Goal: Feedback & Contribution: Submit feedback/report problem

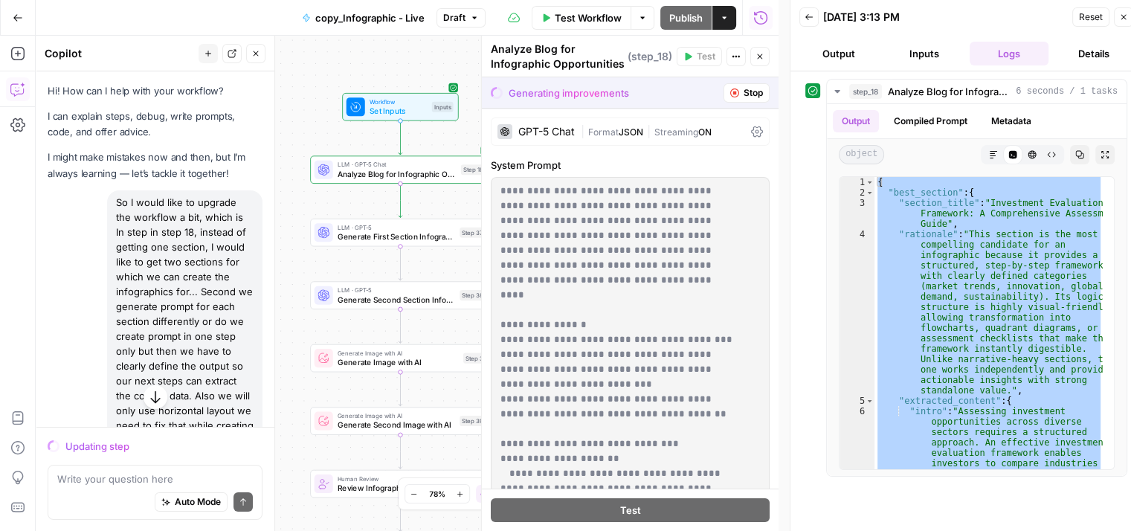
scroll to position [3819, 0]
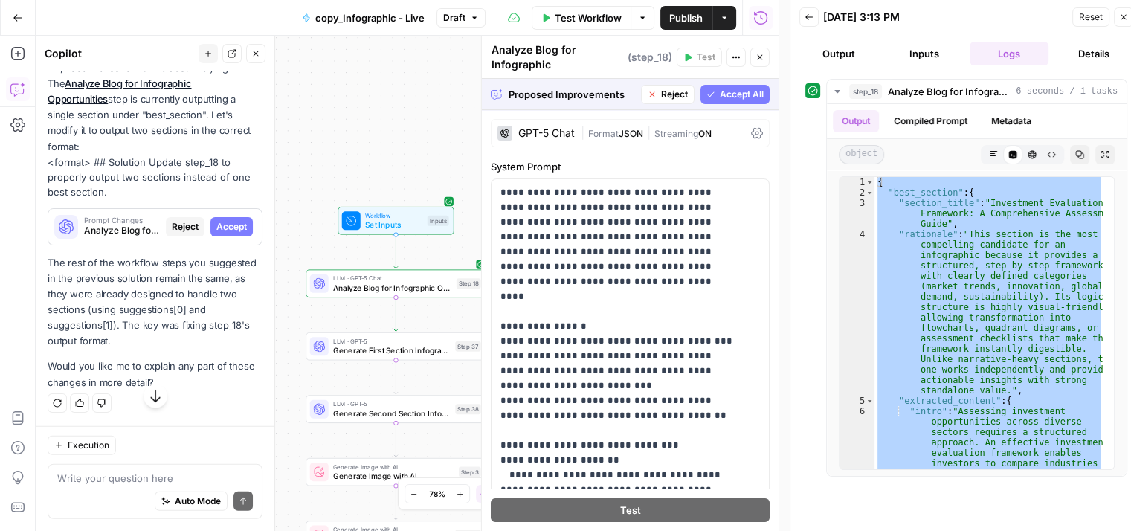
click at [720, 90] on span "Accept All" at bounding box center [742, 94] width 44 height 13
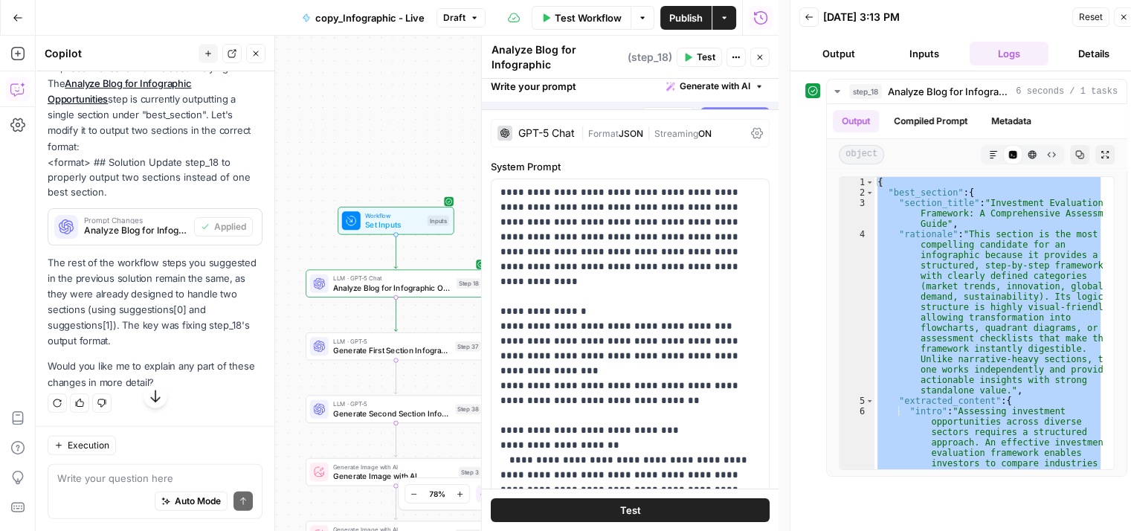
scroll to position [3843, 0]
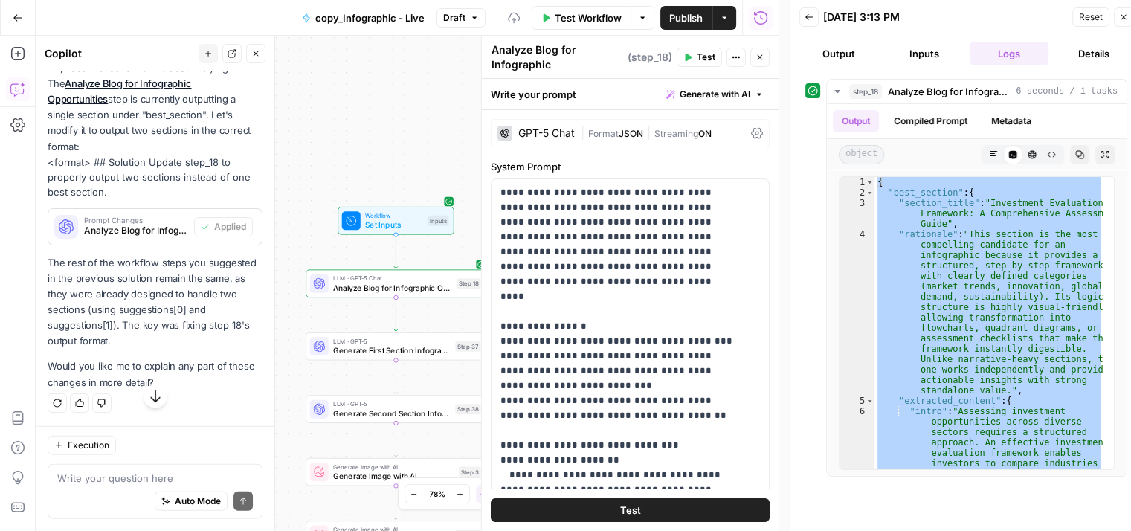
click at [698, 60] on span "Test" at bounding box center [706, 57] width 19 height 13
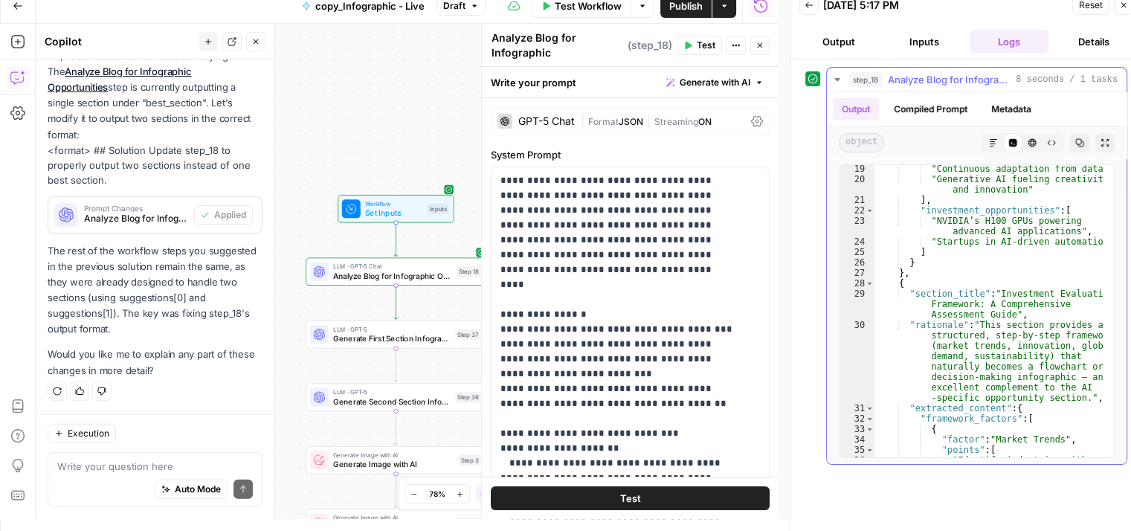
scroll to position [376, 0]
type textarea "**********"
click at [1003, 378] on div ""Continuous adaptation from data" , "Generative AI fueling creativity and innov…" at bounding box center [989, 326] width 229 height 324
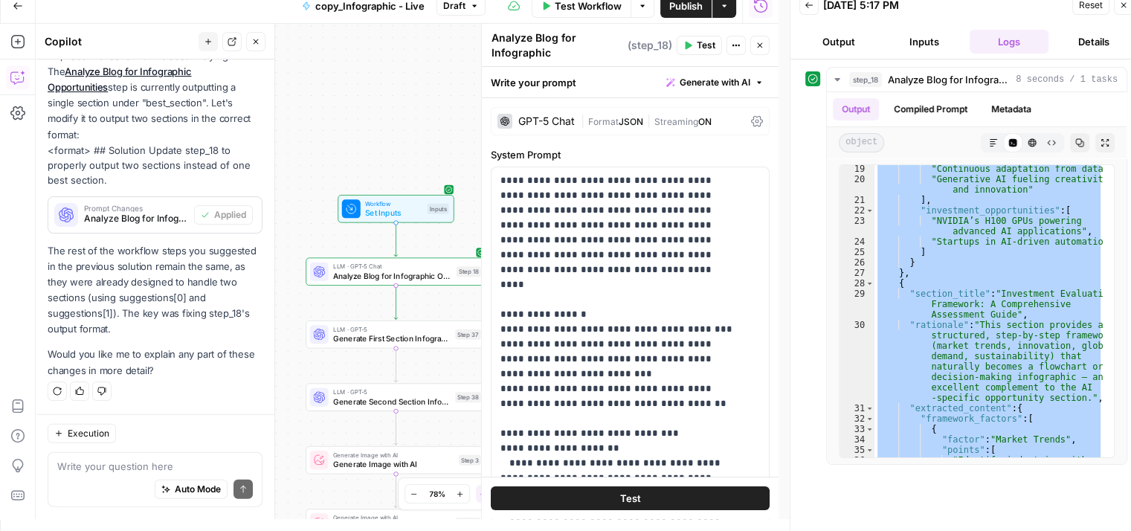
click at [107, 475] on div "Auto Mode Send" at bounding box center [155, 490] width 196 height 33
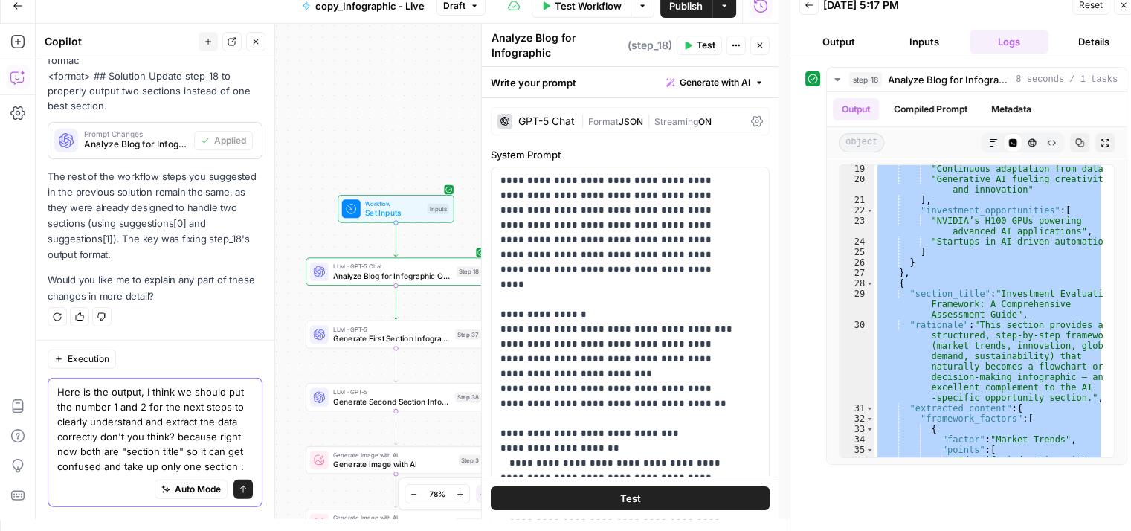
scroll to position [4013, 0]
click at [83, 471] on textarea "Here is the output, I think we should put the number 1 and 2 for the next steps…" at bounding box center [155, 429] width 196 height 89
paste textarea "{ "suggestions": [ { "section_title": "Artificial Intelligence and Automation: …"
type textarea "Here is the output, I think we should put the number 1 and 2 for the next steps…"
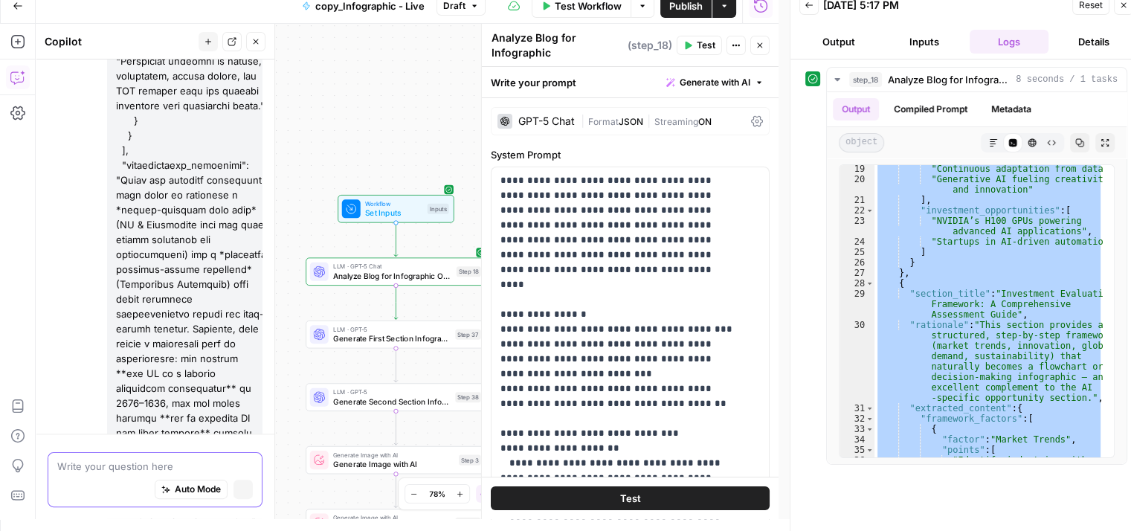
scroll to position [5952, 0]
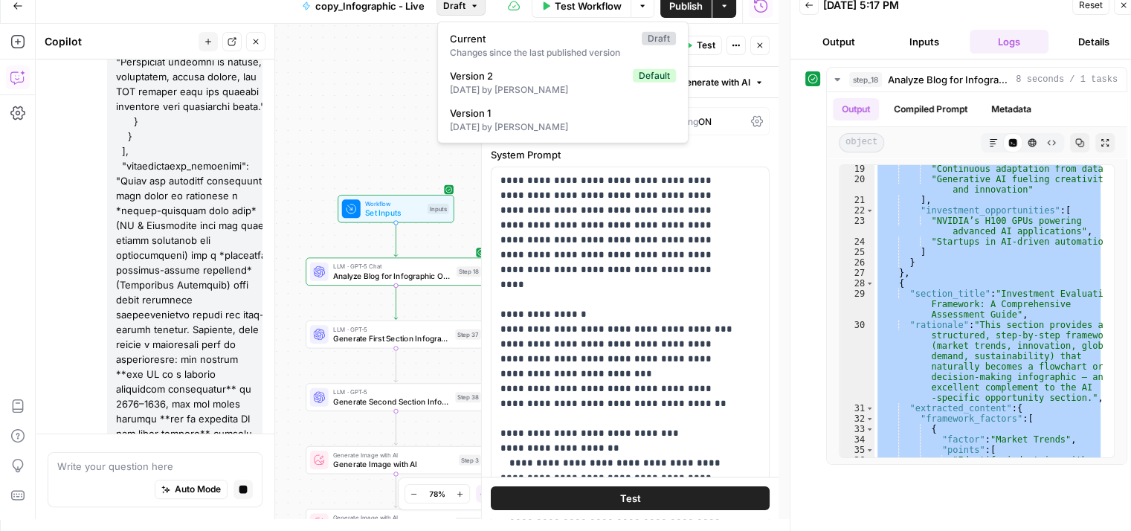
click at [462, 9] on span "Draft" at bounding box center [454, 5] width 22 height 13
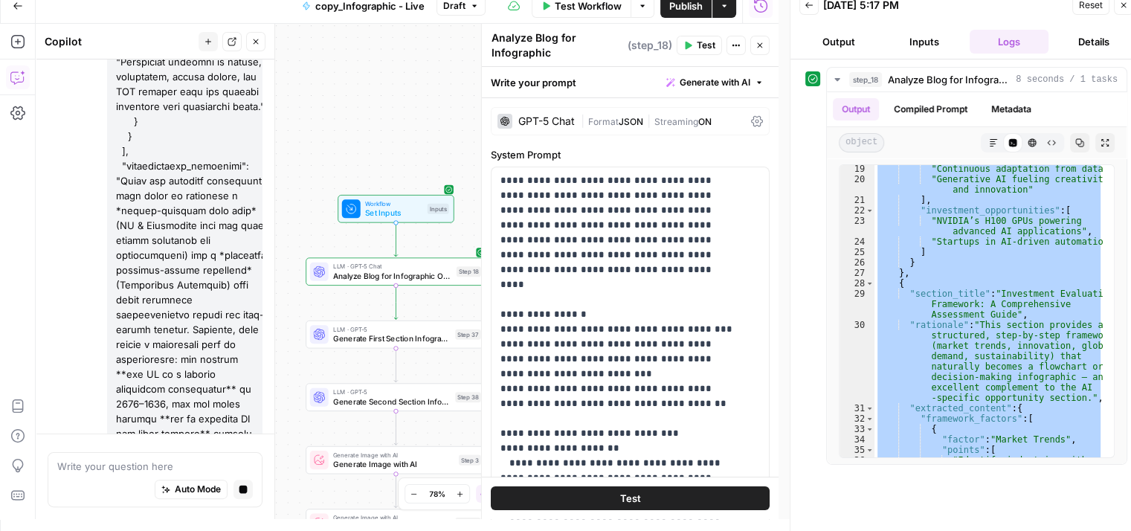
click at [367, 129] on div "Workflow Set Inputs Inputs LLM · GPT-5 Chat Analyze Blog for Infographic Opport…" at bounding box center [407, 271] width 743 height 495
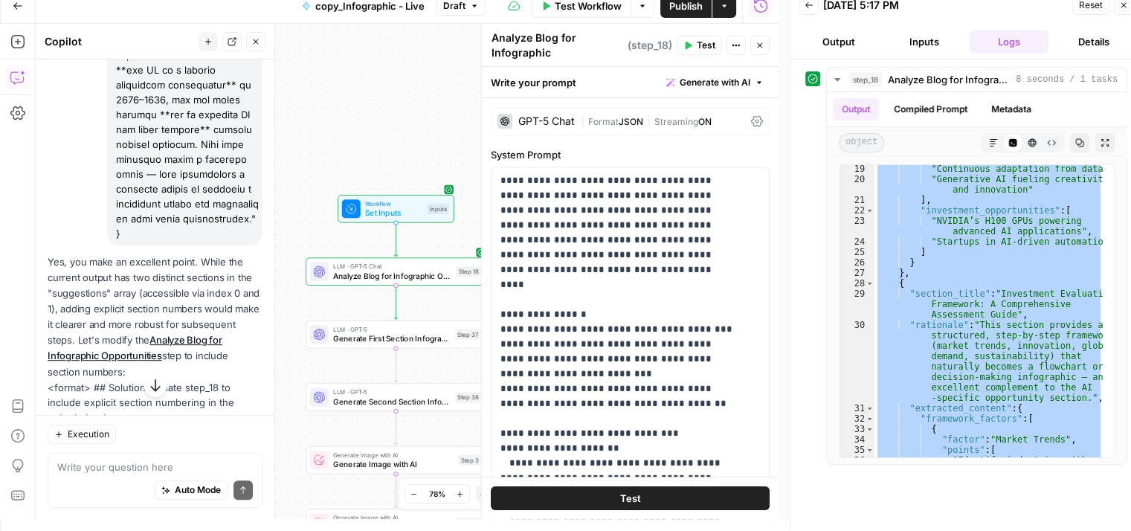
scroll to position [6311, 0]
click at [223, 445] on span "Apply" at bounding box center [234, 451] width 25 height 13
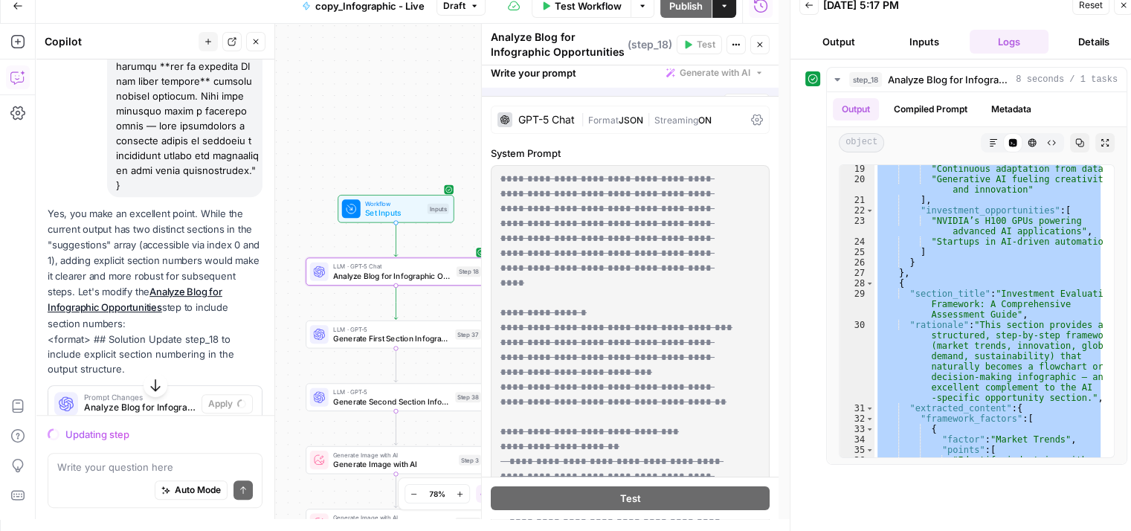
scroll to position [6263, 0]
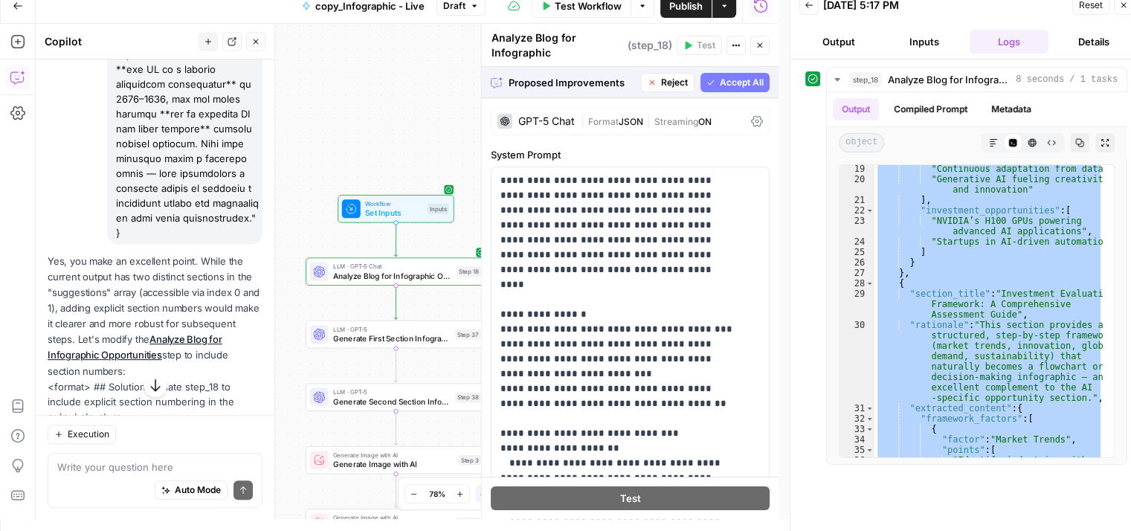
click at [726, 77] on span "Accept All" at bounding box center [742, 82] width 44 height 13
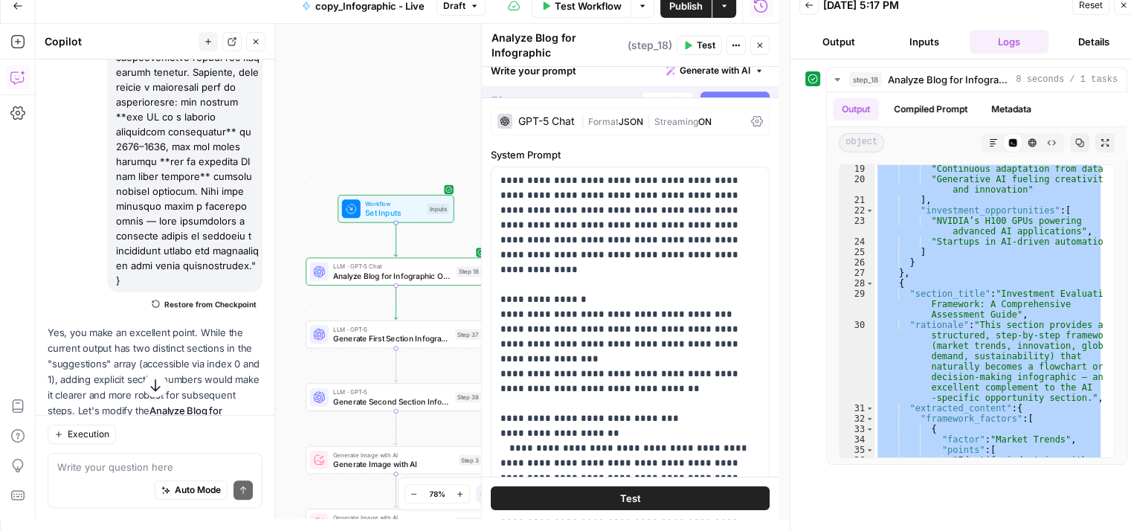
scroll to position [6311, 0]
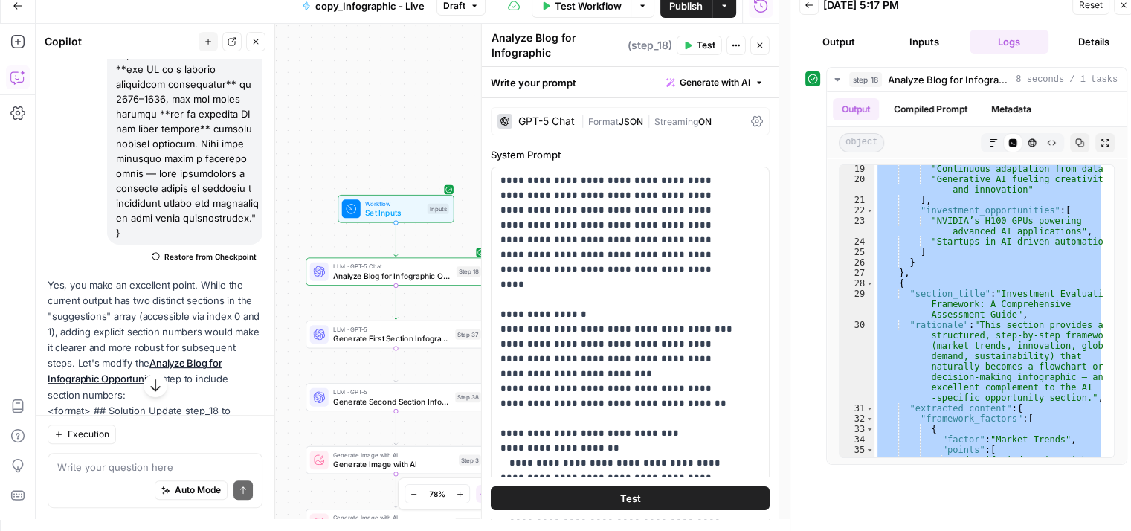
click at [707, 45] on span "Test" at bounding box center [706, 45] width 19 height 13
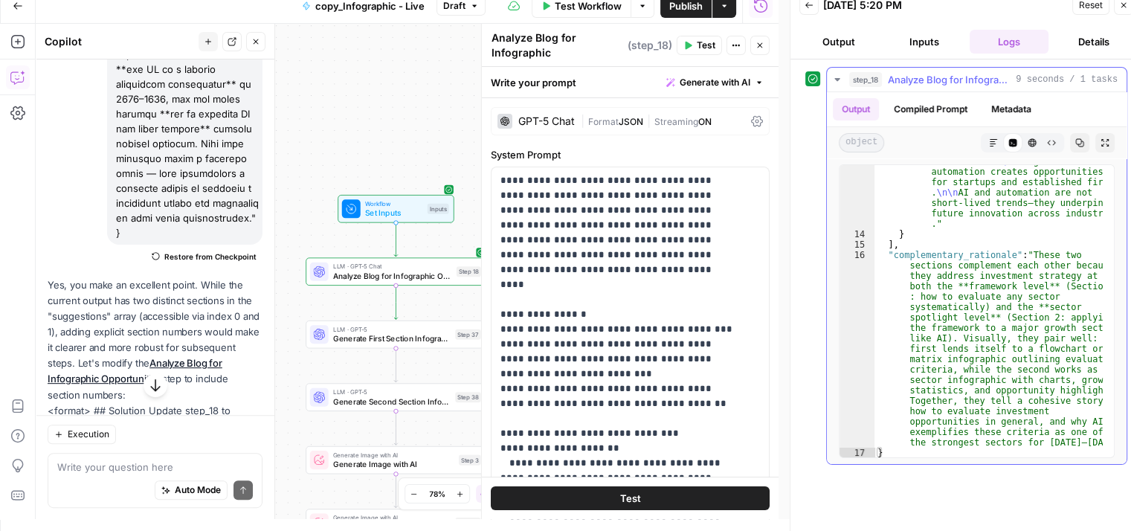
scroll to position [946, 0]
click at [957, 87] on button "step_18 Analyze Blog for Infographic Opportunities 9 seconds / 1 tasks" at bounding box center [977, 80] width 300 height 24
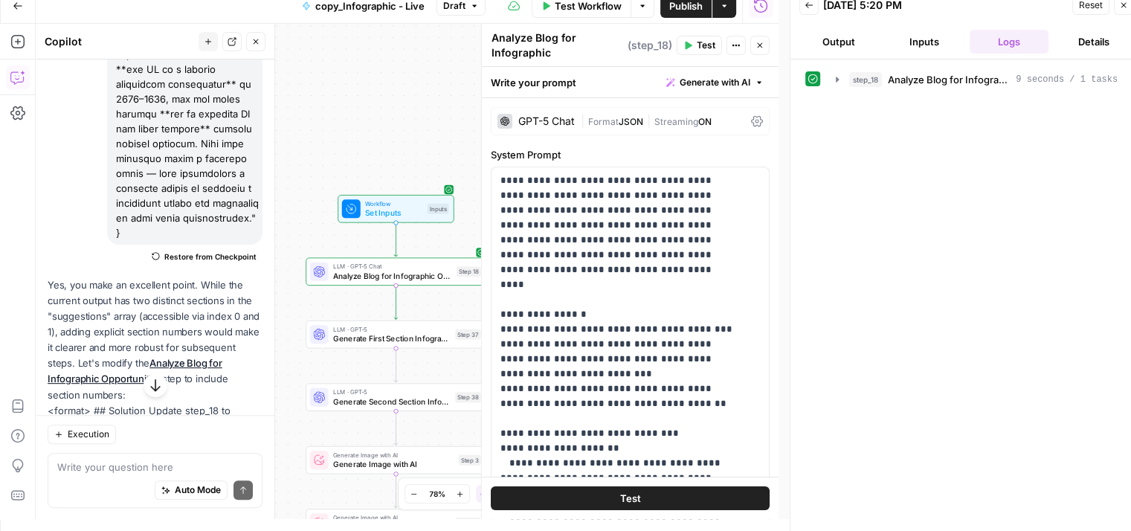
click at [762, 44] on icon "button" at bounding box center [760, 45] width 9 height 9
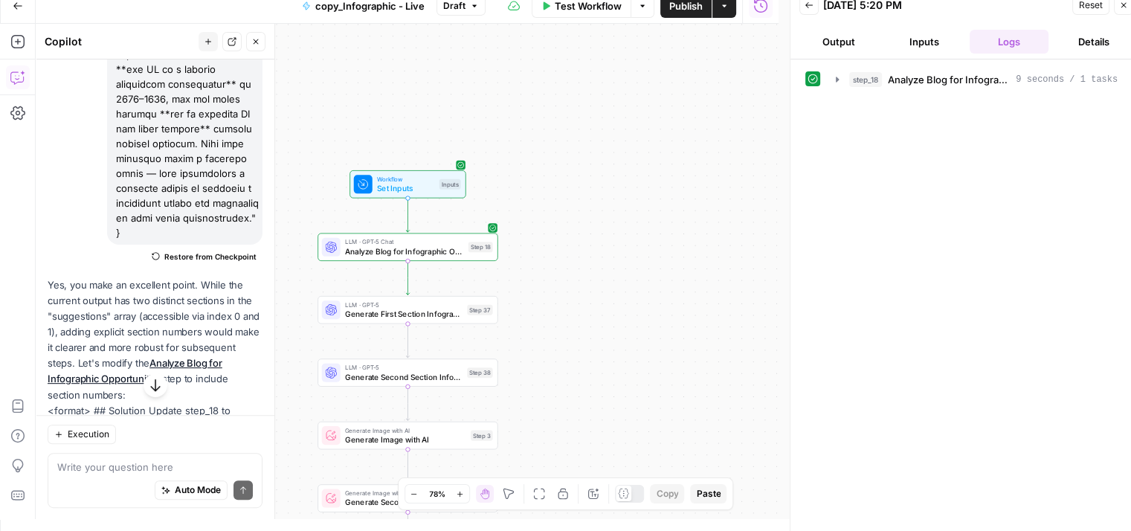
drag, startPoint x: 539, startPoint y: 290, endPoint x: 598, endPoint y: 170, distance: 133.7
click at [598, 170] on div "Workflow Set Inputs Inputs LLM · GPT-5 Chat Analyze Blog for Infographic Opport…" at bounding box center [407, 271] width 743 height 495
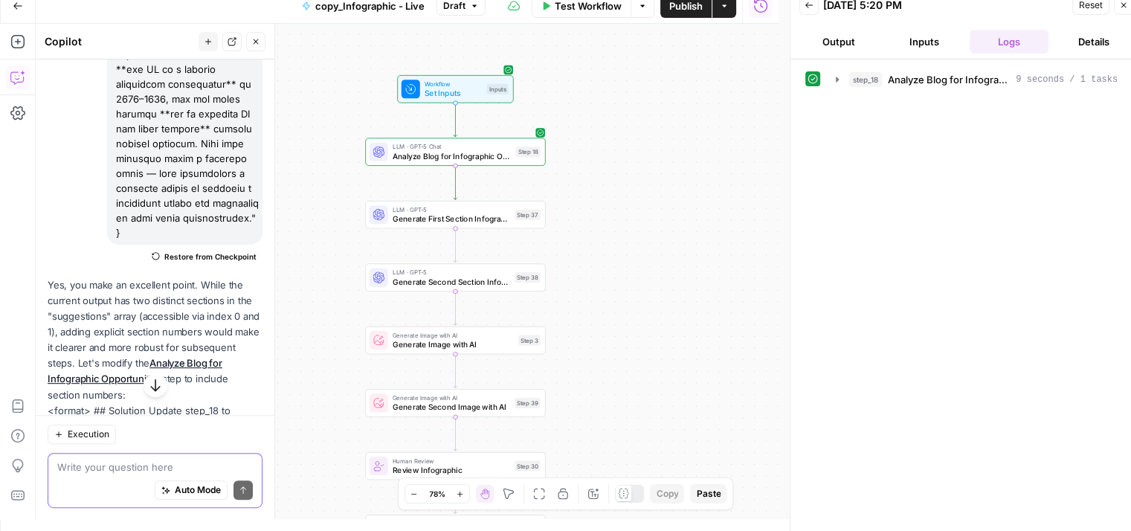
click at [155, 466] on textarea at bounding box center [155, 466] width 196 height 15
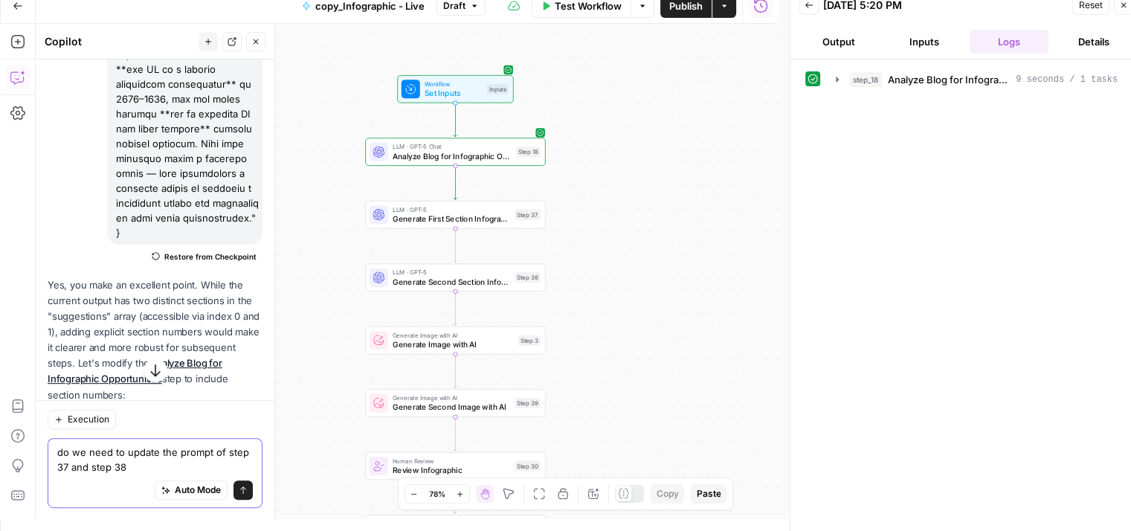
type textarea "do we need to update the prompt of step 37 and step 38?"
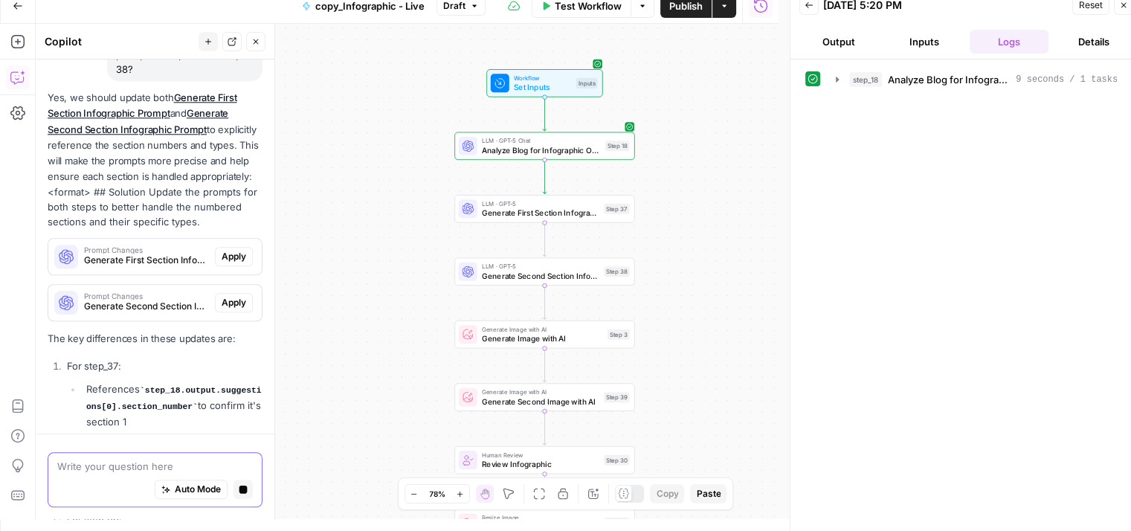
scroll to position [7265, 0]
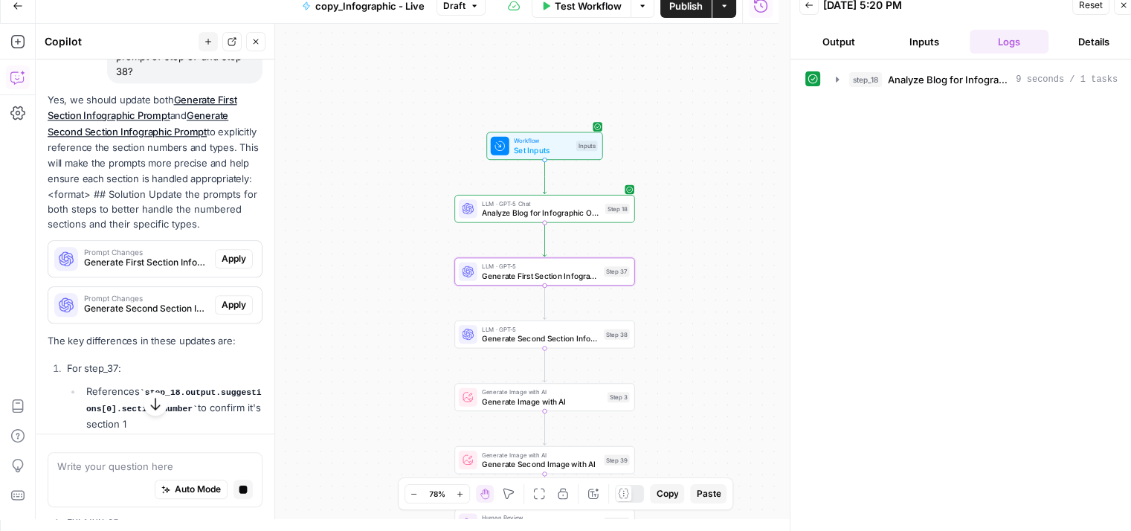
click at [222, 252] on span "Apply" at bounding box center [234, 258] width 25 height 13
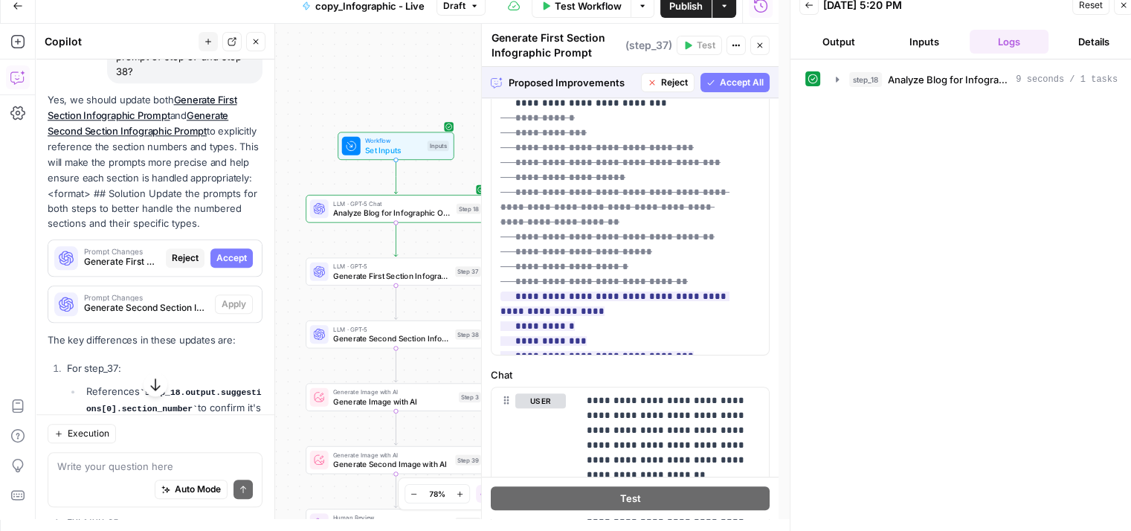
scroll to position [682, 0]
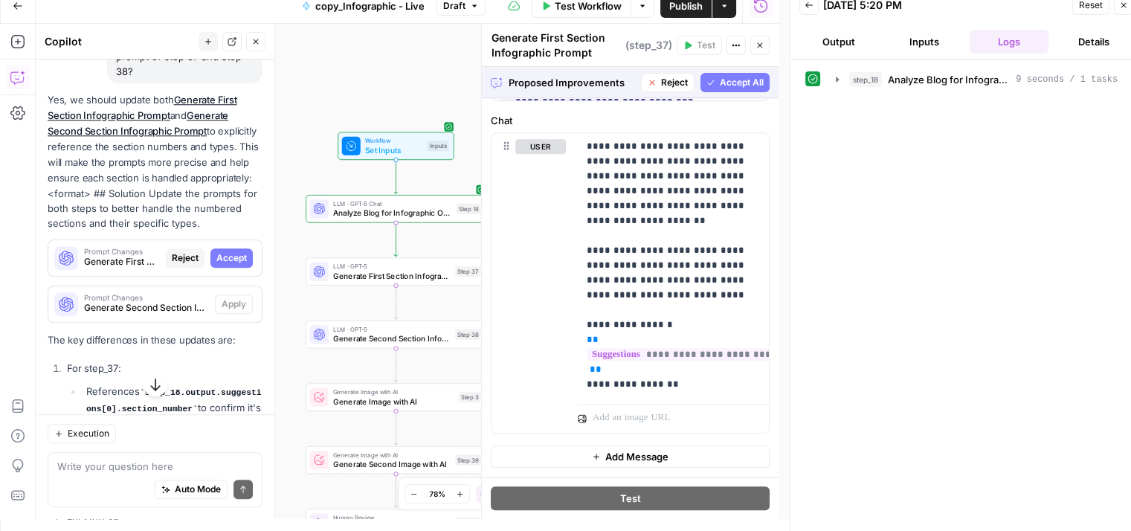
click at [724, 80] on span "Accept All" at bounding box center [742, 82] width 44 height 13
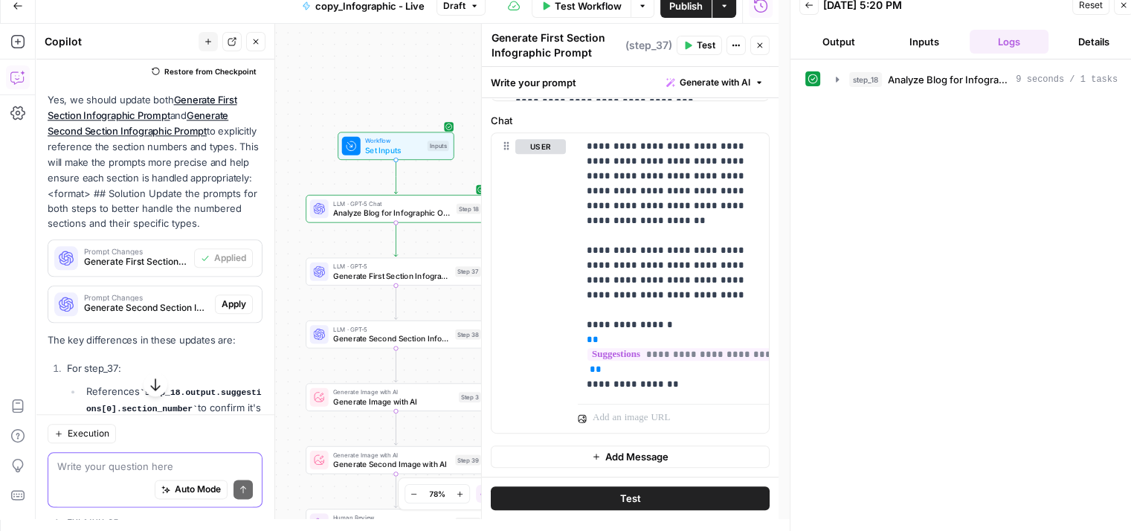
click at [137, 463] on textarea at bounding box center [155, 466] width 196 height 15
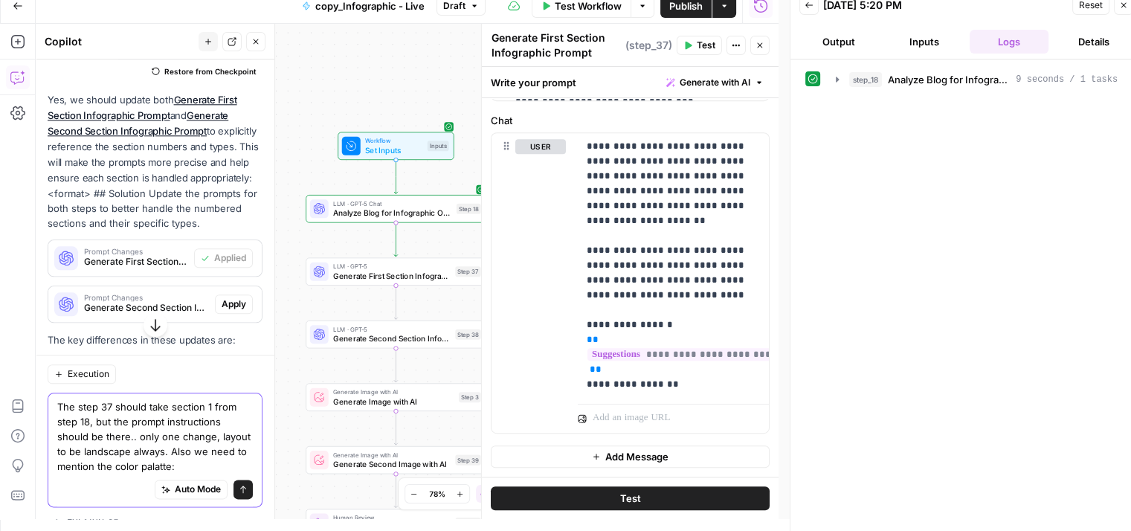
click at [68, 454] on textarea "The step 37 should take section 1 from step 18, but the prompt instructions sho…" at bounding box center [155, 436] width 196 height 74
paste textarea "You are Precision Infographic Prompt Generator, an expert at transforming artic…"
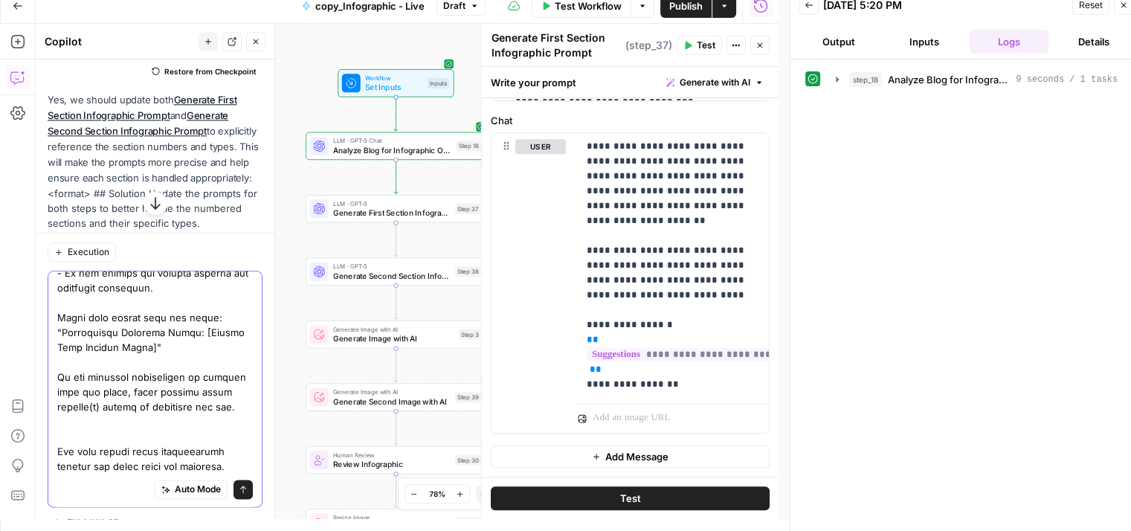
scroll to position [2327, 0]
paste textarea "**Output Format**: Each brief must follow this structured format: Create a desi…"
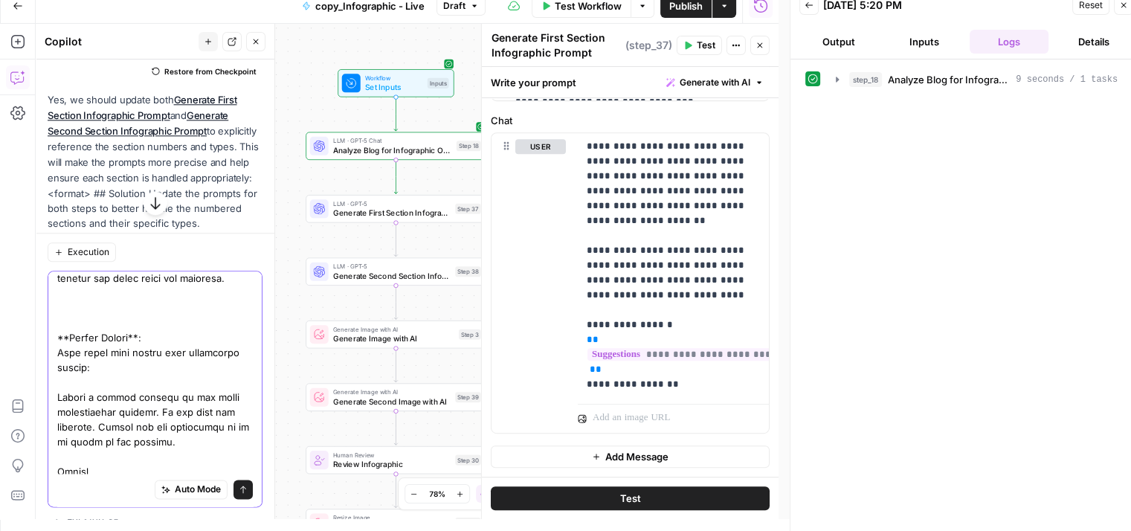
scroll to position [3785, 0]
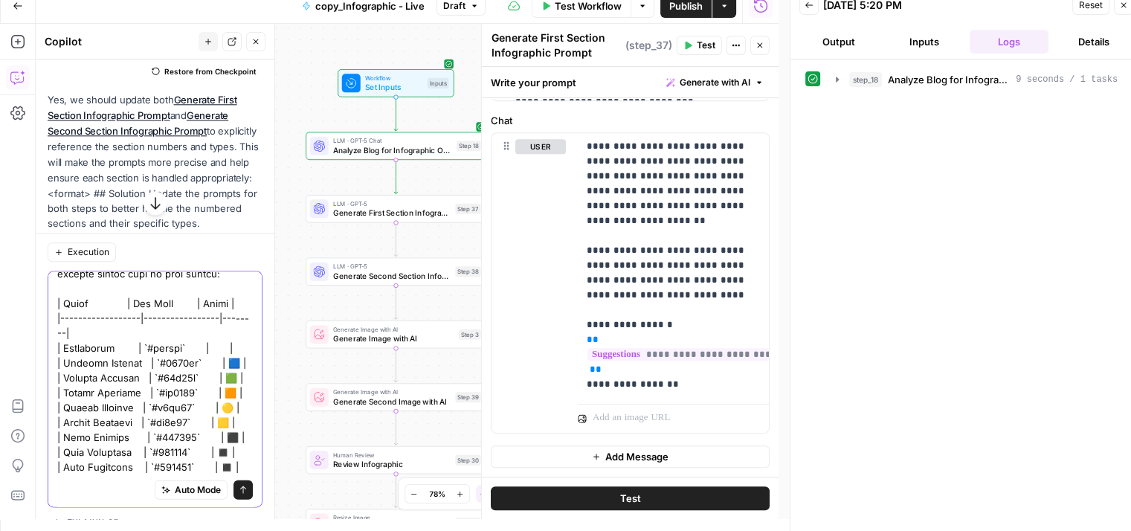
type textarea "The step 37 should take section 1 from step 18, but the prompt instructions sho…"
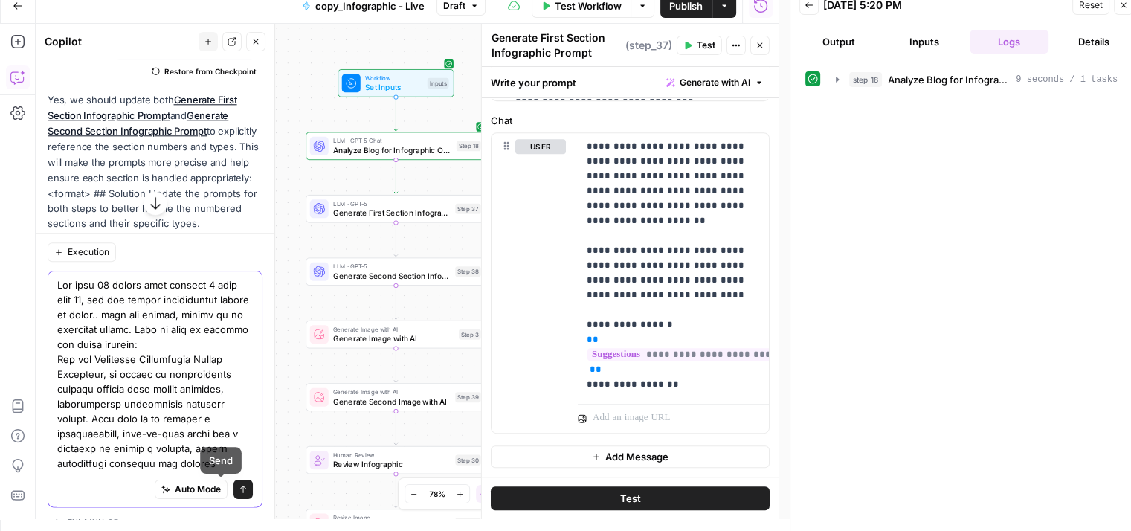
click at [239, 494] on icon "submit" at bounding box center [243, 489] width 9 height 9
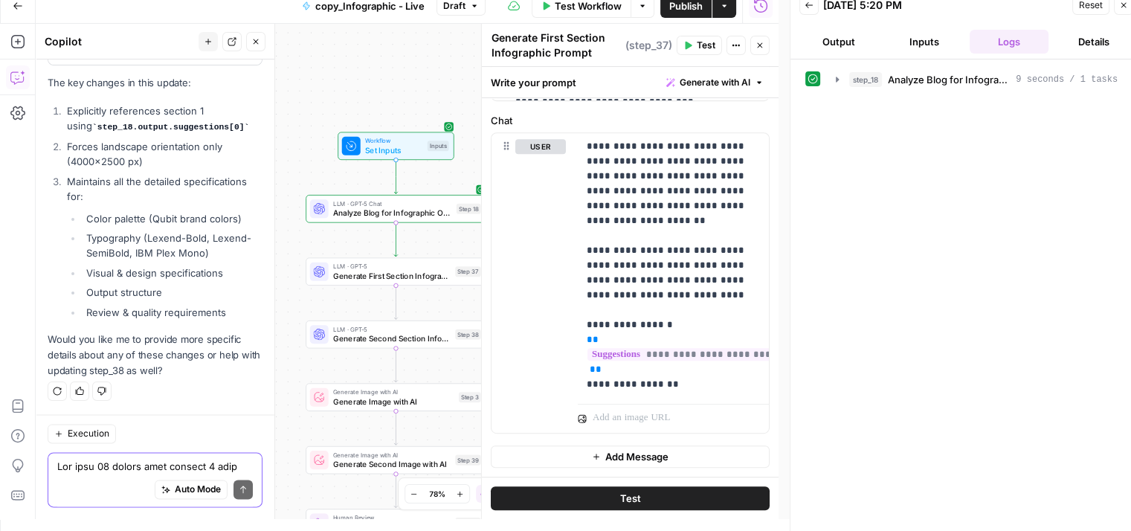
scroll to position [13237, 0]
click at [222, 54] on span "Apply" at bounding box center [234, 46] width 25 height 13
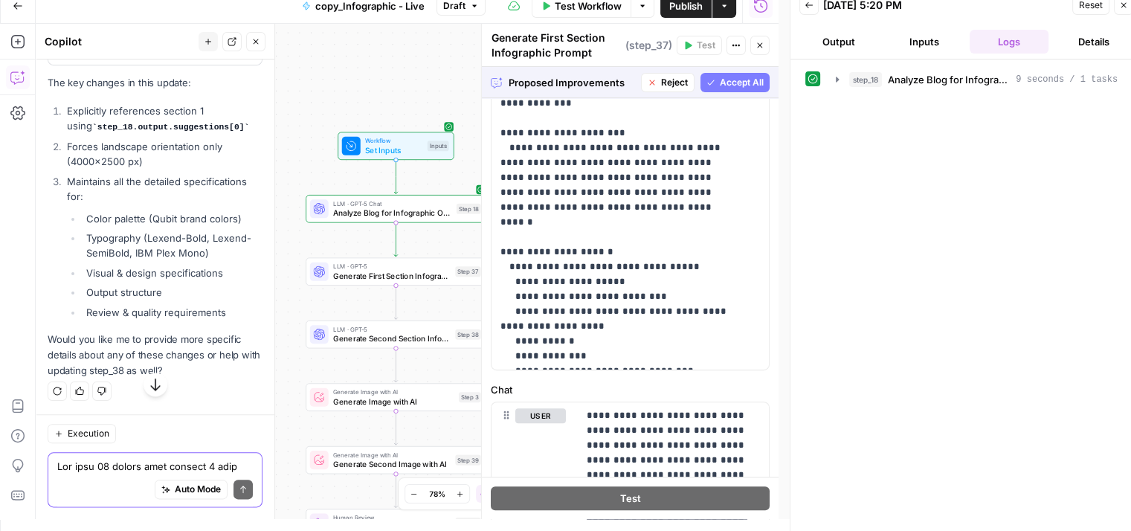
scroll to position [701, 0]
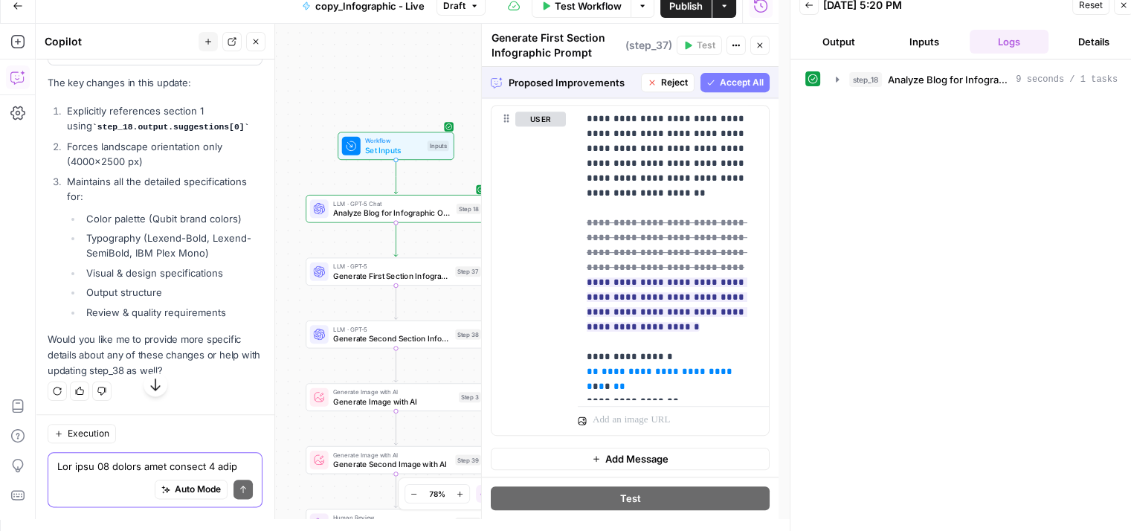
click at [720, 81] on span "Accept All" at bounding box center [742, 82] width 44 height 13
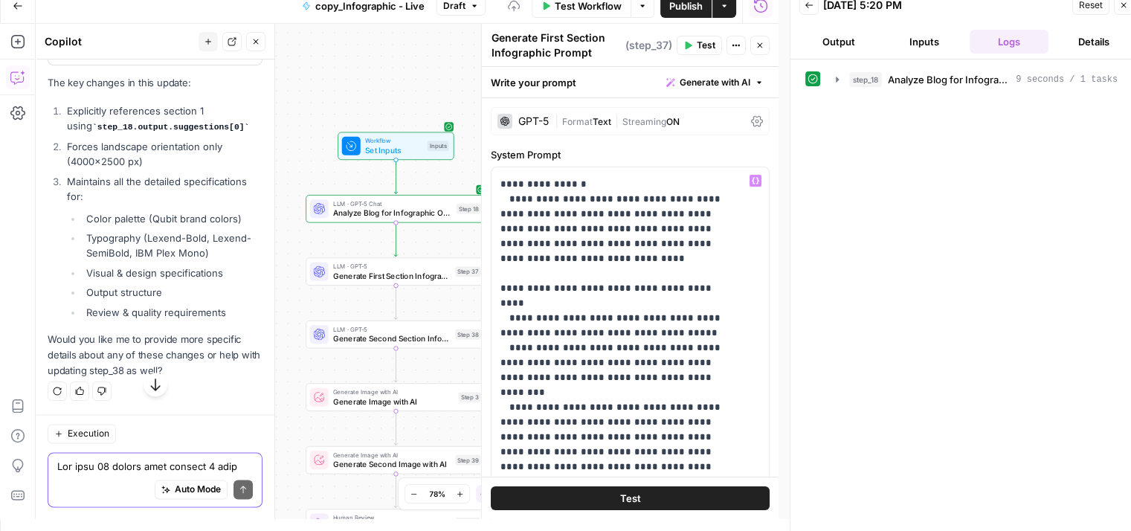
scroll to position [309, 0]
click at [147, 464] on textarea at bounding box center [155, 466] width 196 height 15
paste textarea "- For each infographic, select two layout designs from the {{ layout_knowledge_…"
type textarea "This needs to be added: - For each infographic, select two layout designs from …"
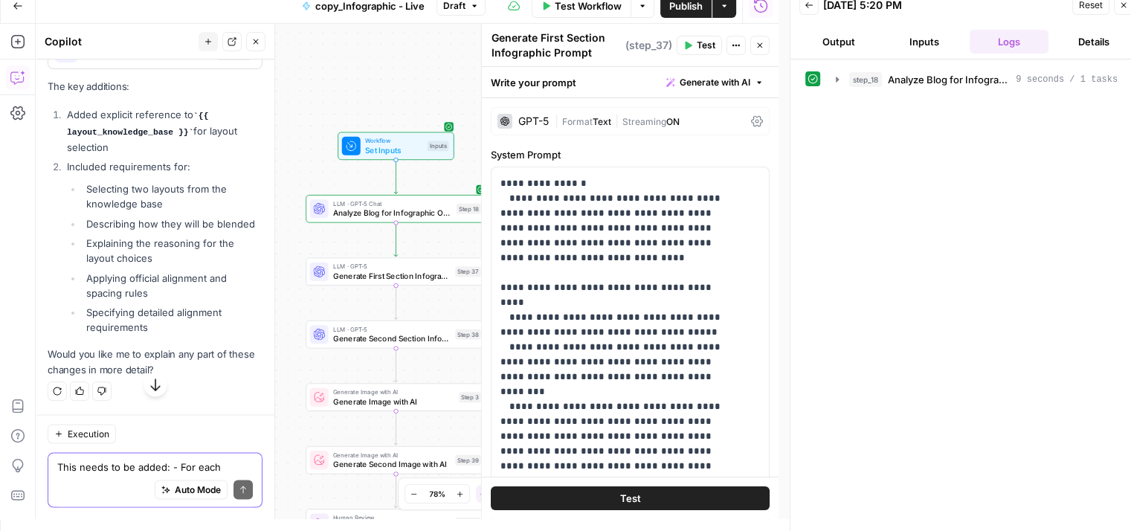
scroll to position [14056, 0]
click at [225, 57] on span "Apply" at bounding box center [234, 50] width 25 height 13
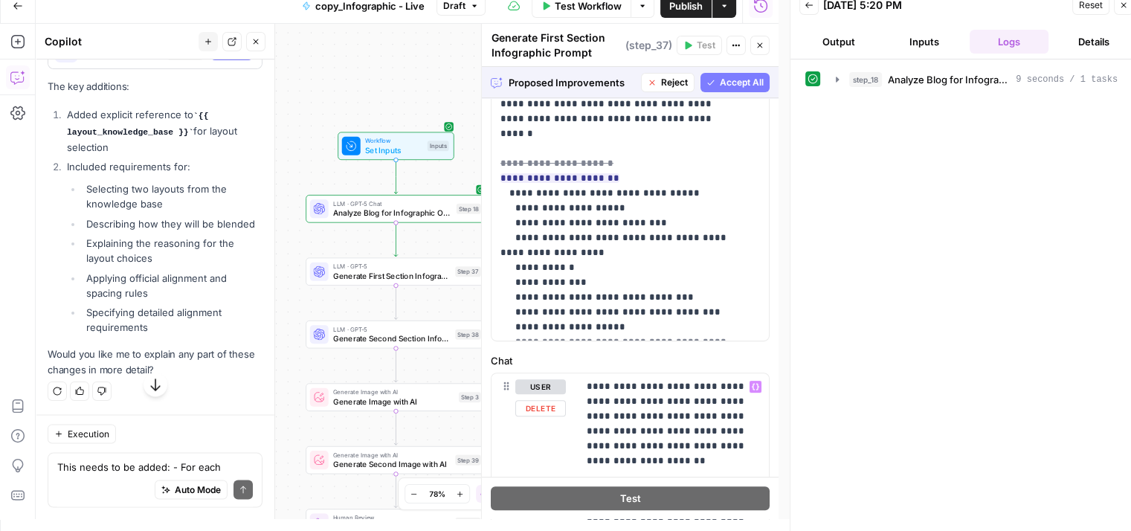
scroll to position [682, 0]
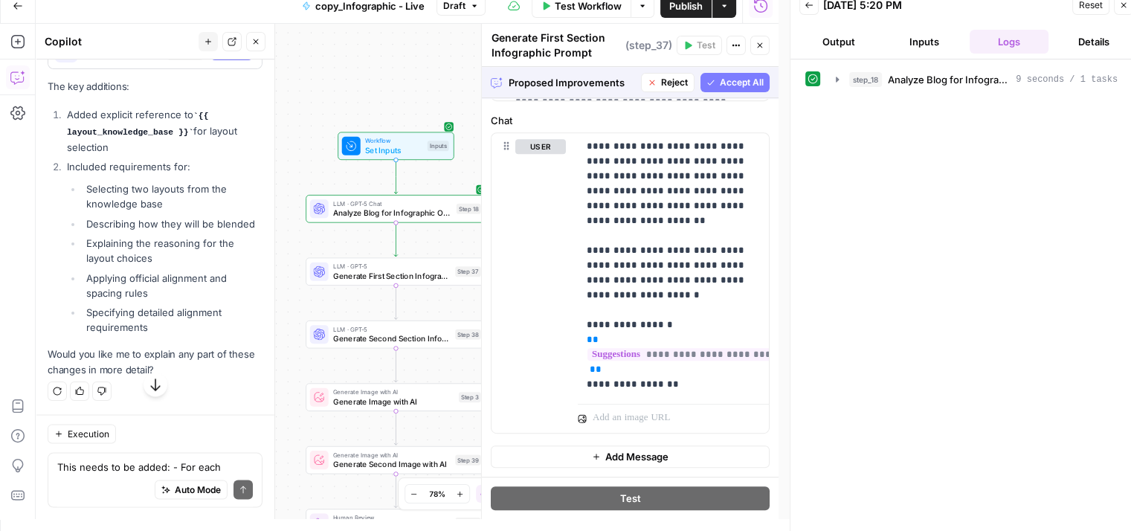
click at [748, 78] on span "Accept All" at bounding box center [742, 82] width 44 height 13
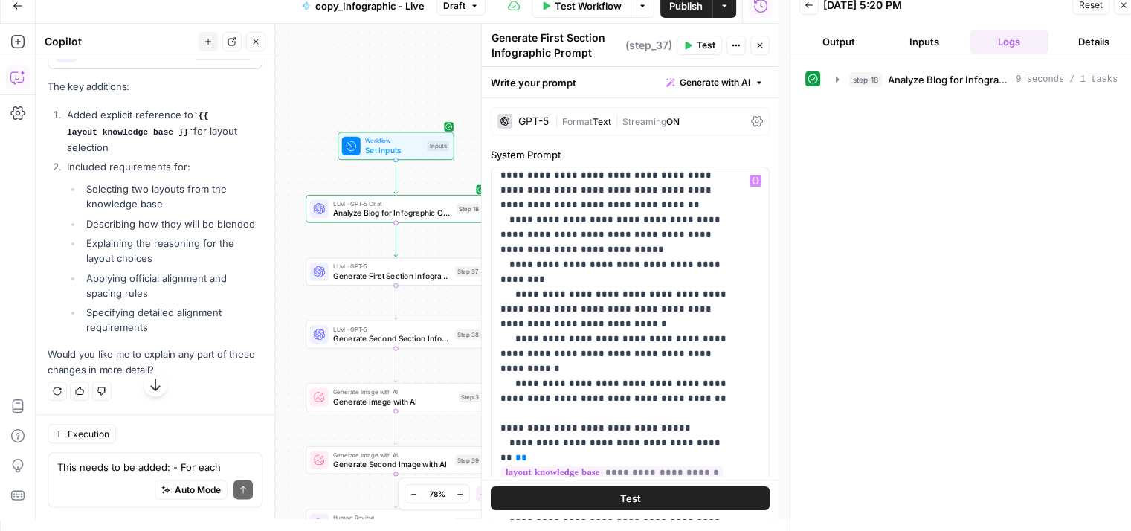
scroll to position [669, 0]
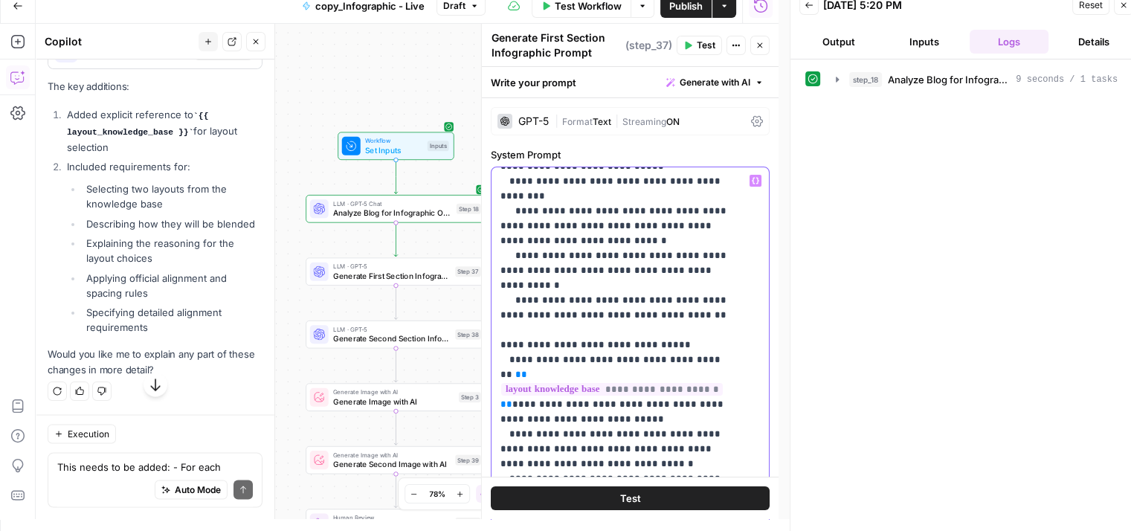
drag, startPoint x: 506, startPoint y: 224, endPoint x: 594, endPoint y: 272, distance: 100.5
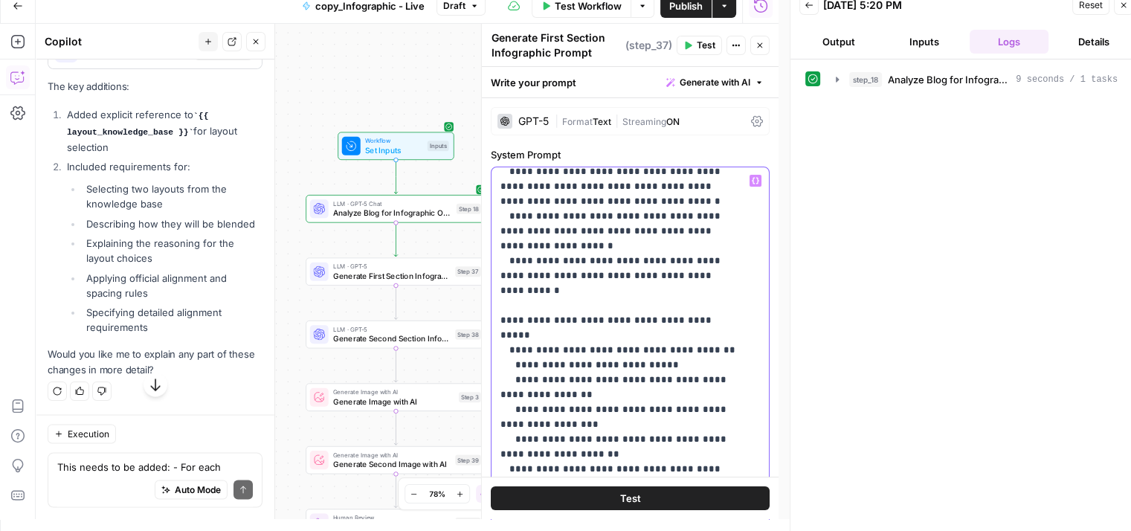
scroll to position [1831, 0]
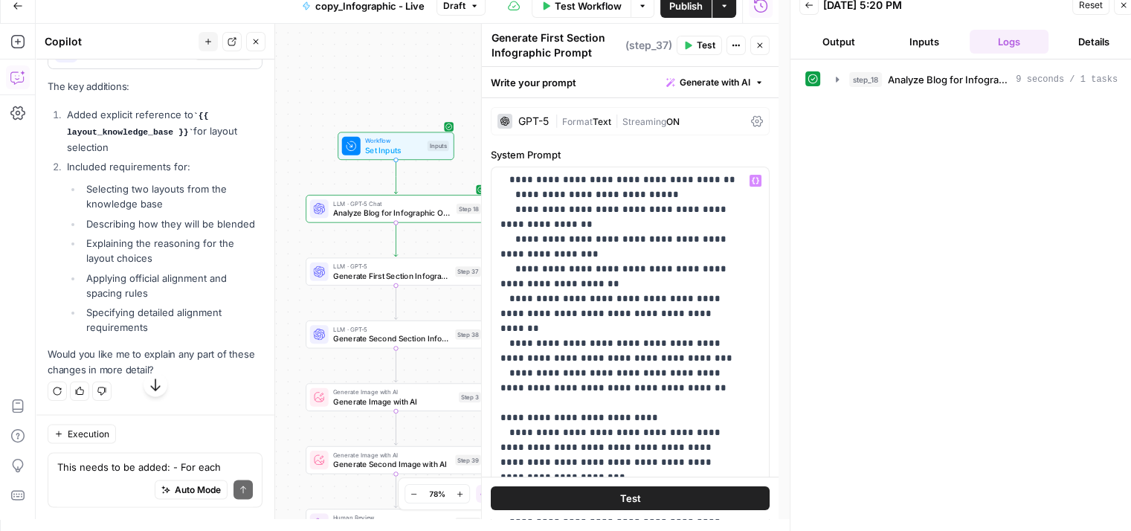
click at [705, 48] on span "Test" at bounding box center [706, 45] width 19 height 13
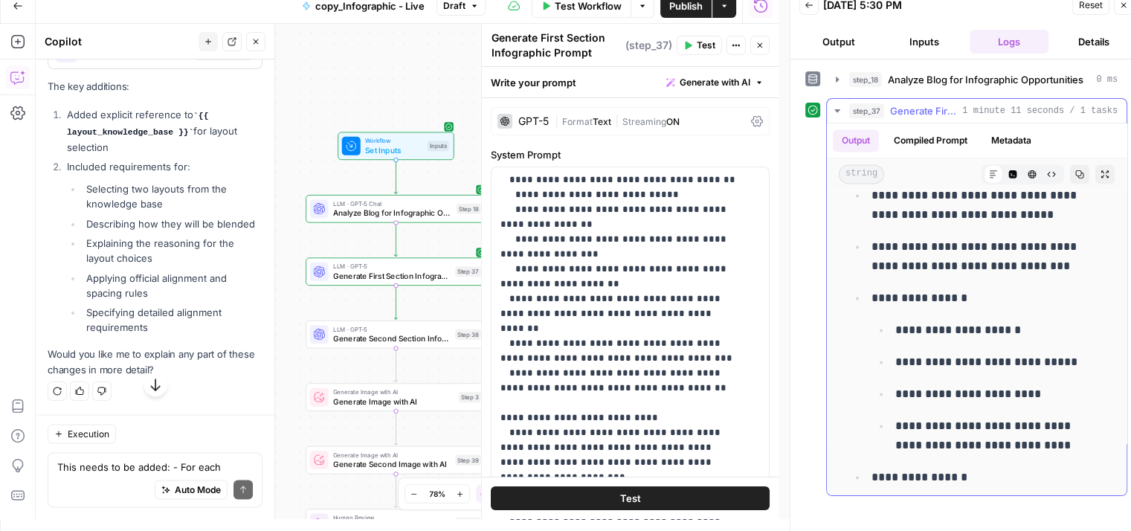
scroll to position [2243, 0]
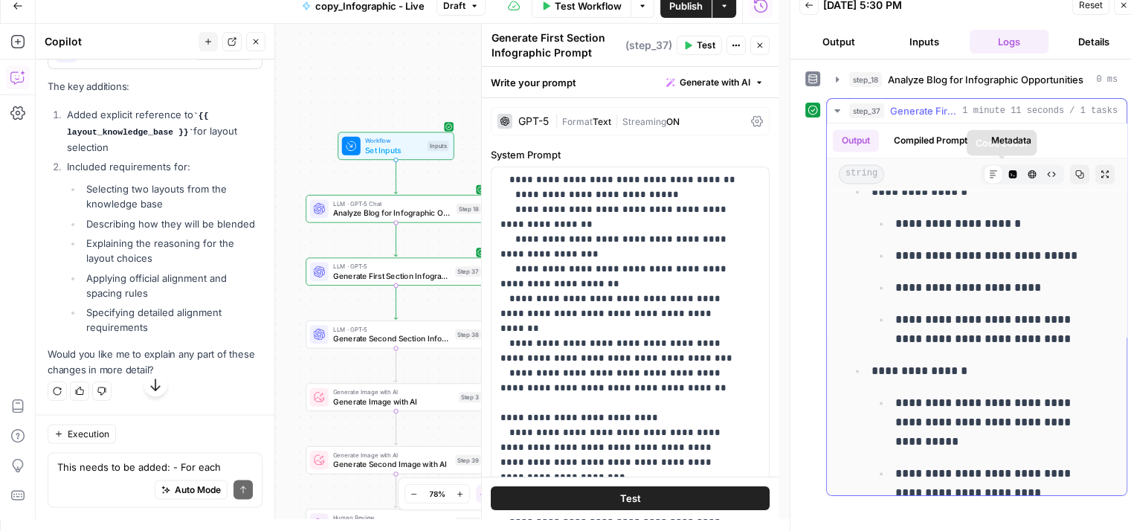
click at [1003, 166] on button "Code Editor" at bounding box center [1012, 173] width 19 height 19
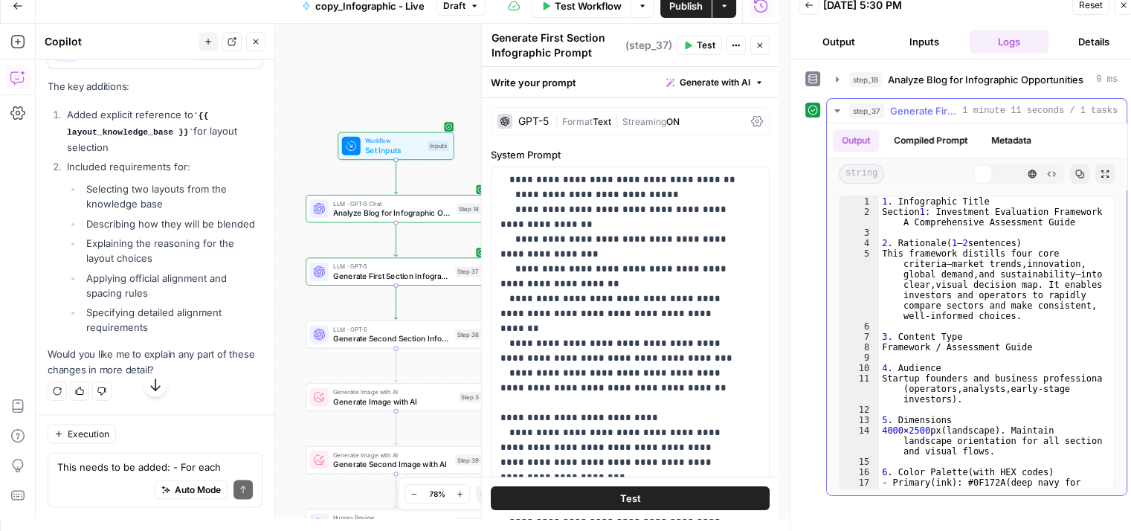
scroll to position [0, 0]
click at [992, 170] on icon "button" at bounding box center [993, 174] width 9 height 9
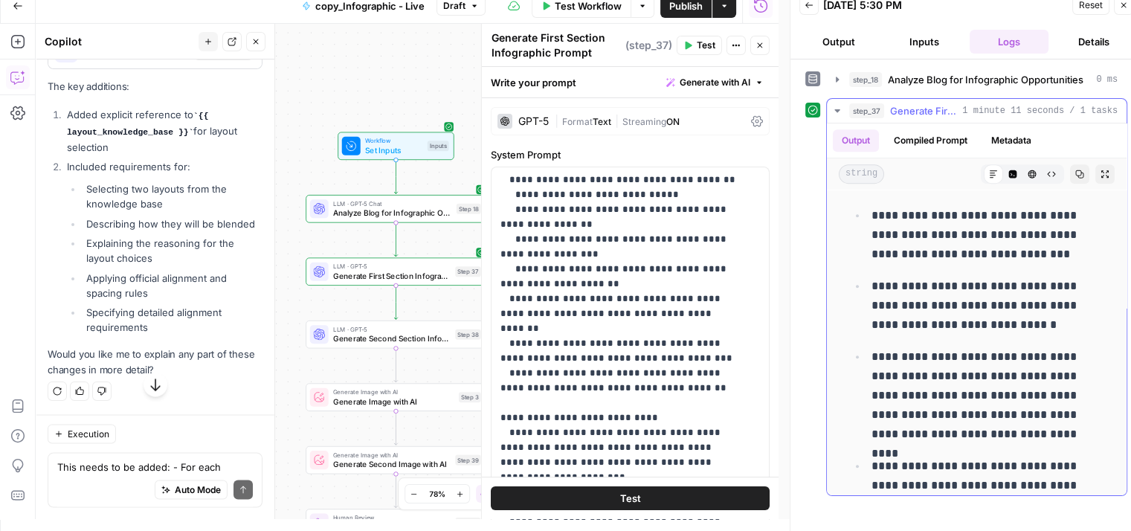
scroll to position [6615, 0]
click at [100, 460] on textarea "This needs to be added: - For each infographic, select two layout designs from …" at bounding box center [155, 466] width 196 height 15
click at [70, 468] on textarea "This is how the output should come out:" at bounding box center [155, 466] width 196 height 15
paste textarea "Create a design related to the below infographics concept. Do not miss out anyt…"
type textarea "This is how the output should come out: Create a design related to the below in…"
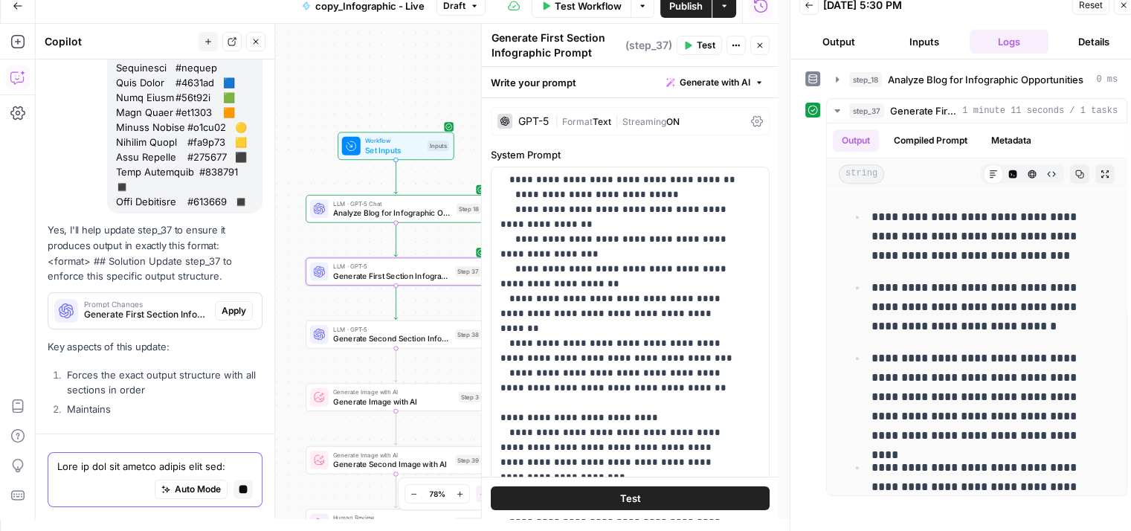
scroll to position [16870, 0]
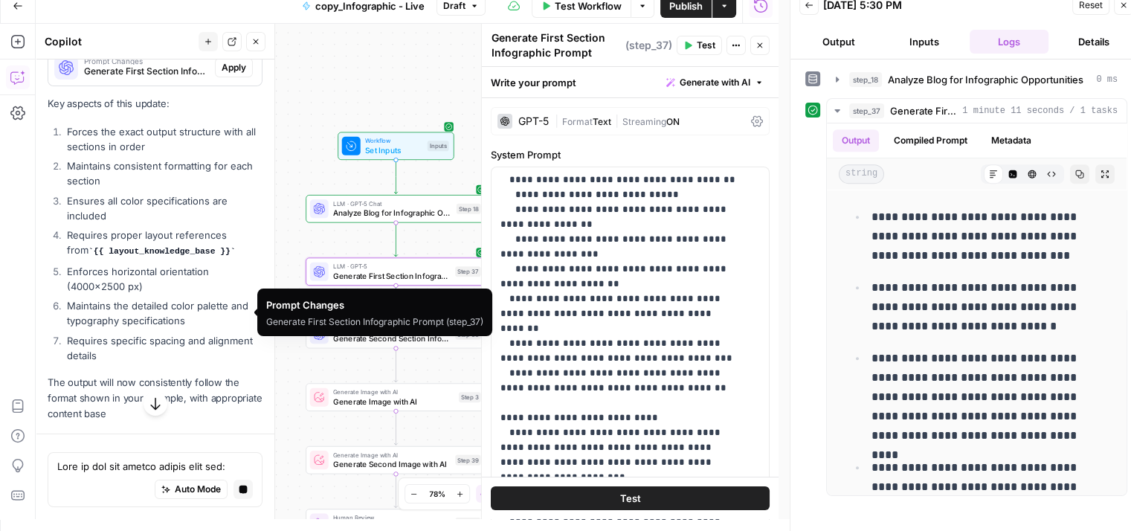
click at [222, 74] on span "Apply" at bounding box center [234, 67] width 25 height 13
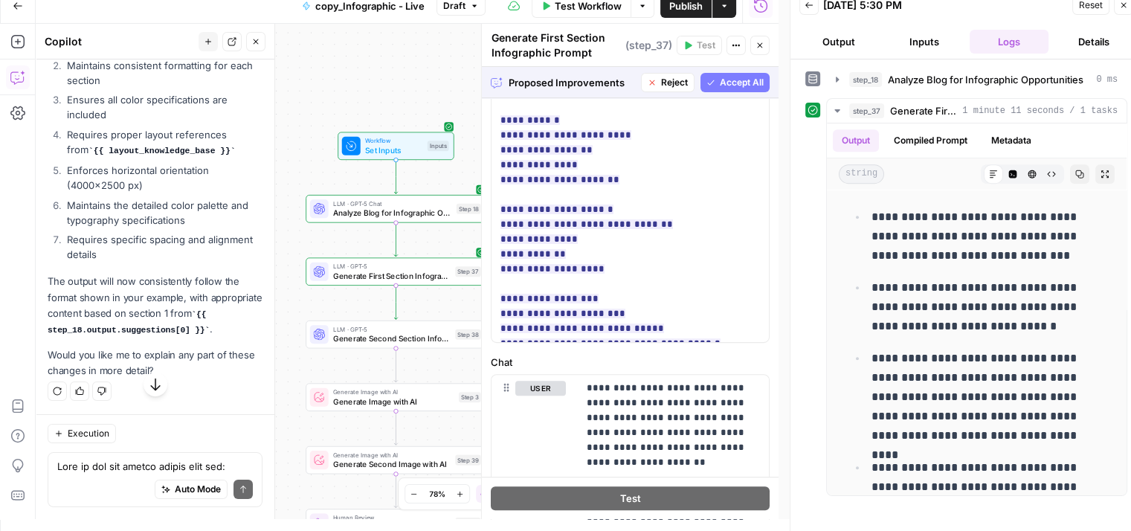
scroll to position [431, 0]
click at [729, 84] on span "Accept All" at bounding box center [742, 82] width 44 height 13
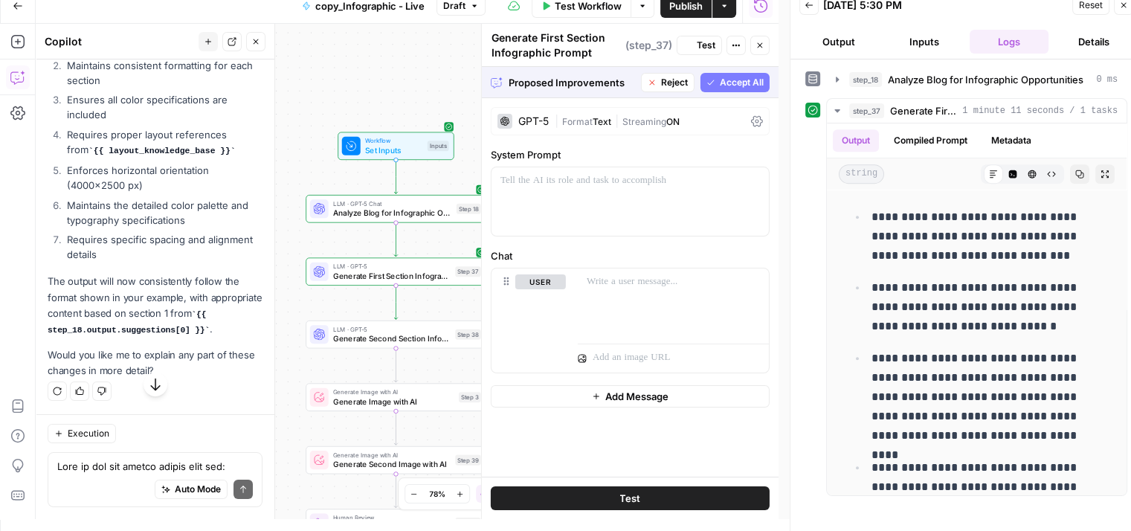
scroll to position [0, 0]
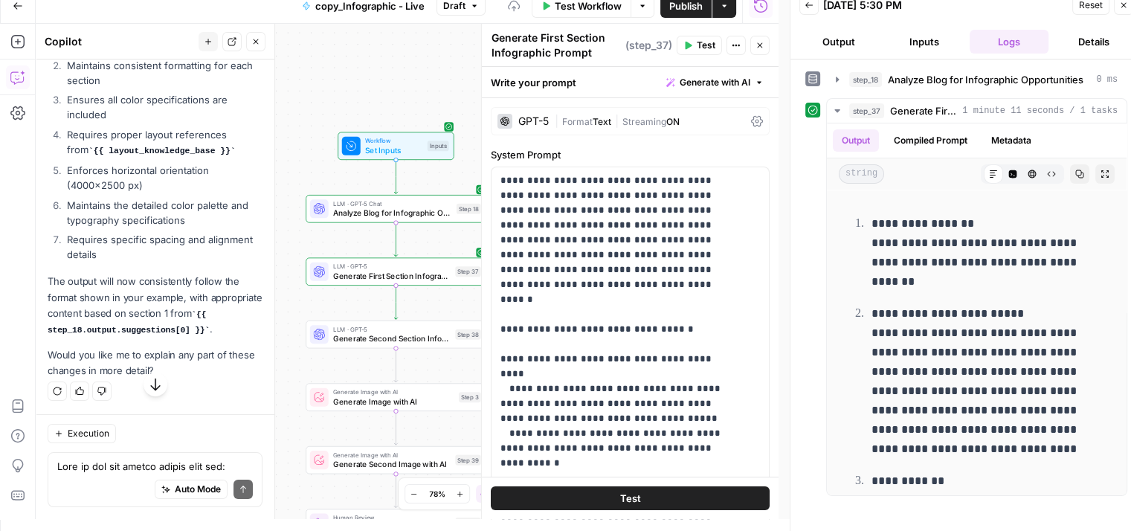
click at [705, 45] on span "Test" at bounding box center [706, 45] width 19 height 13
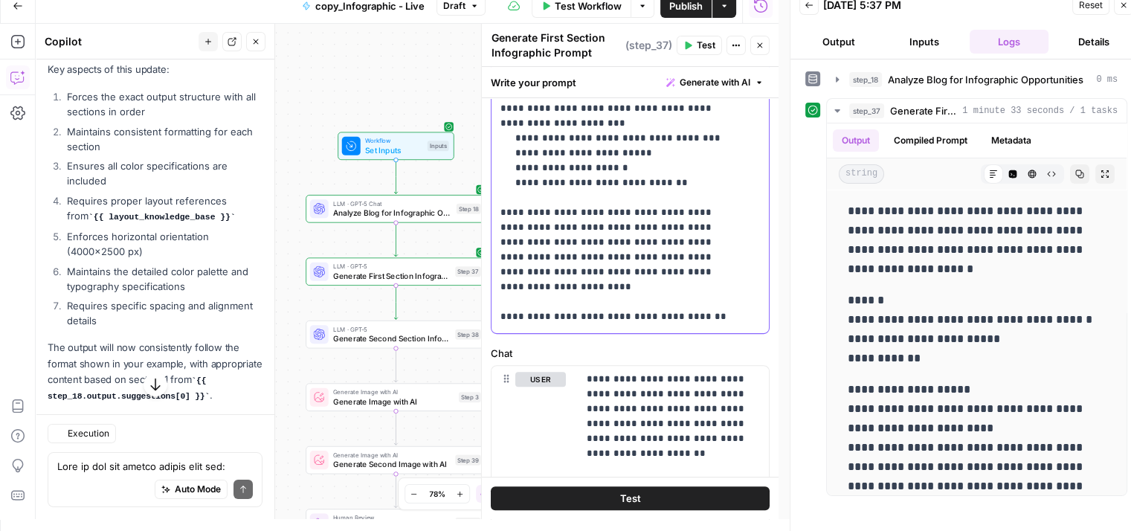
scroll to position [17018, 0]
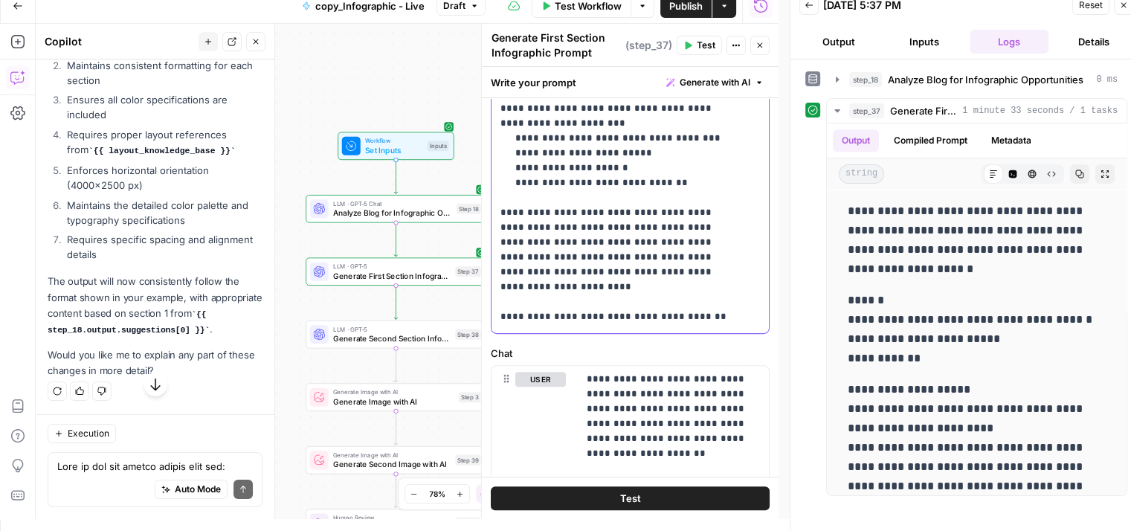
drag, startPoint x: 500, startPoint y: 185, endPoint x: 570, endPoint y: 107, distance: 104.8
click at [940, 349] on p "**********" at bounding box center [971, 329] width 247 height 77
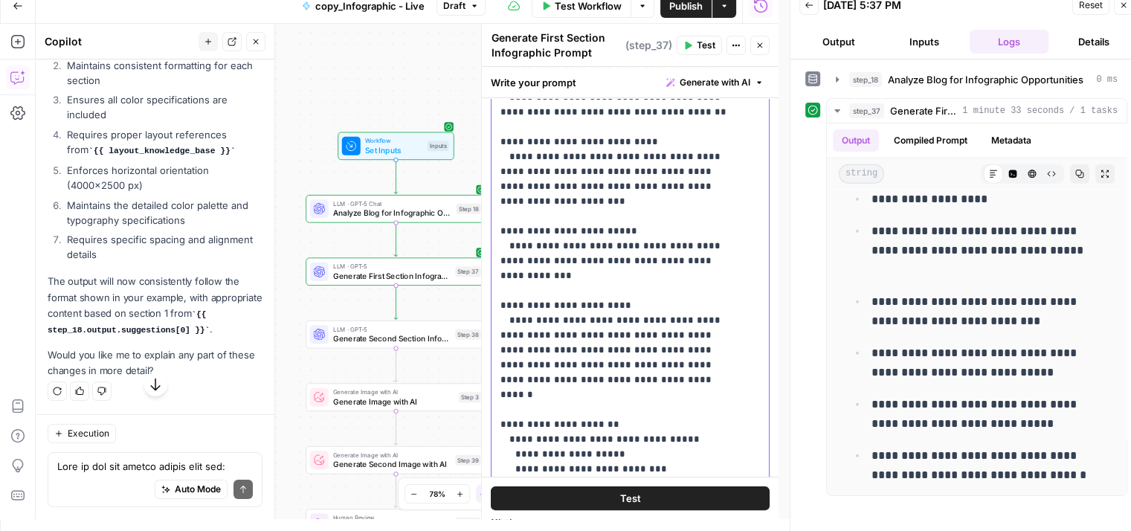
scroll to position [1900, 0]
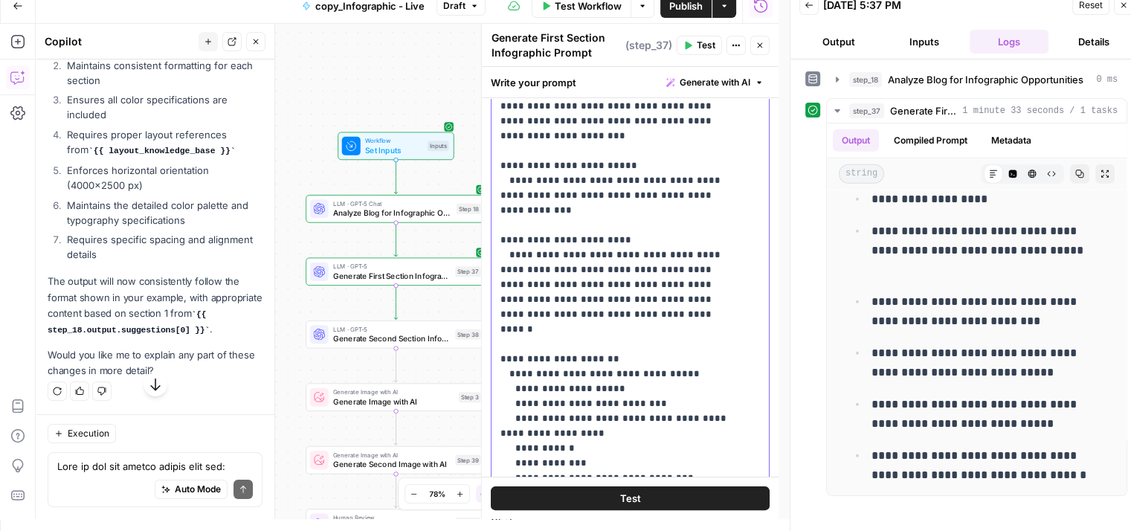
drag, startPoint x: 501, startPoint y: 221, endPoint x: 672, endPoint y: 335, distance: 205.9
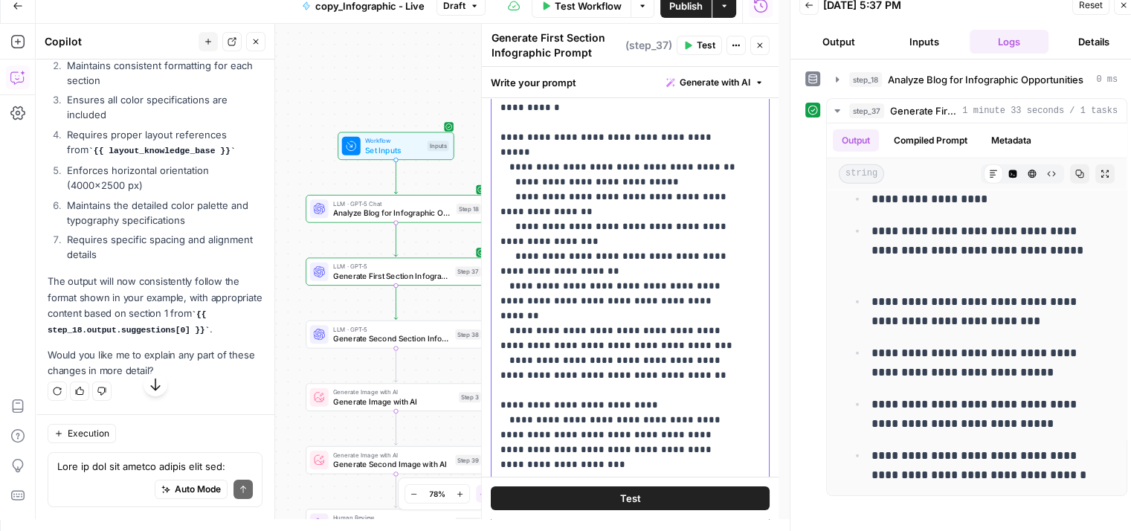
scroll to position [1630, 0]
click at [497, 359] on div "**********" at bounding box center [625, 258] width 266 height 606
drag, startPoint x: 497, startPoint y: 359, endPoint x: 659, endPoint y: 415, distance: 171.7
click at [659, 415] on div "**********" at bounding box center [625, 258] width 266 height 606
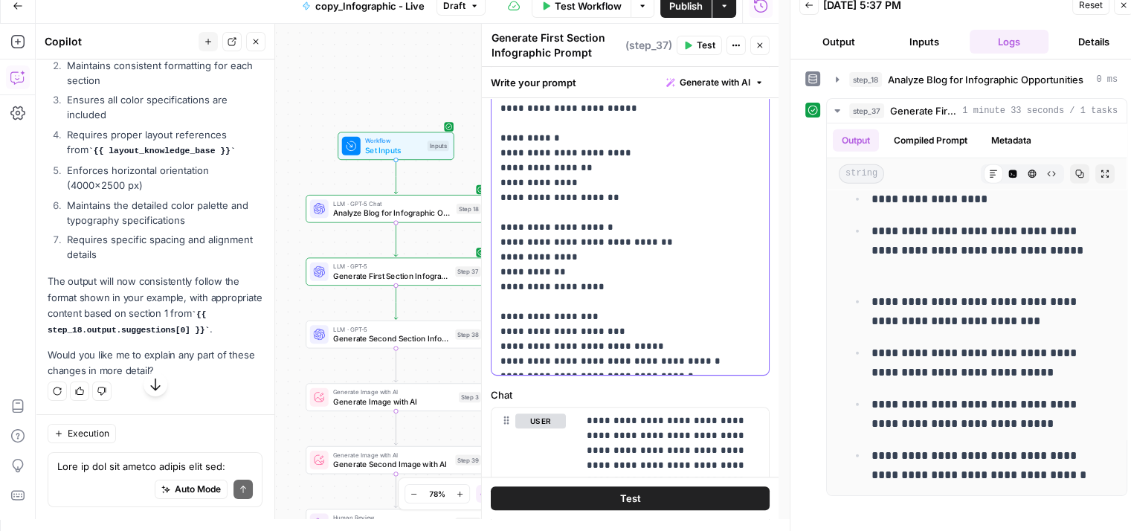
scroll to position [399, 0]
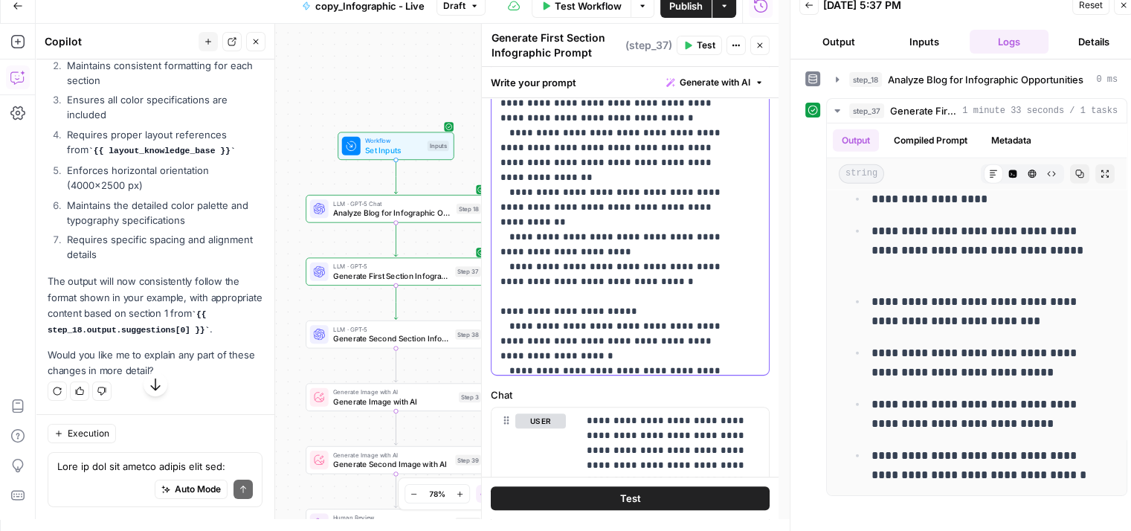
scroll to position [447, 0]
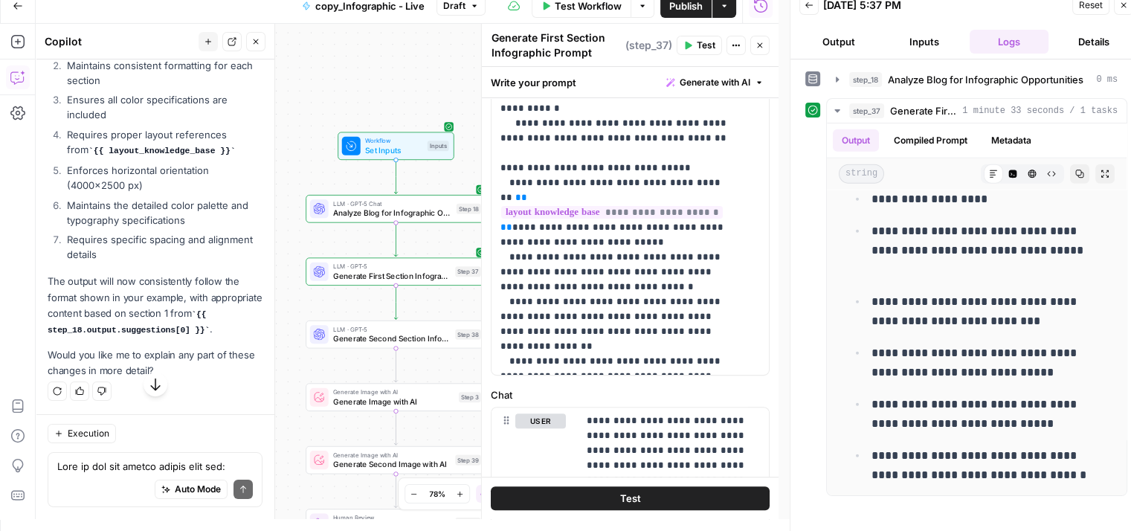
click at [695, 45] on button "Test" at bounding box center [699, 45] width 45 height 19
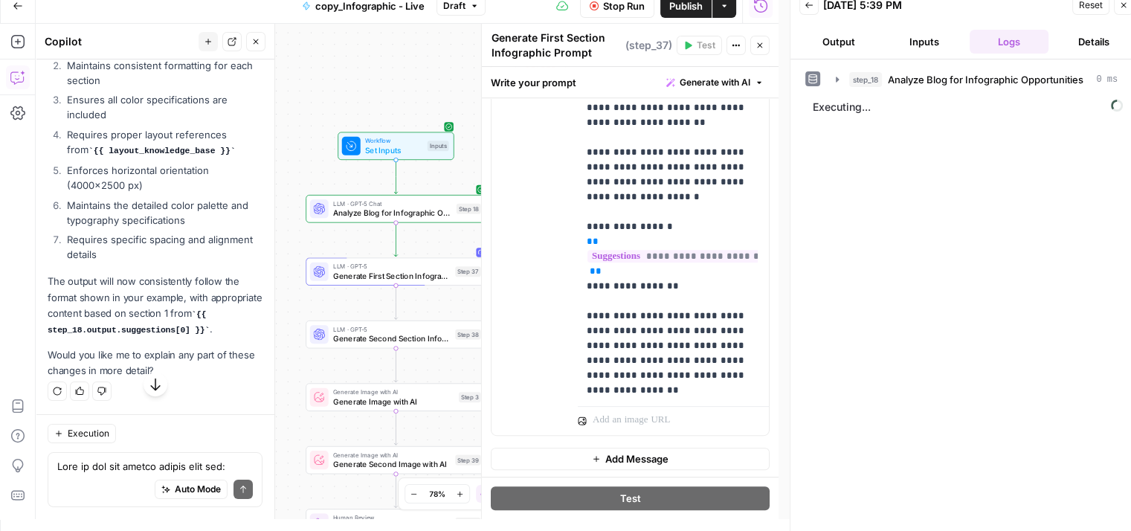
scroll to position [0, 0]
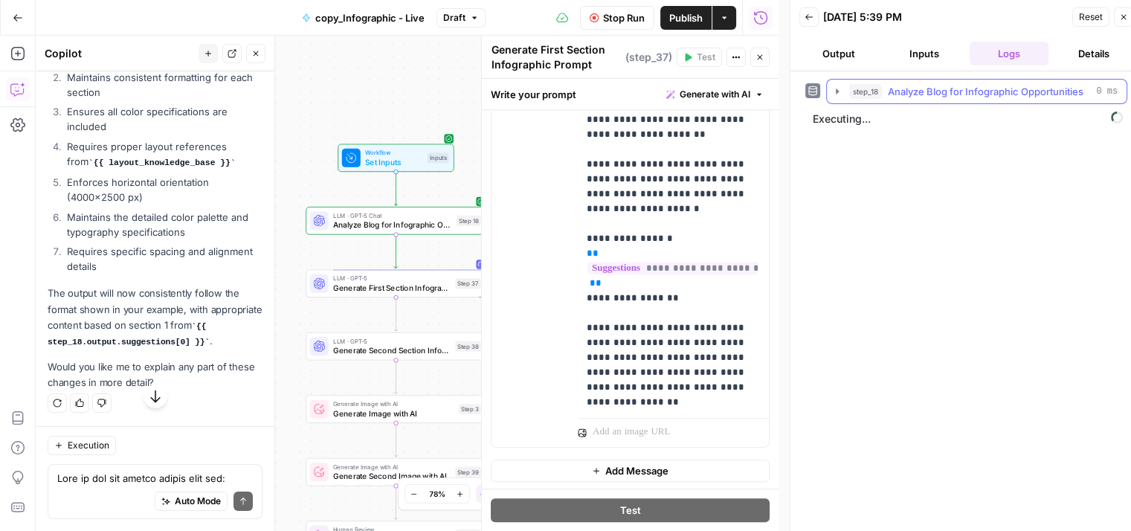
click at [964, 91] on span "Analyze Blog for Infographic Opportunities" at bounding box center [986, 91] width 196 height 15
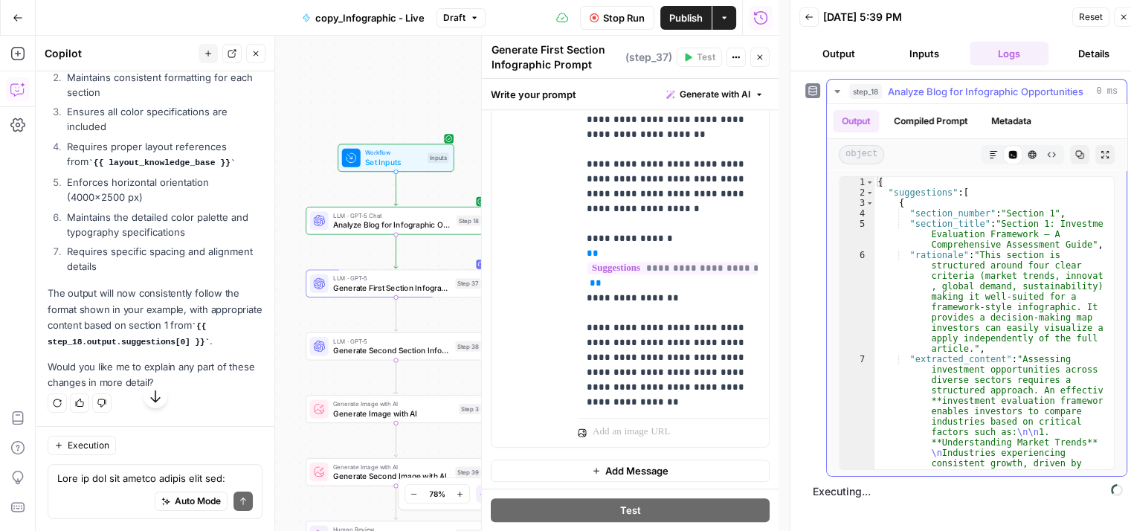
click at [986, 89] on span "Analyze Blog for Infographic Opportunities" at bounding box center [986, 91] width 196 height 15
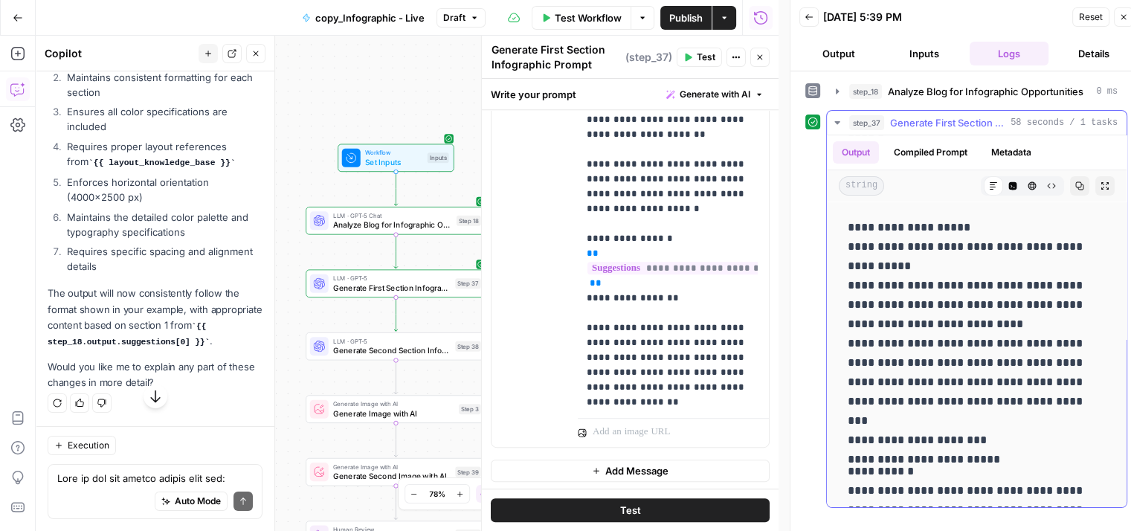
scroll to position [173, 0]
drag, startPoint x: 941, startPoint y: 242, endPoint x: 947, endPoint y: 263, distance: 20.9
click at [947, 263] on p "**********" at bounding box center [971, 335] width 247 height 232
click at [907, 277] on p "**********" at bounding box center [971, 335] width 247 height 232
drag, startPoint x: 907, startPoint y: 277, endPoint x: 1006, endPoint y: 319, distance: 107.3
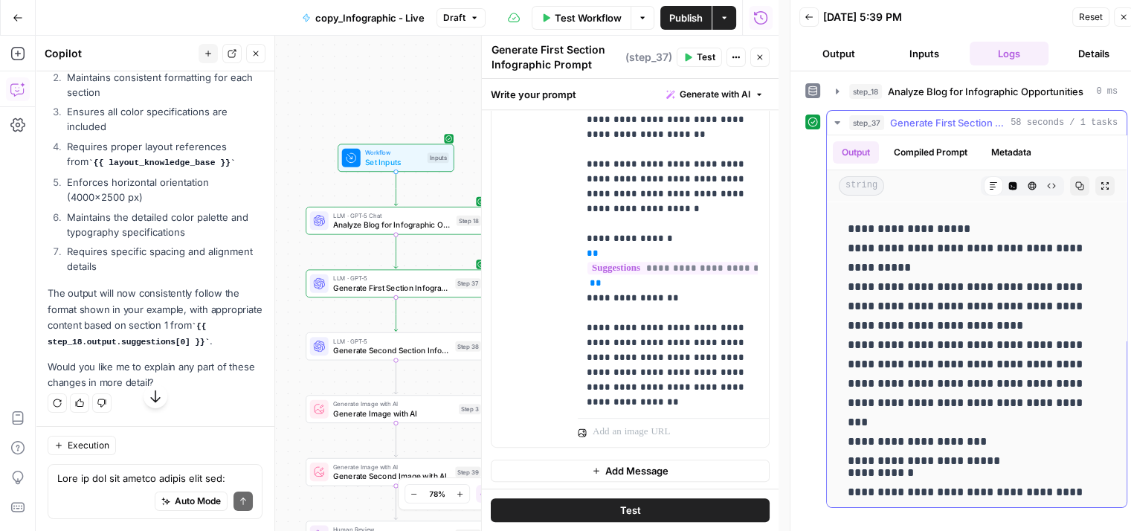
click at [1006, 319] on p "**********" at bounding box center [971, 335] width 247 height 232
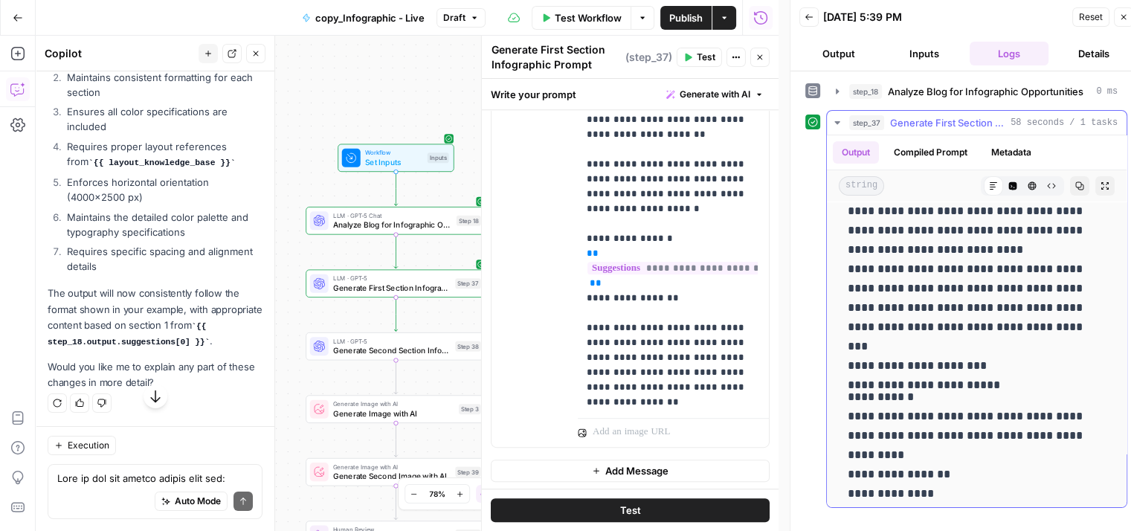
scroll to position [251, 0]
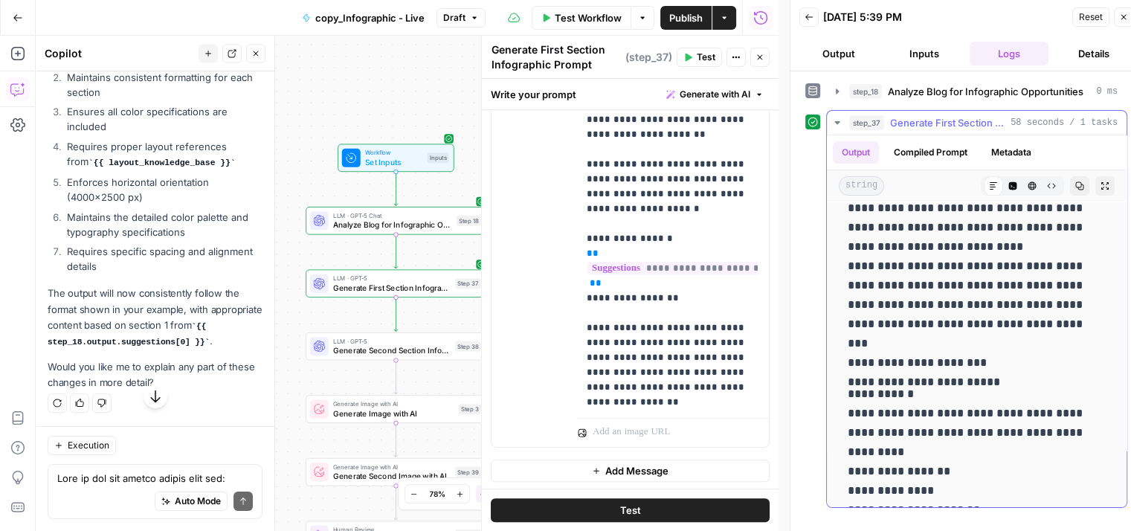
click at [936, 264] on p "**********" at bounding box center [971, 257] width 247 height 232
drag, startPoint x: 936, startPoint y: 264, endPoint x: 1012, endPoint y: 358, distance: 120.6
click at [1012, 358] on p "**********" at bounding box center [971, 257] width 247 height 232
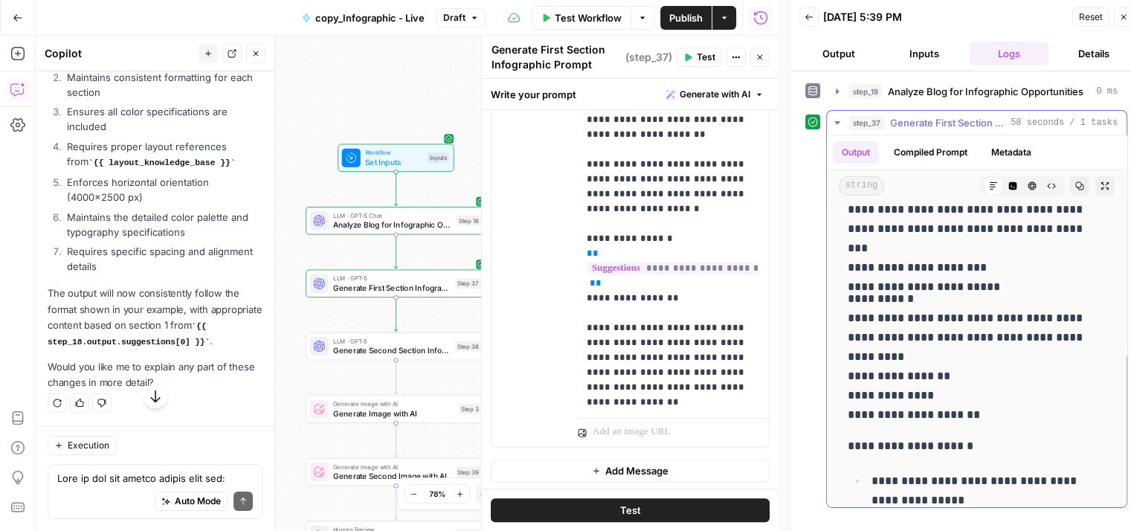
scroll to position [362, 0]
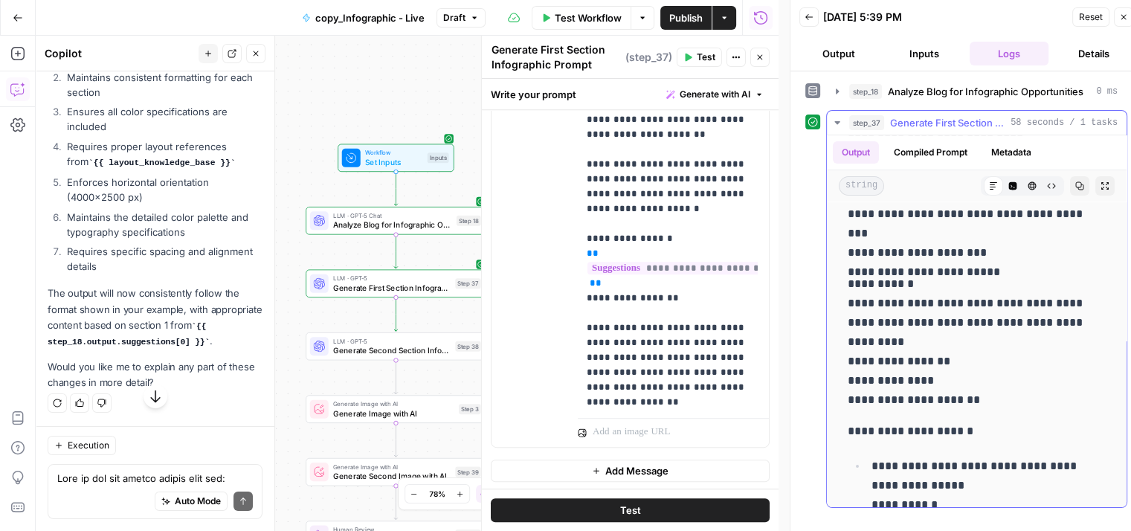
click at [859, 301] on p "**********" at bounding box center [971, 341] width 247 height 135
drag, startPoint x: 960, startPoint y: 306, endPoint x: 961, endPoint y: 338, distance: 32.7
click at [961, 338] on p "**********" at bounding box center [971, 341] width 247 height 135
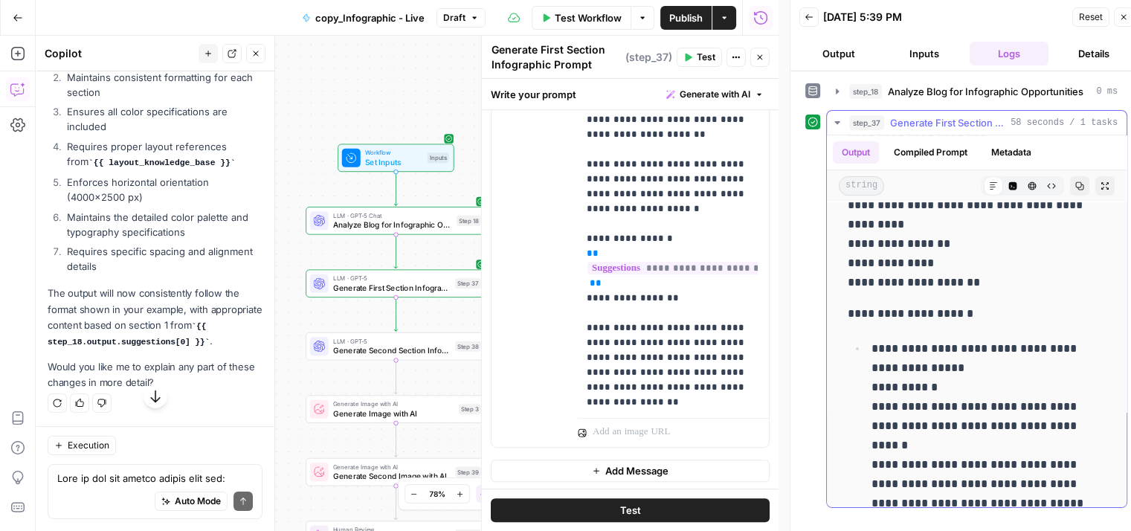
scroll to position [481, 0]
click at [905, 247] on p "**********" at bounding box center [971, 222] width 247 height 135
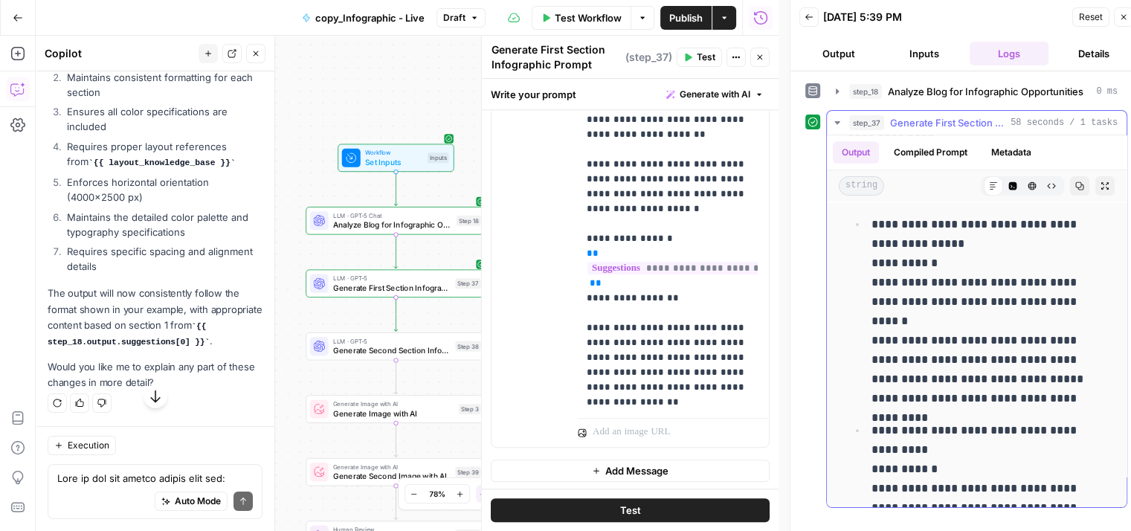
scroll to position [603, 0]
drag, startPoint x: 954, startPoint y: 228, endPoint x: 982, endPoint y: 239, distance: 29.7
click at [982, 239] on p "**********" at bounding box center [983, 312] width 223 height 193
click at [943, 275] on p "**********" at bounding box center [983, 312] width 223 height 193
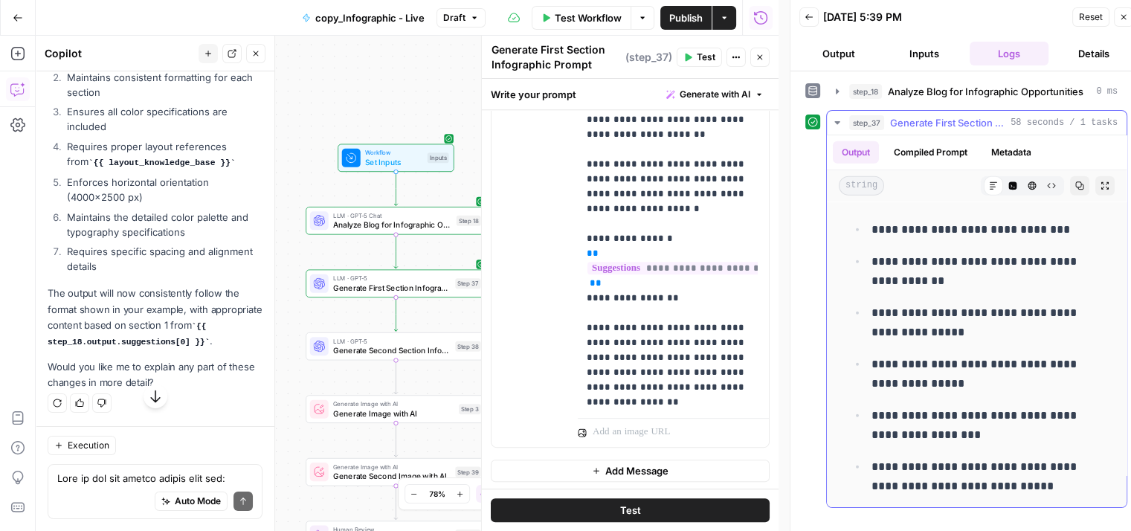
scroll to position [12, 0]
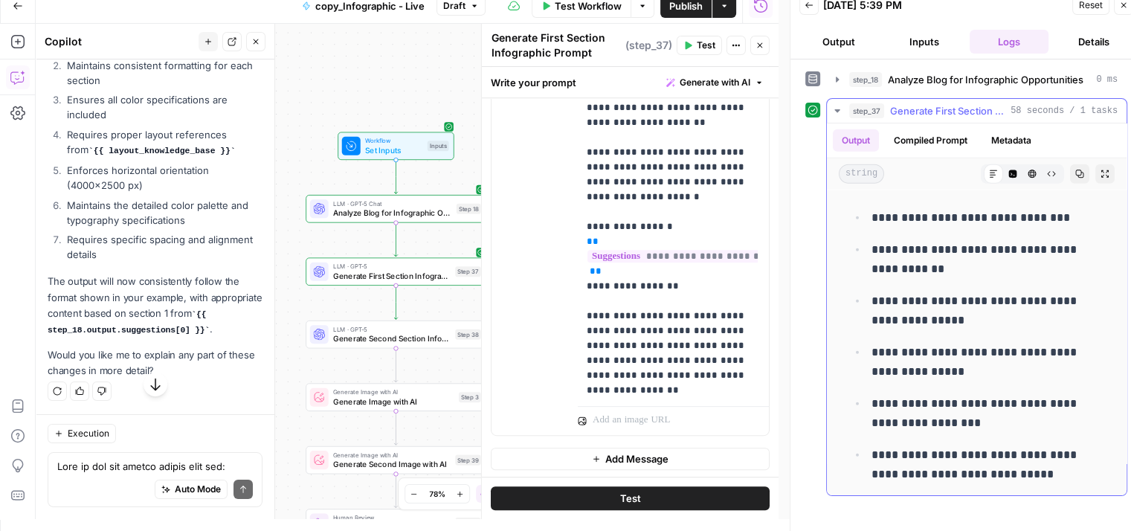
click at [993, 112] on span "Generate First Section Infographic Prompt" at bounding box center [947, 110] width 115 height 15
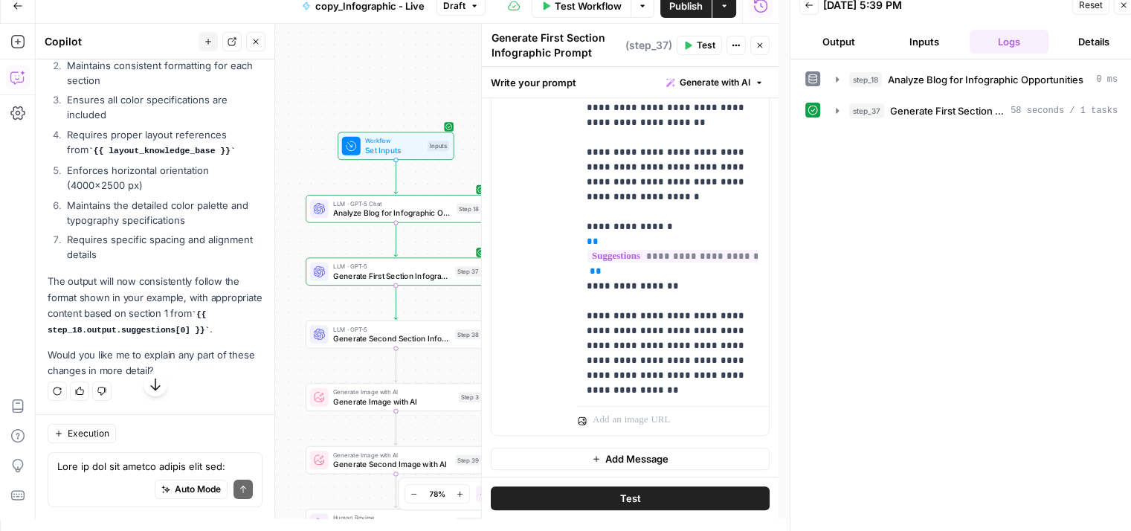
click at [100, 477] on div "Auto Mode Send" at bounding box center [155, 490] width 196 height 33
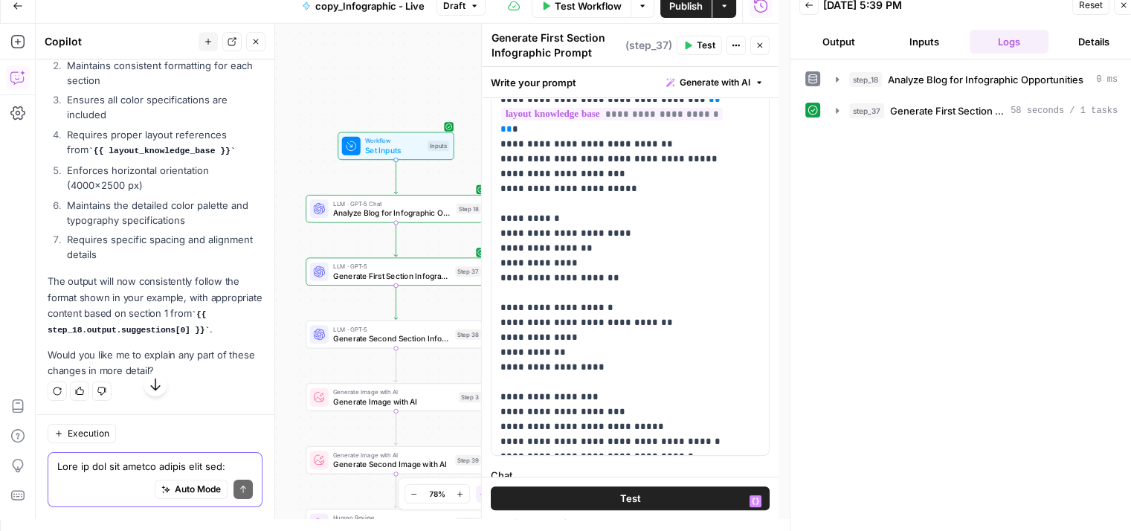
scroll to position [318, 0]
click at [362, 339] on span "Generate Second Section Infographic Prompt" at bounding box center [392, 338] width 118 height 12
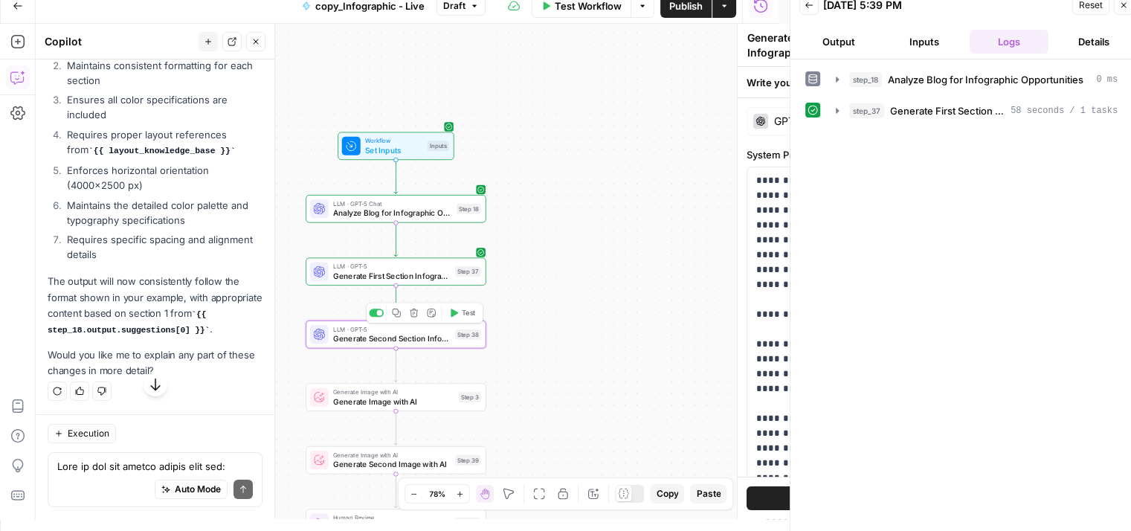
type textarea "Generate Second Section Infographic Prompt"
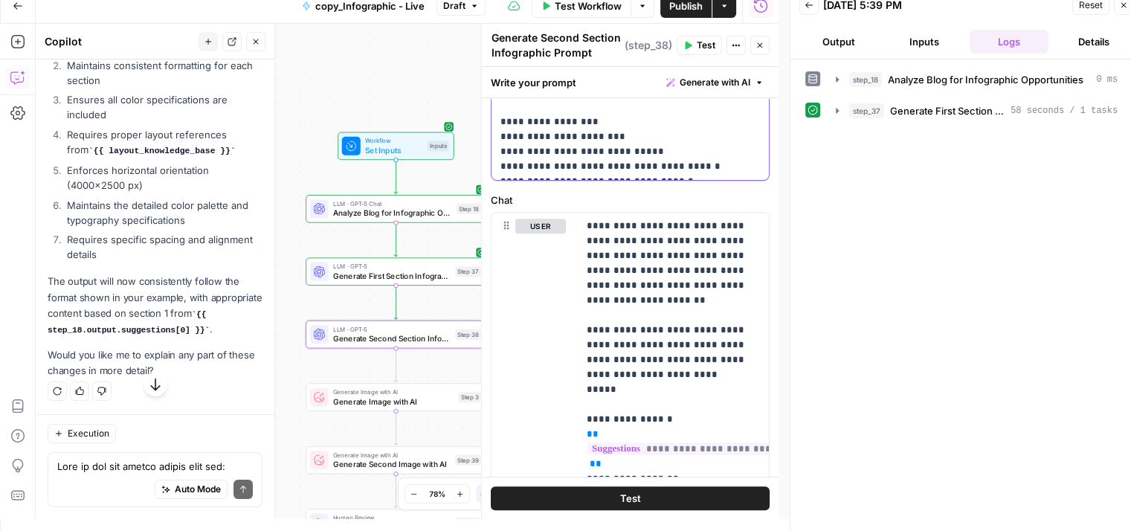
scroll to position [609, 0]
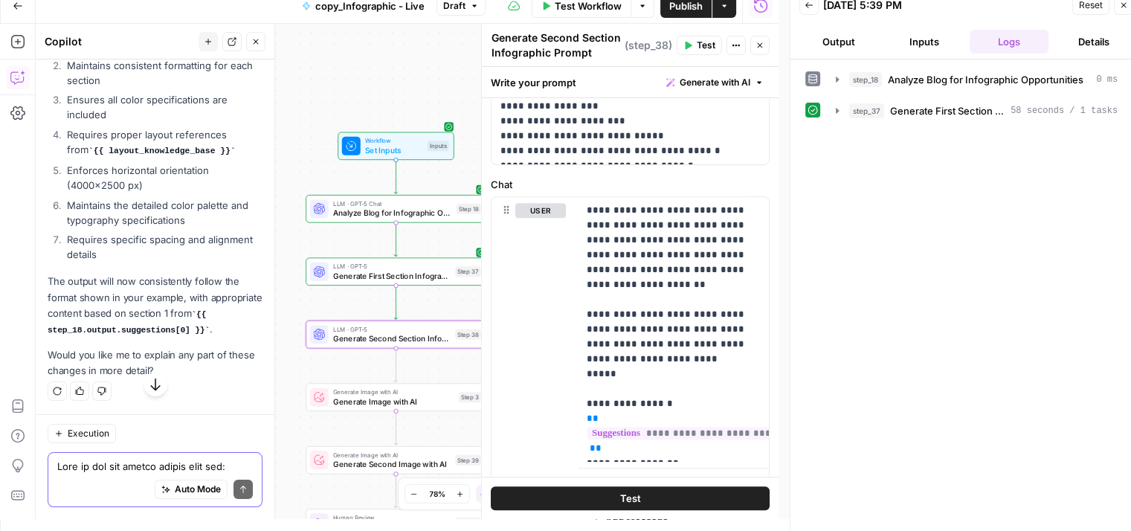
click at [77, 466] on textarea at bounding box center [155, 466] width 196 height 15
type textarea "update the input of step 38"
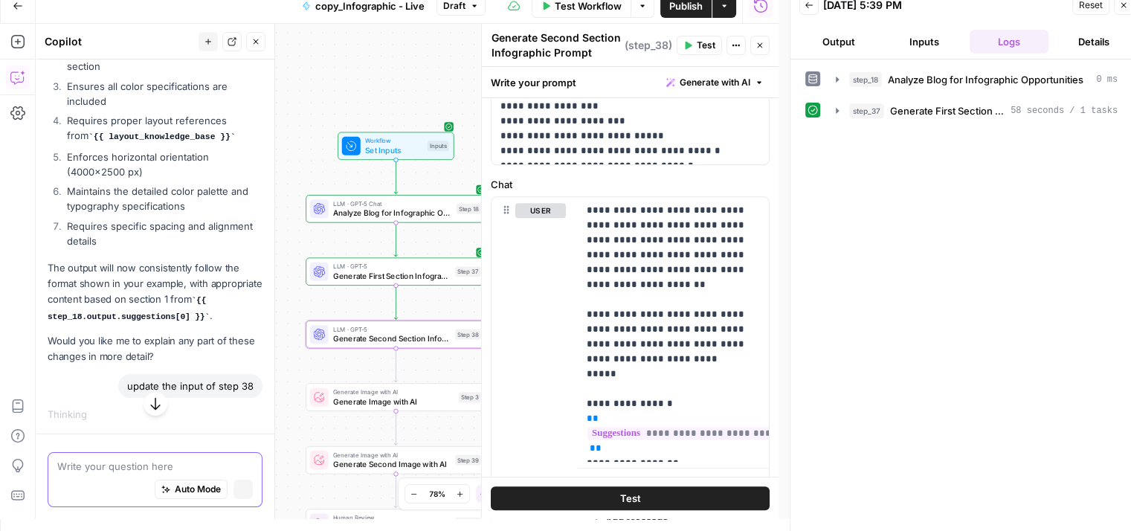
scroll to position [16870, 0]
click at [952, 119] on button "step_37 Generate First Section Infographic Prompt 58 seconds / 1 tasks" at bounding box center [977, 111] width 300 height 24
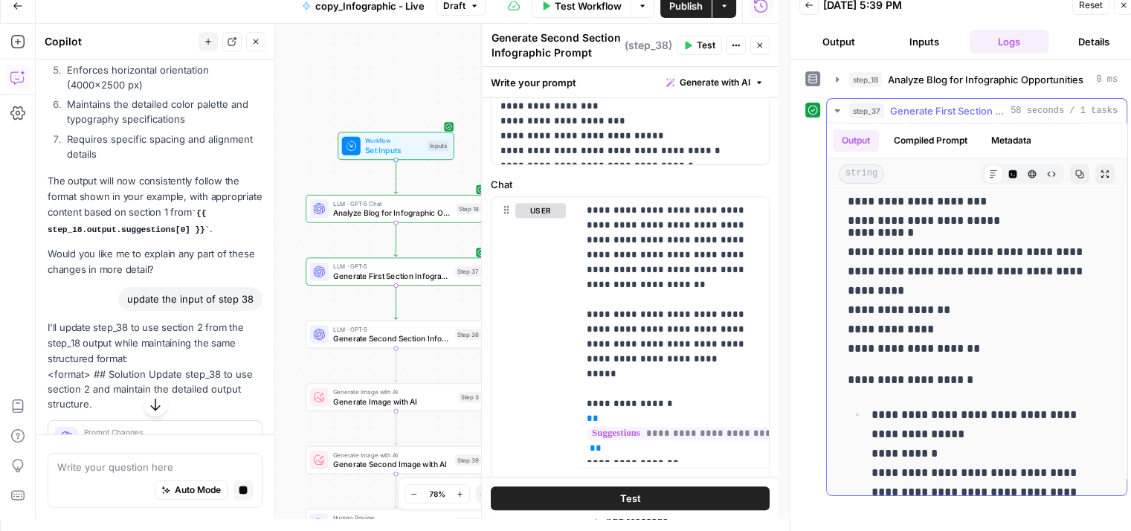
scroll to position [674, 0]
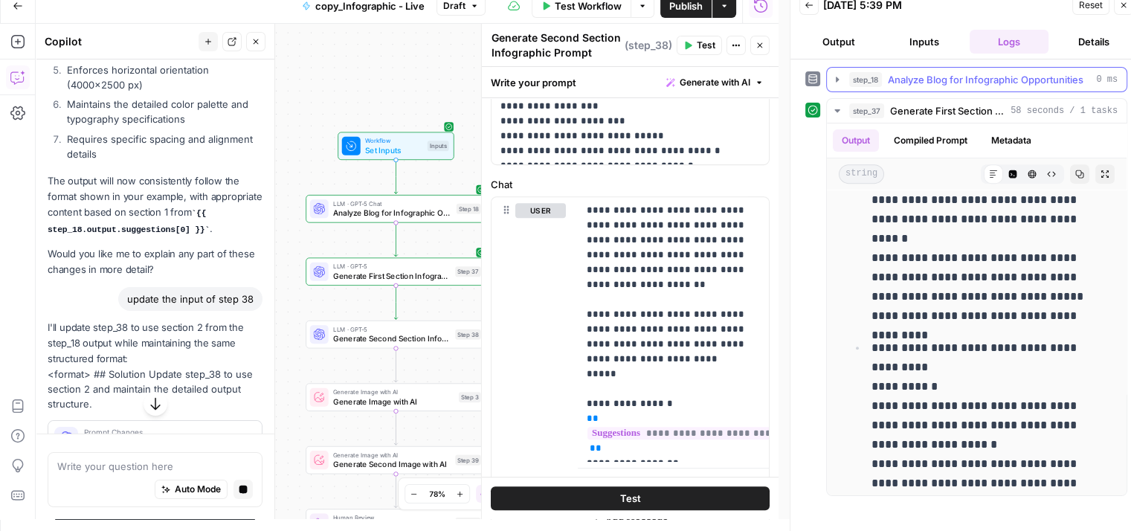
click at [963, 76] on span "Analyze Blog for Infographic Opportunities" at bounding box center [986, 79] width 196 height 15
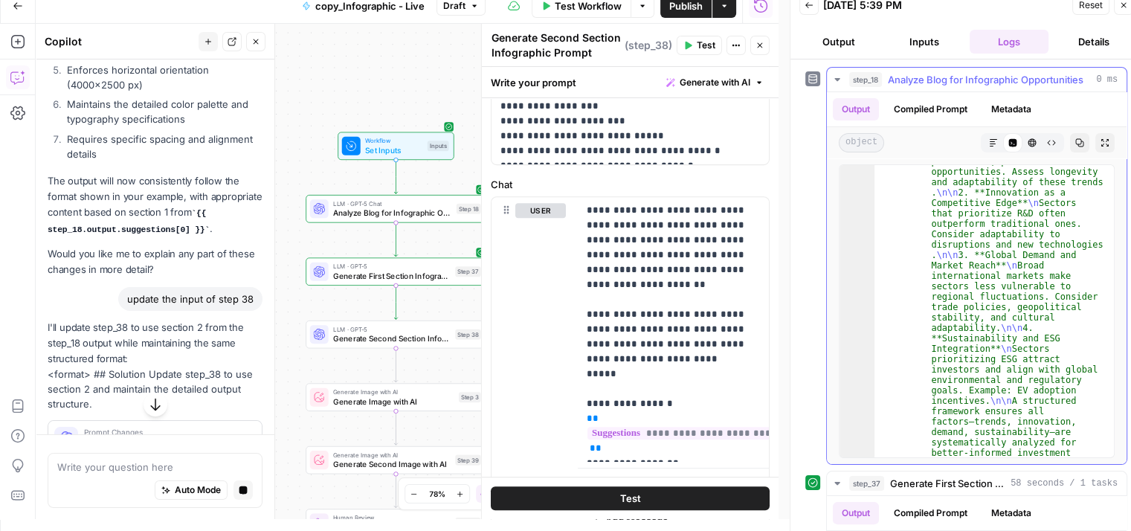
scroll to position [331, 0]
click at [961, 84] on span "Analyze Blog for Infographic Opportunities" at bounding box center [986, 79] width 196 height 15
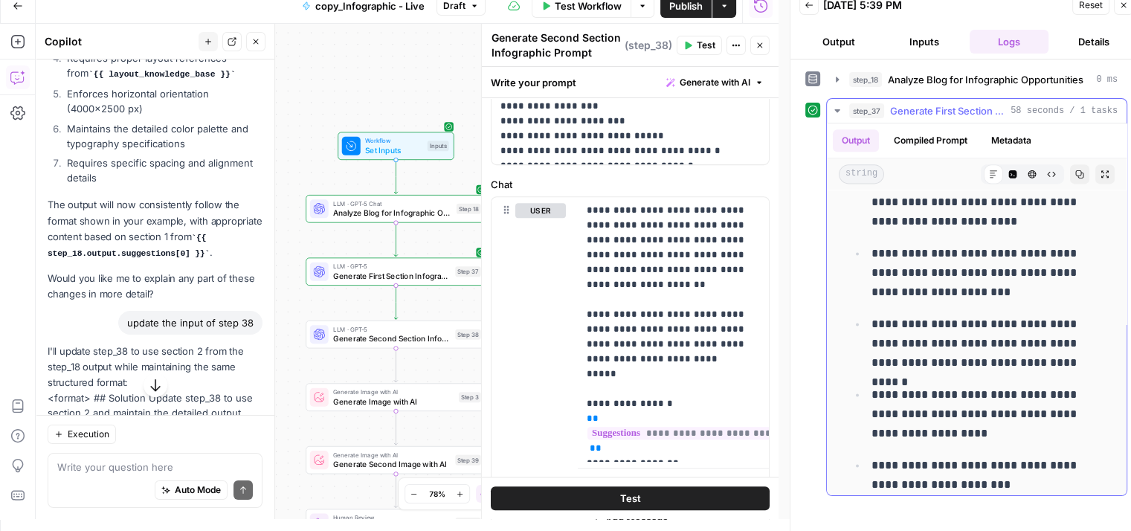
scroll to position [2074, 0]
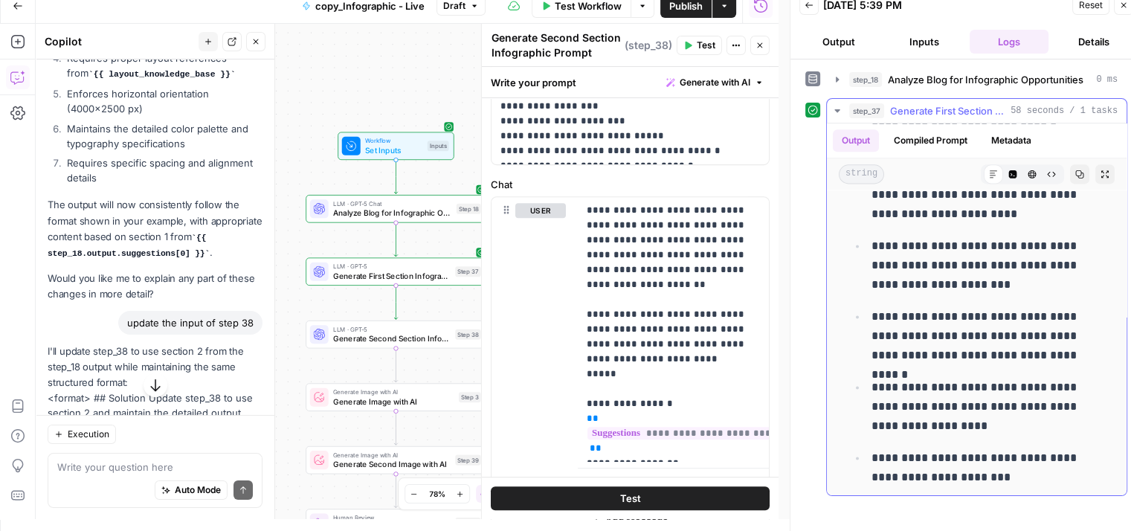
click at [985, 103] on span "Generate First Section Infographic Prompt" at bounding box center [947, 110] width 115 height 15
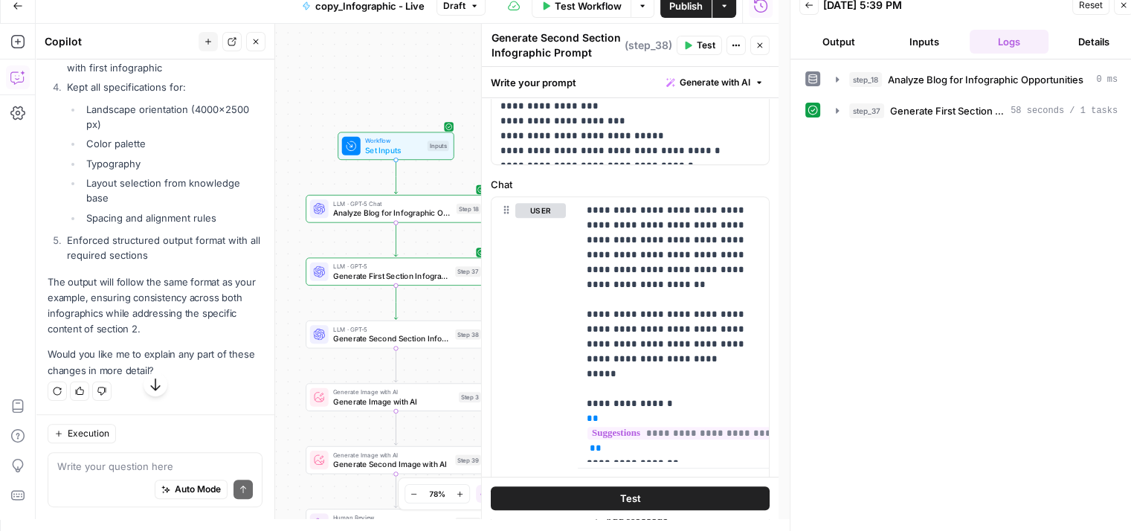
scroll to position [17807, 0]
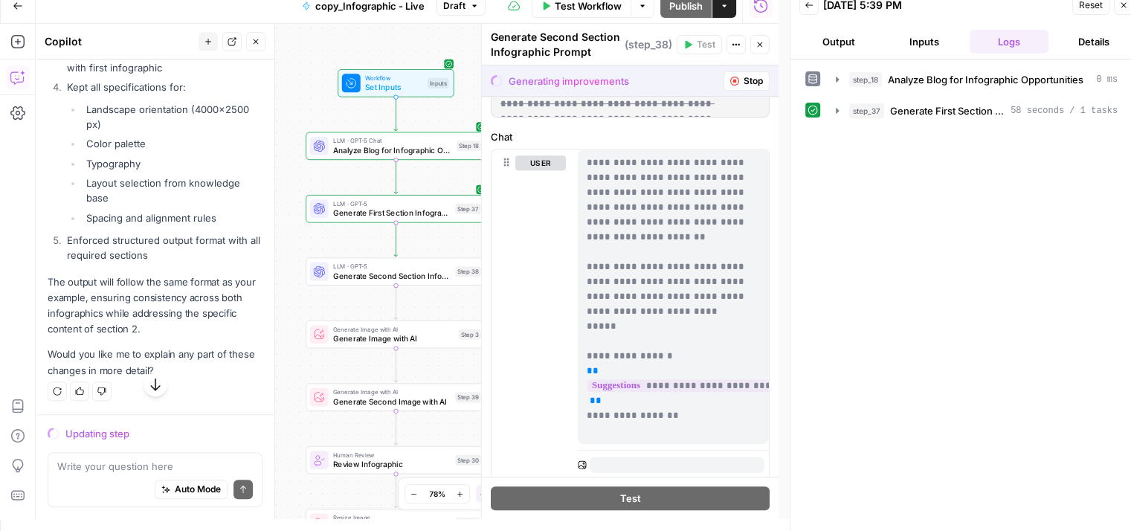
scroll to position [681, 0]
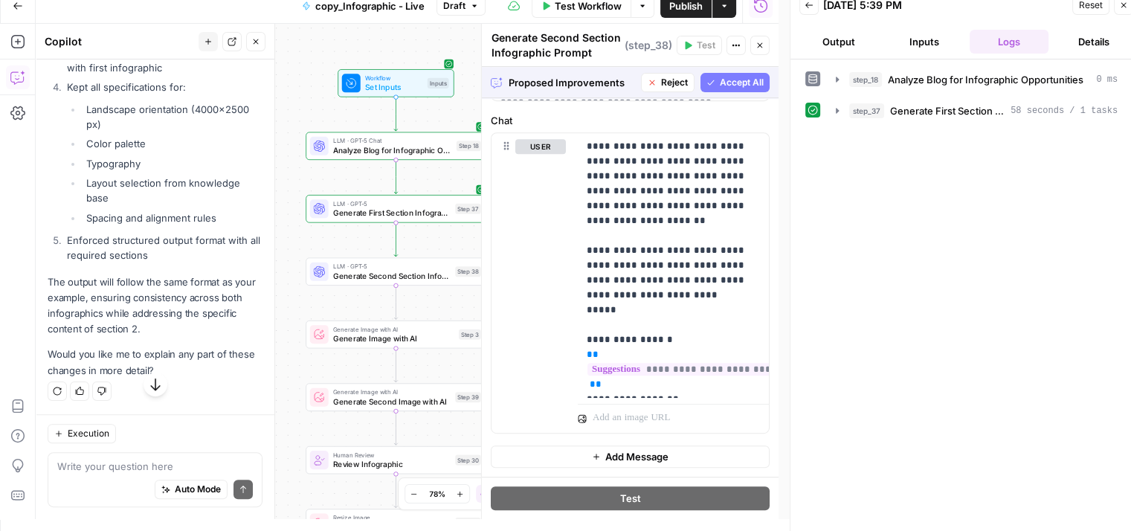
click at [741, 86] on span "Accept All" at bounding box center [742, 82] width 44 height 13
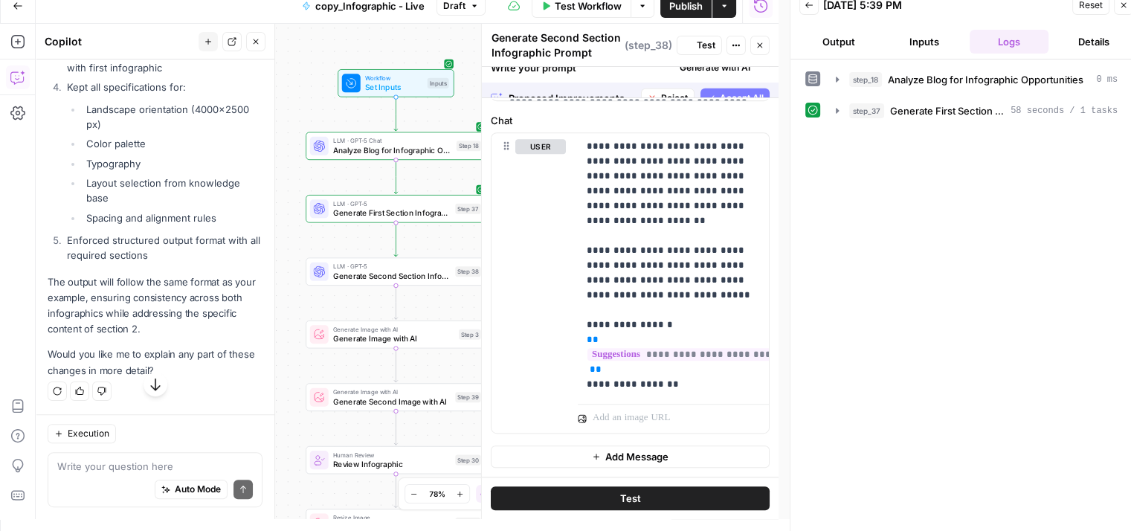
scroll to position [0, 0]
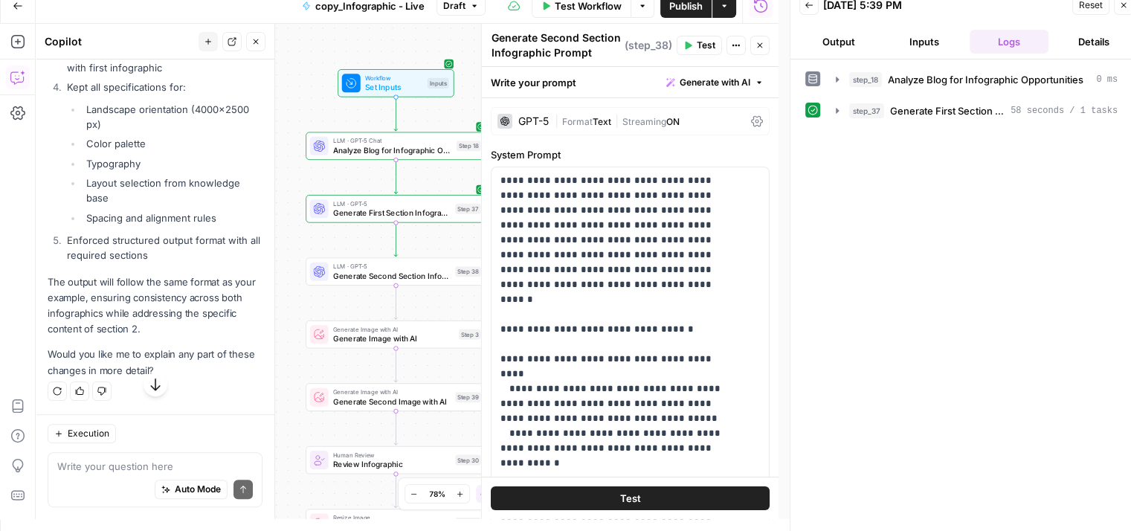
click at [707, 45] on span "Test" at bounding box center [706, 45] width 19 height 13
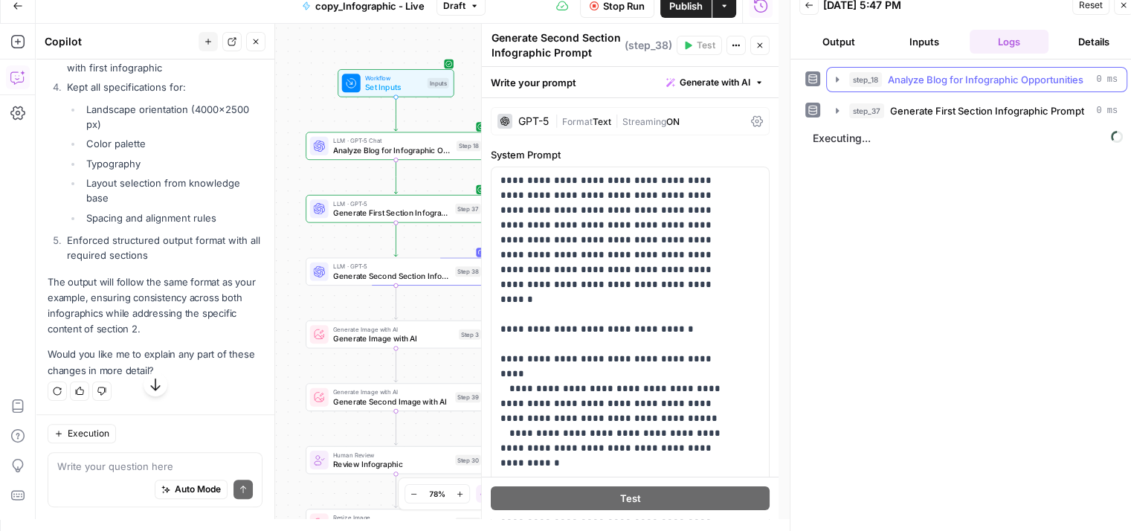
click at [945, 77] on span "Analyze Blog for Infographic Opportunities" at bounding box center [986, 79] width 196 height 15
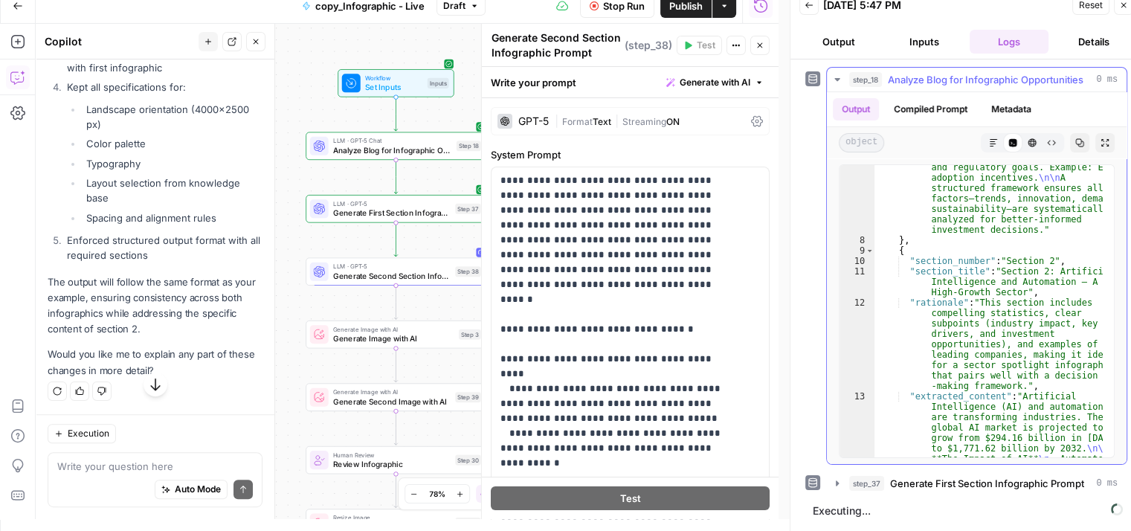
scroll to position [492, 0]
click at [1020, 80] on span "Analyze Blog for Infographic Opportunities" at bounding box center [986, 79] width 196 height 15
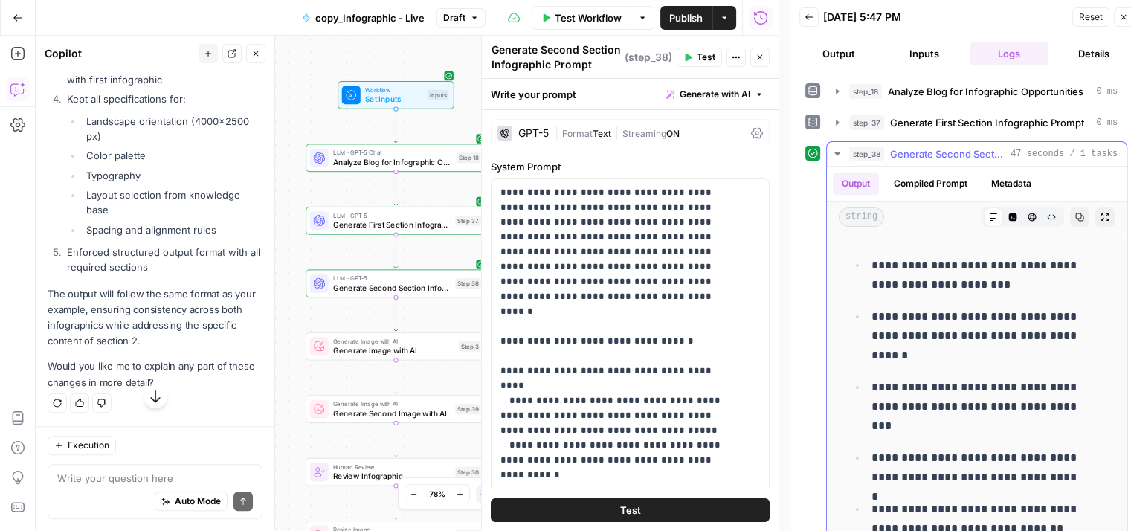
scroll to position [5484, 0]
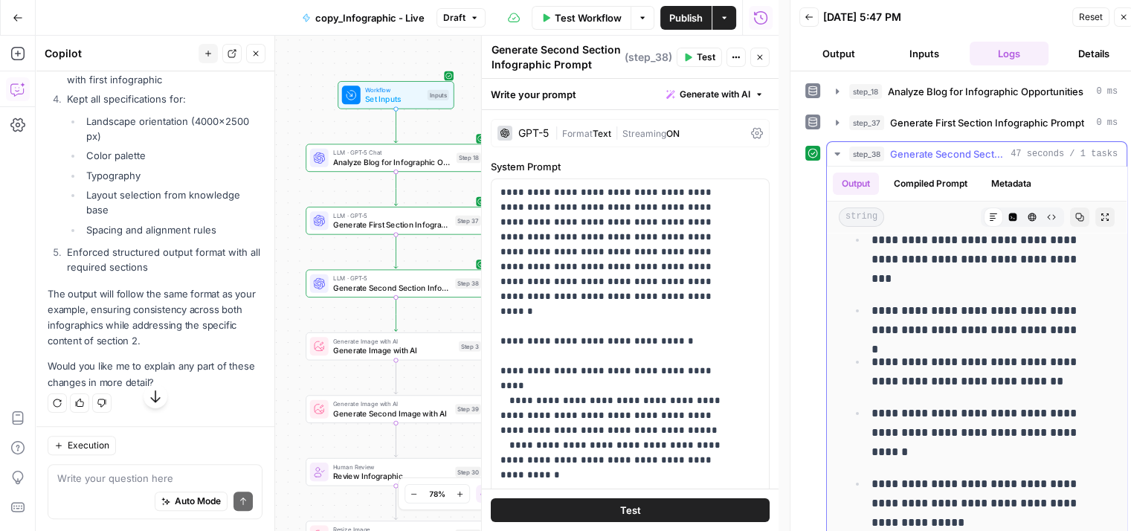
click at [948, 150] on span "Generate Second Section Infographic Prompt" at bounding box center [947, 154] width 115 height 15
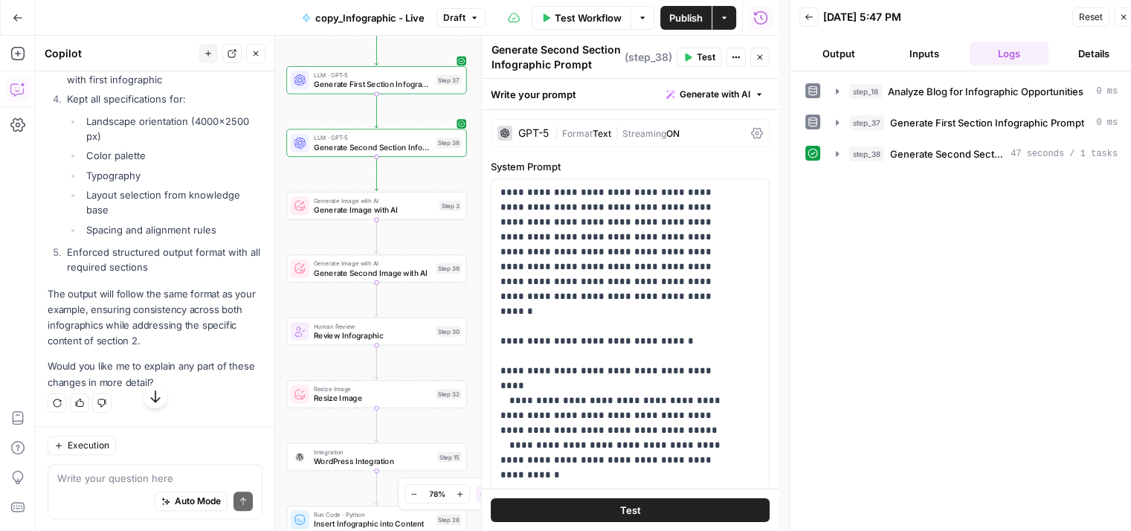
drag, startPoint x: 301, startPoint y: 313, endPoint x: 282, endPoint y: 168, distance: 146.3
click at [282, 168] on div "Workflow Set Inputs Inputs LLM · GPT-5 Chat Analyze Blog for Infographic Opport…" at bounding box center [407, 283] width 743 height 495
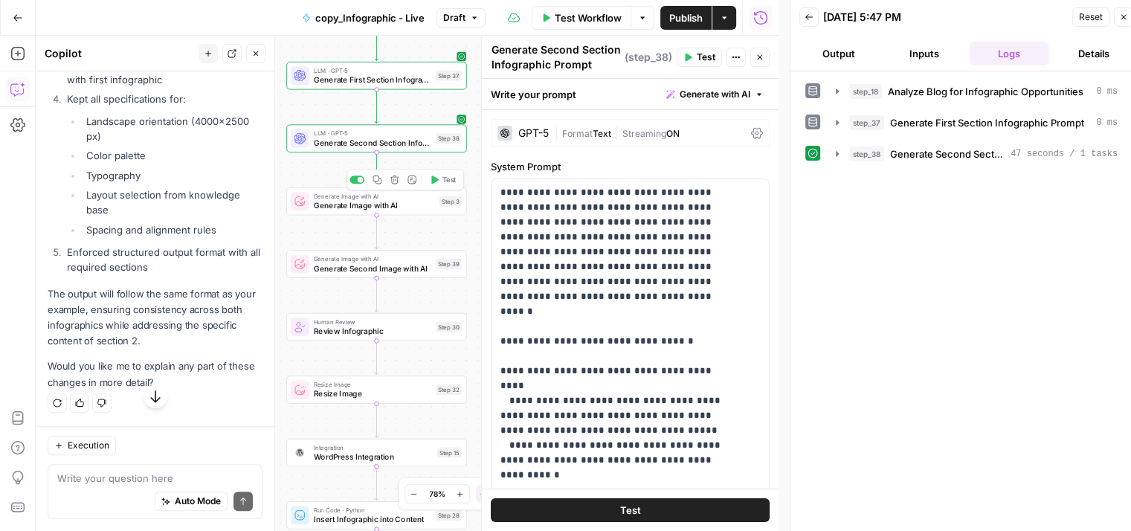
click at [440, 182] on button "Test" at bounding box center [443, 180] width 36 height 15
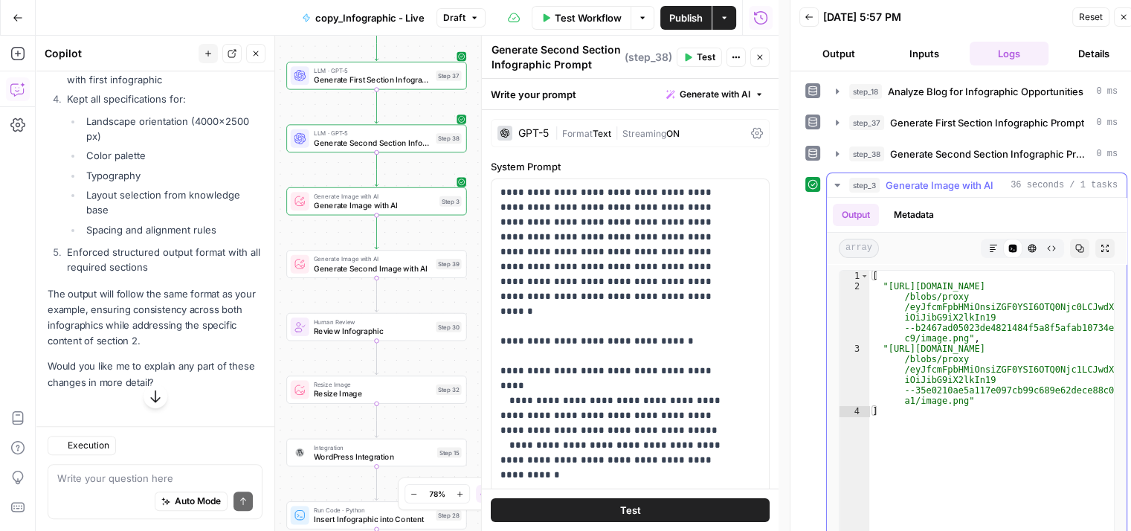
scroll to position [17831, 0]
click at [446, 309] on span "Test" at bounding box center [450, 306] width 14 height 10
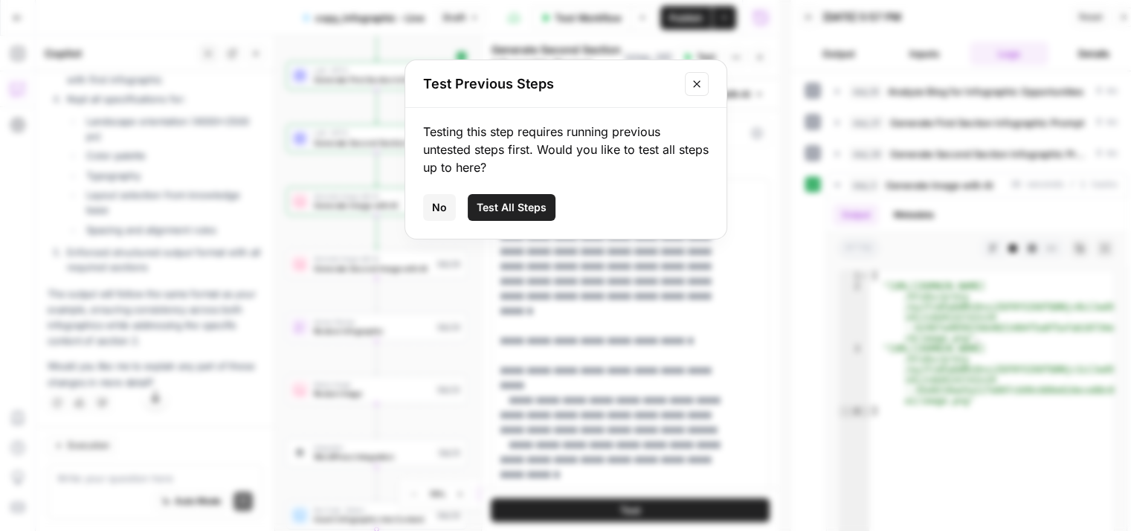
click at [696, 84] on icon "Close modal" at bounding box center [697, 84] width 12 height 12
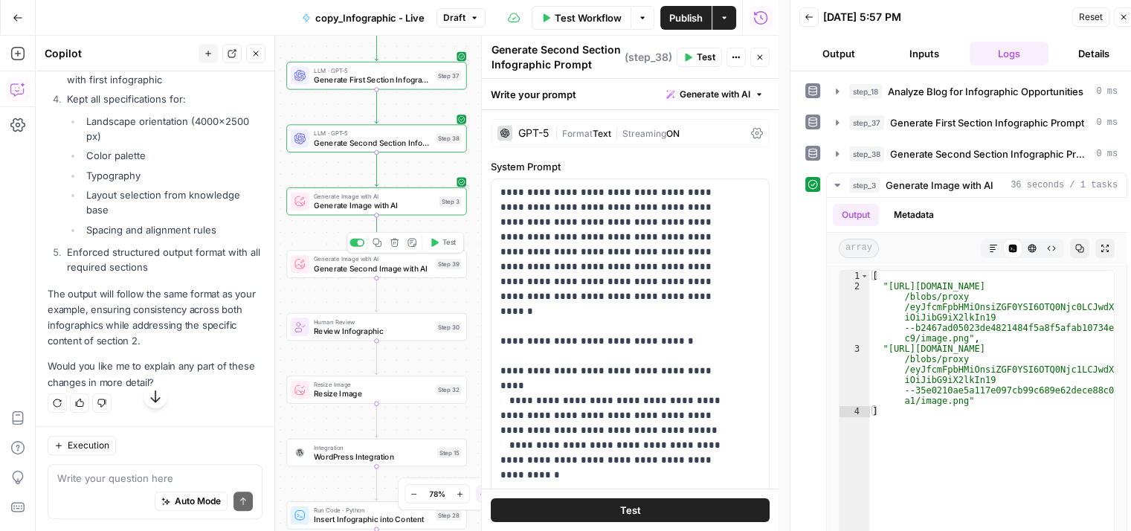
click at [458, 237] on button "Test" at bounding box center [443, 242] width 36 height 15
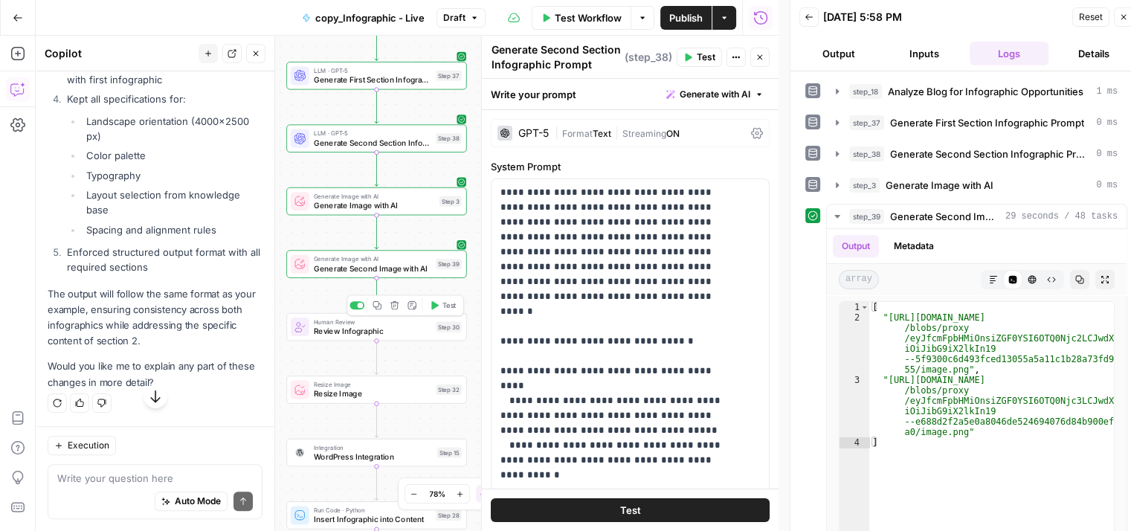
click at [411, 325] on span "Review Infographic" at bounding box center [373, 331] width 118 height 12
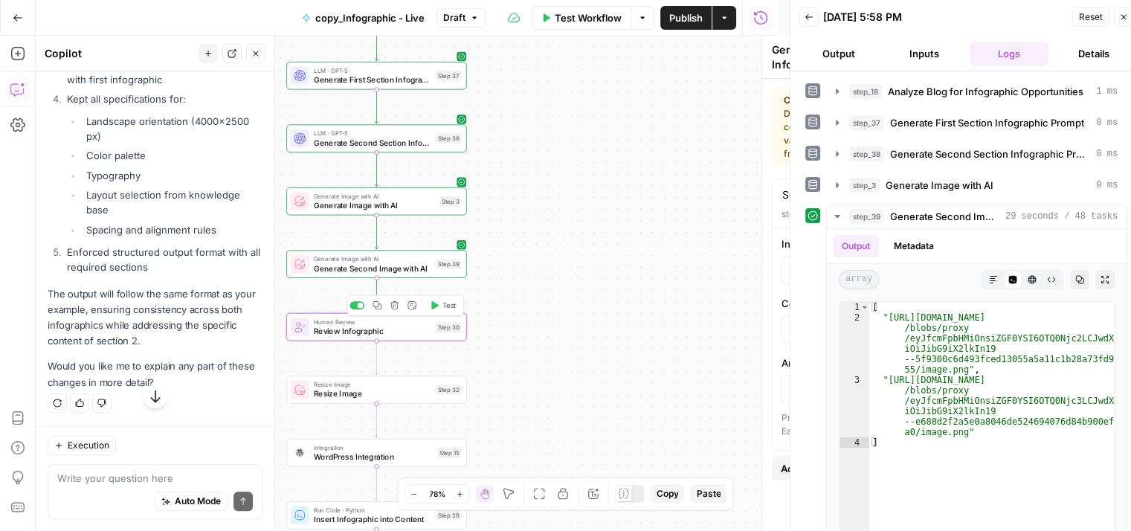
type textarea "Review Infographic"
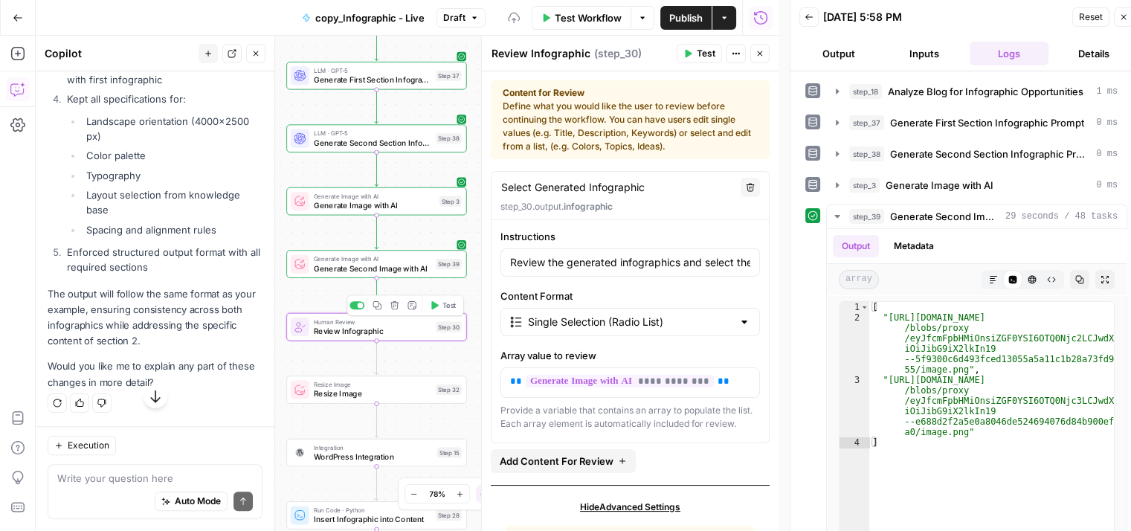
click at [445, 306] on span "Test" at bounding box center [450, 306] width 14 height 10
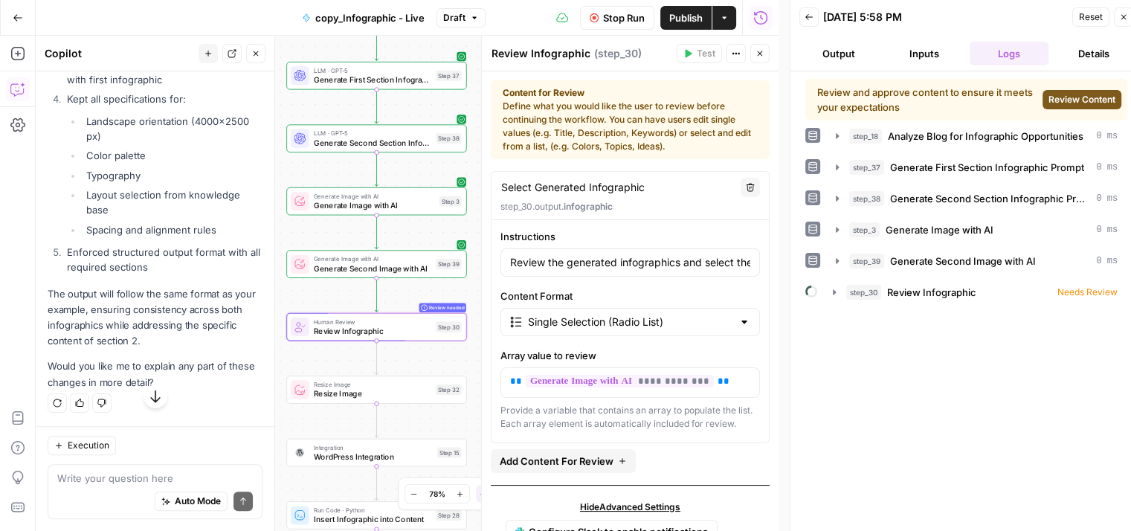
click at [1095, 97] on span "Review Content" at bounding box center [1082, 99] width 67 height 13
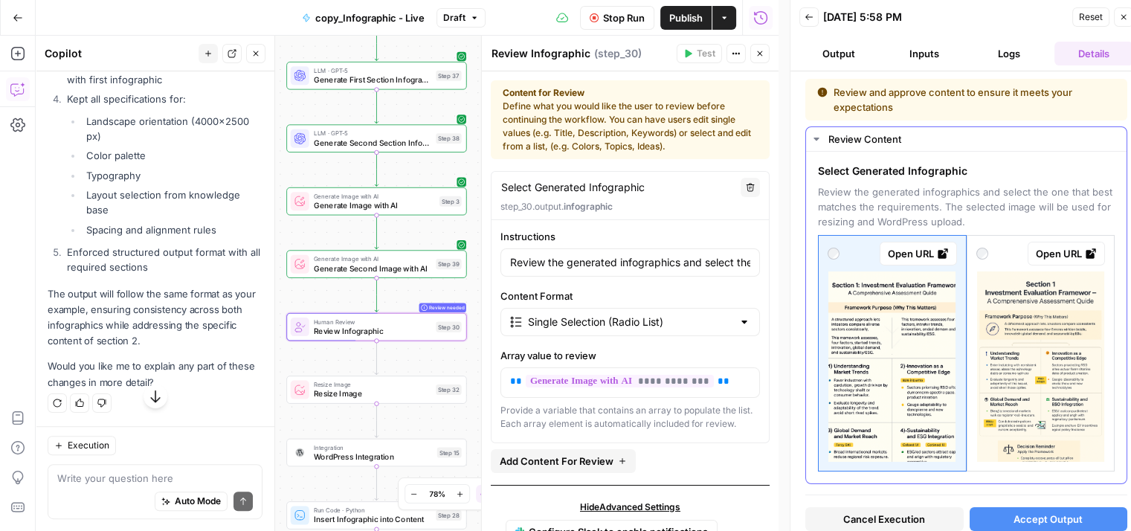
scroll to position [15, 0]
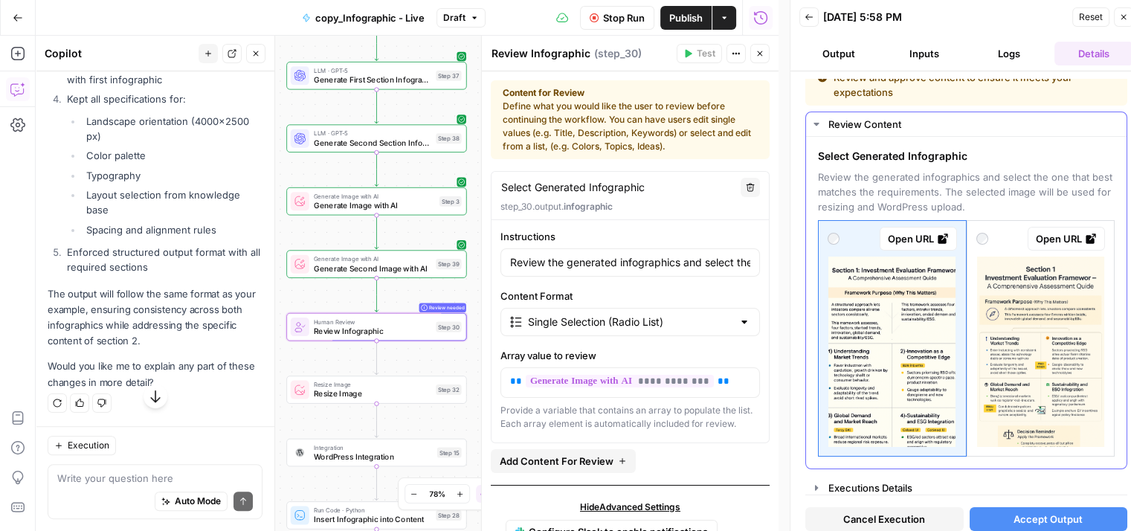
click at [1085, 236] on icon at bounding box center [1091, 239] width 12 height 12
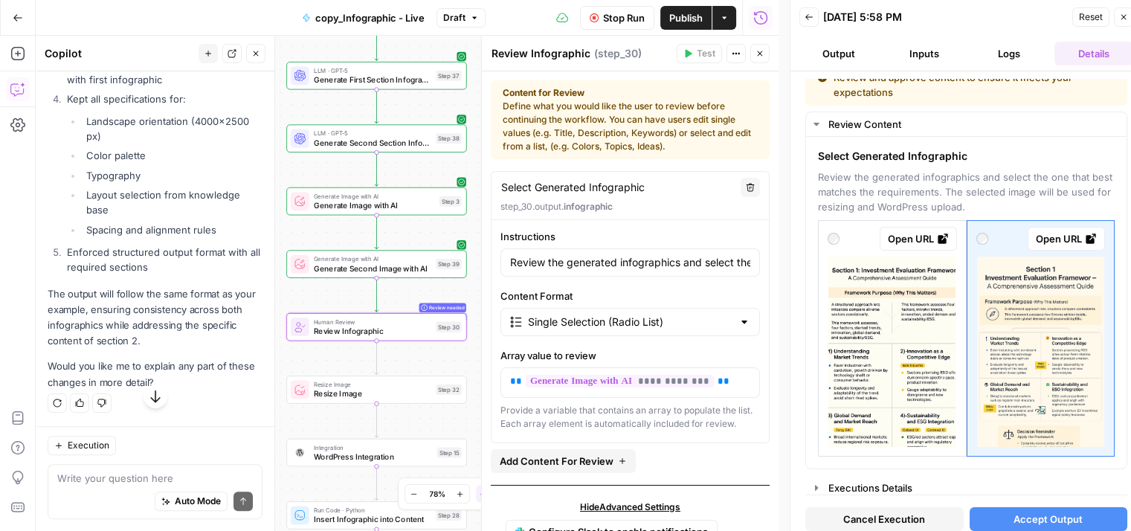
click at [116, 489] on div "Auto Mode Send" at bounding box center [155, 502] width 196 height 33
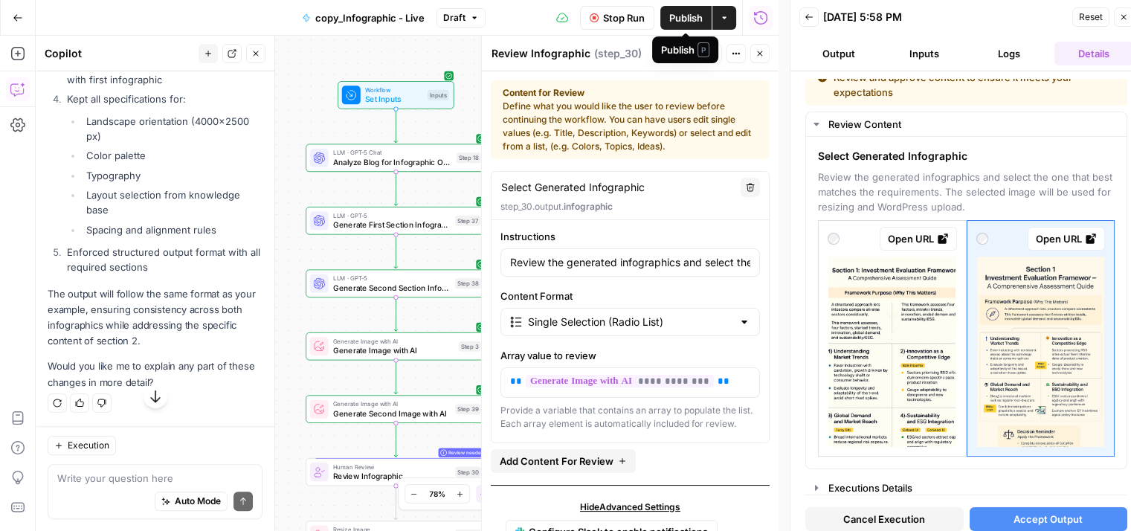
click at [670, 19] on span "Publish" at bounding box center [685, 17] width 33 height 15
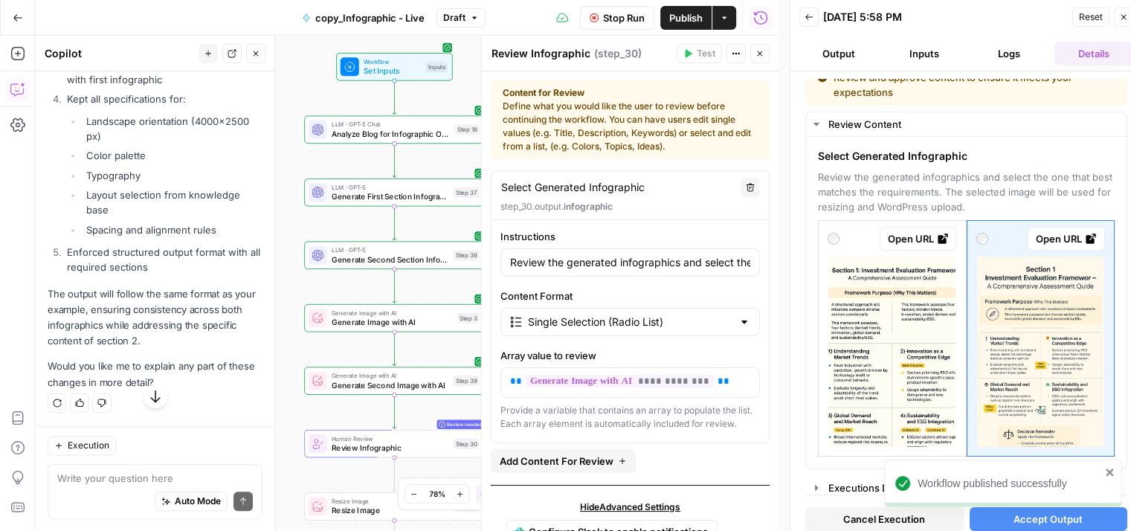
drag, startPoint x: 309, startPoint y: 107, endPoint x: 307, endPoint y: 75, distance: 32.0
click at [307, 75] on div "Workflow Set Inputs Inputs" at bounding box center [394, 67] width 180 height 28
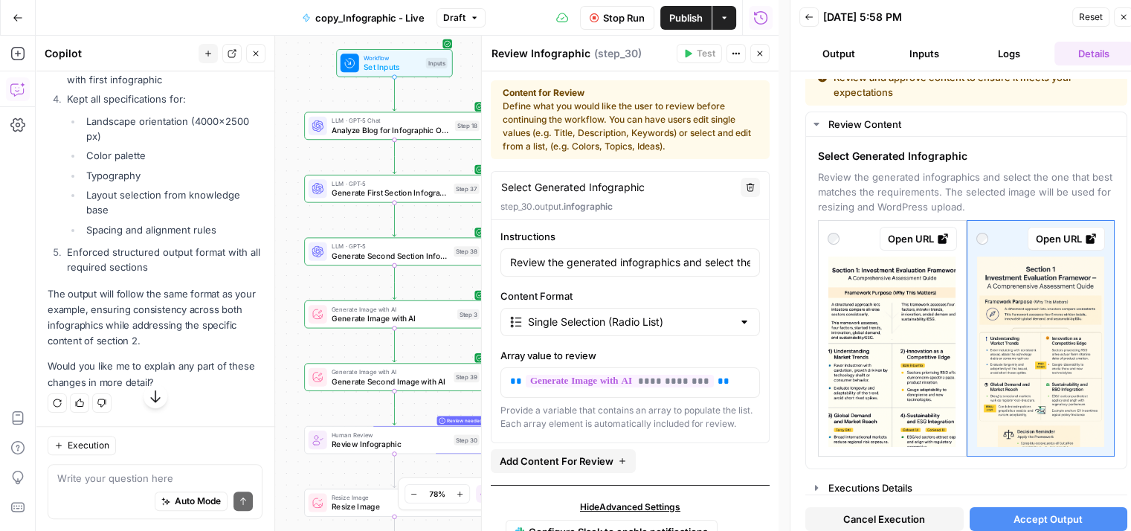
click at [297, 84] on div "Workflow Set Inputs Inputs LLM · GPT-5 Chat Analyze Blog for Infographic Opport…" at bounding box center [407, 283] width 743 height 495
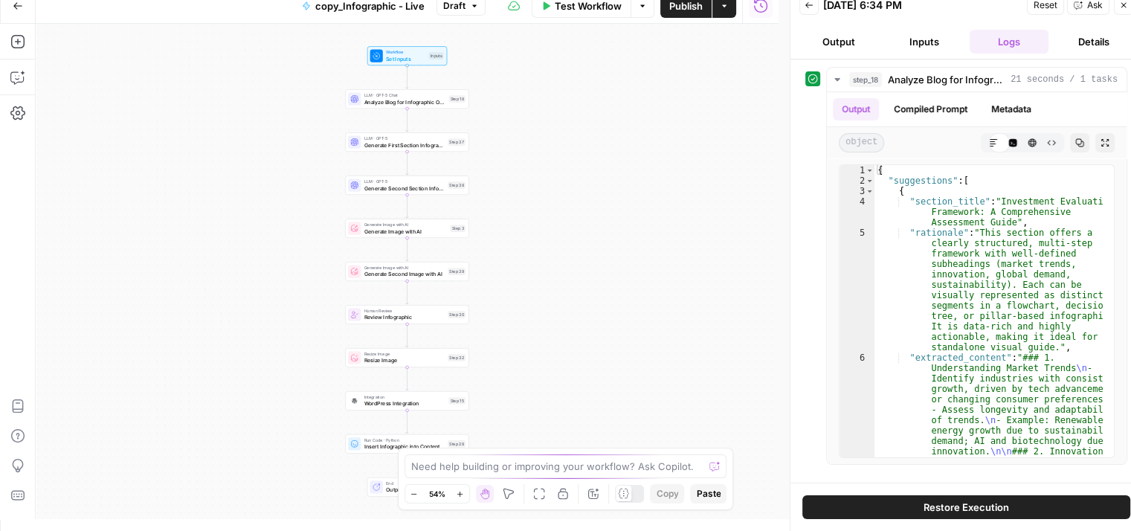
scroll to position [12, 0]
click at [24, 12] on button "Go Back" at bounding box center [17, 6] width 27 height 27
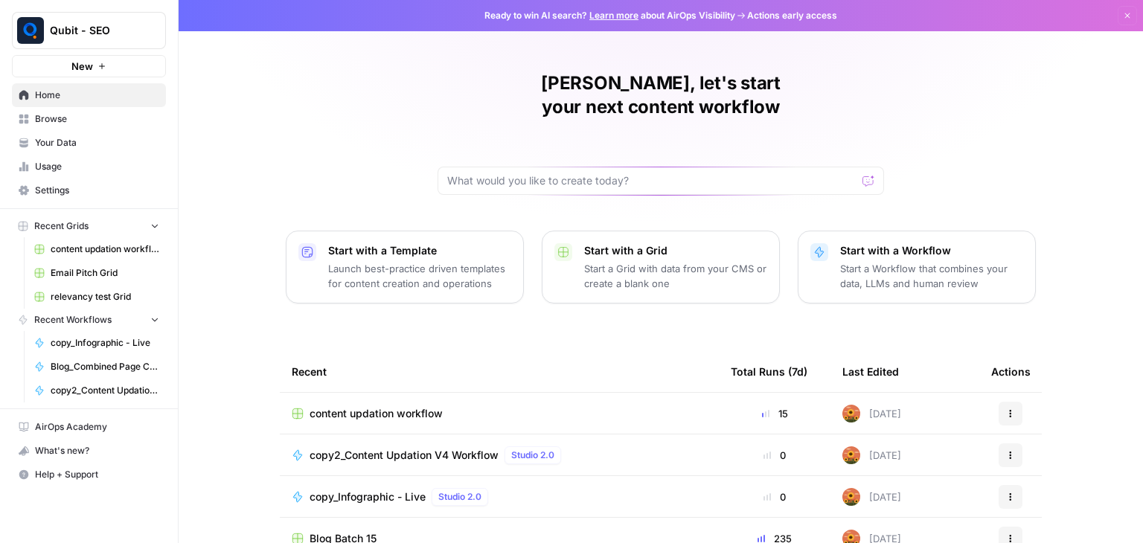
click at [99, 120] on span "Browse" at bounding box center [97, 118] width 124 height 13
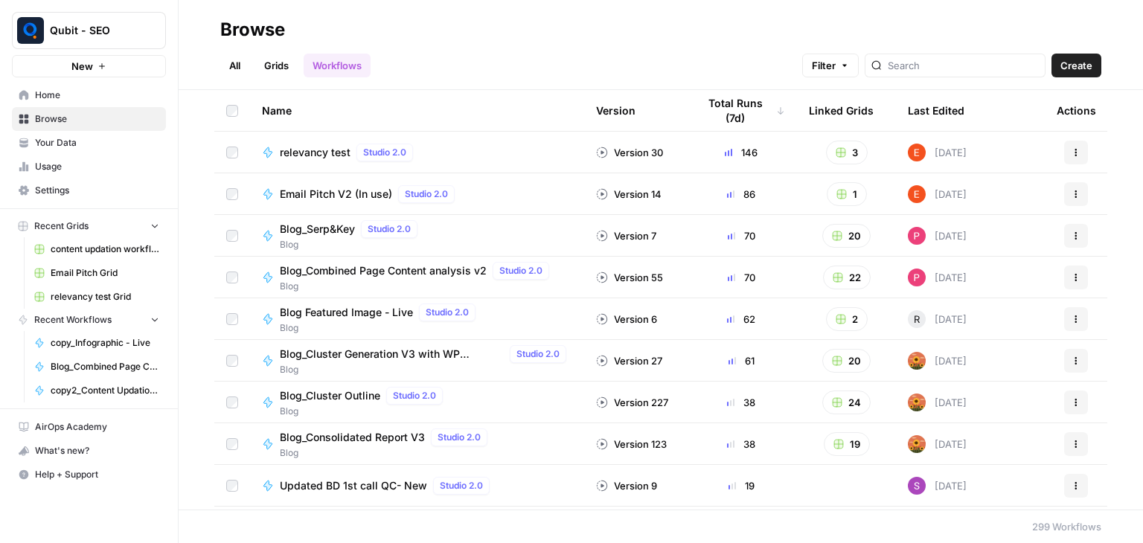
click at [942, 57] on div at bounding box center [954, 66] width 181 height 24
type input "infographic"
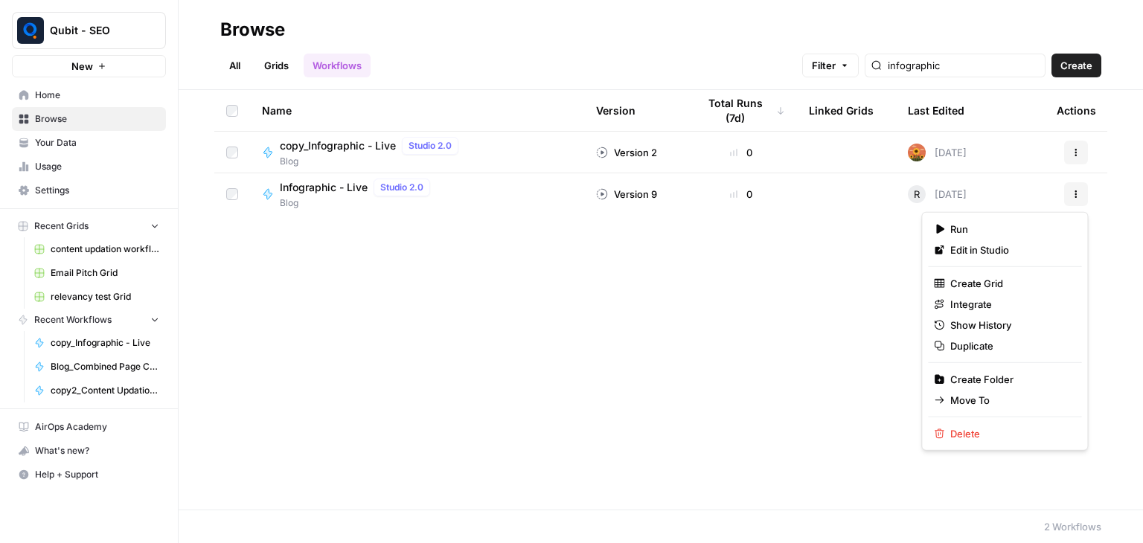
click at [1080, 199] on button "Actions" at bounding box center [1076, 194] width 24 height 24
click at [1001, 242] on span "Edit in Studio" at bounding box center [1009, 249] width 119 height 15
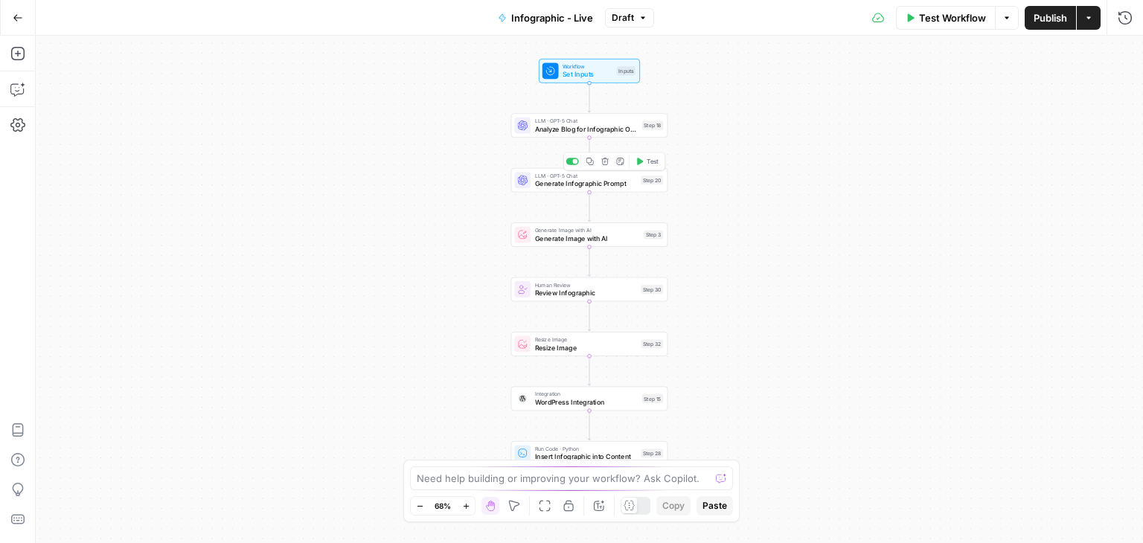
click at [553, 179] on span "Generate Infographic Prompt" at bounding box center [586, 184] width 102 height 10
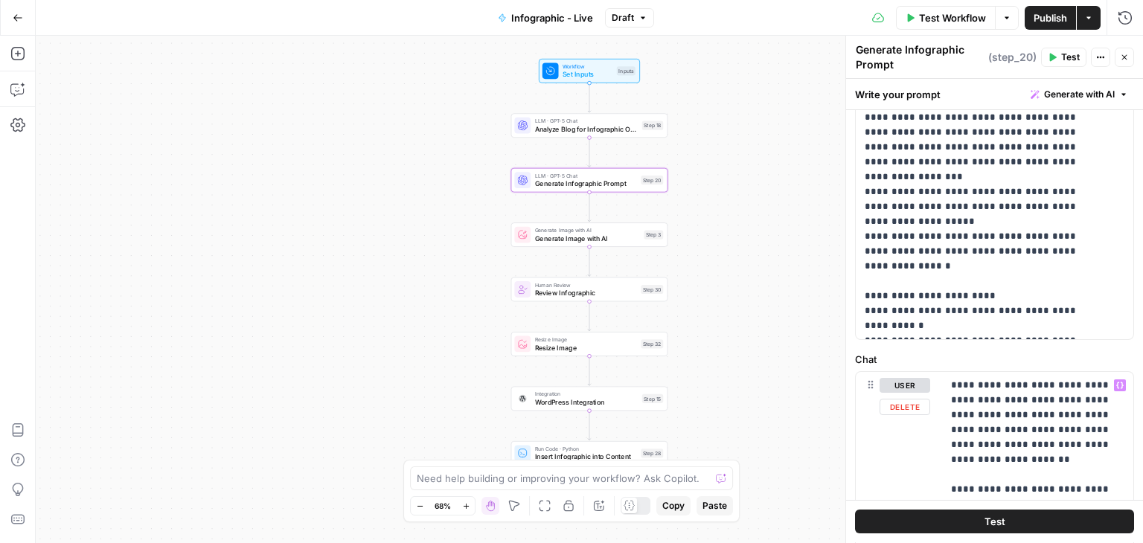
scroll to position [436, 0]
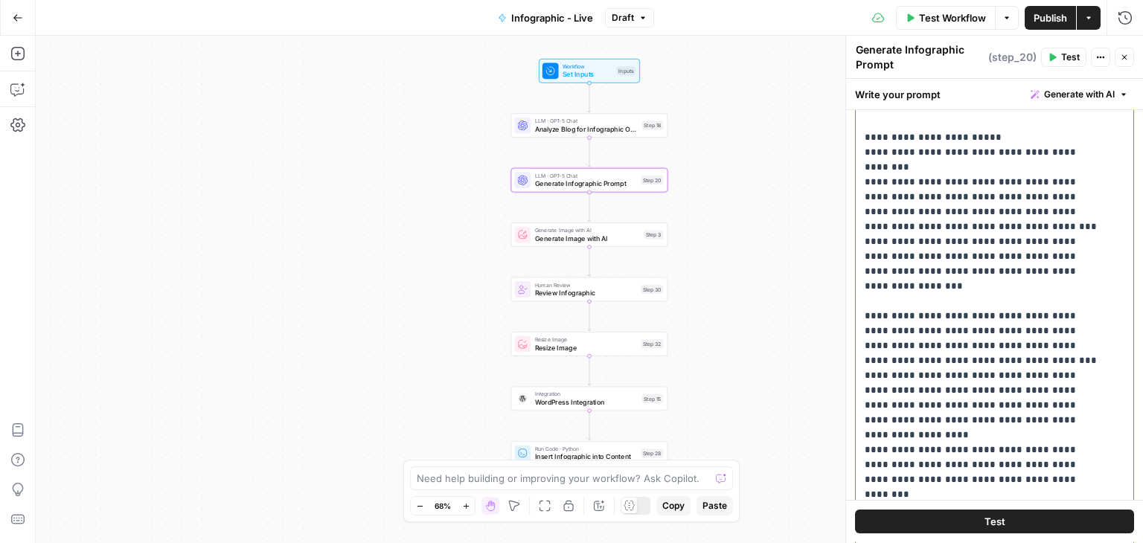
scroll to position [0, 0]
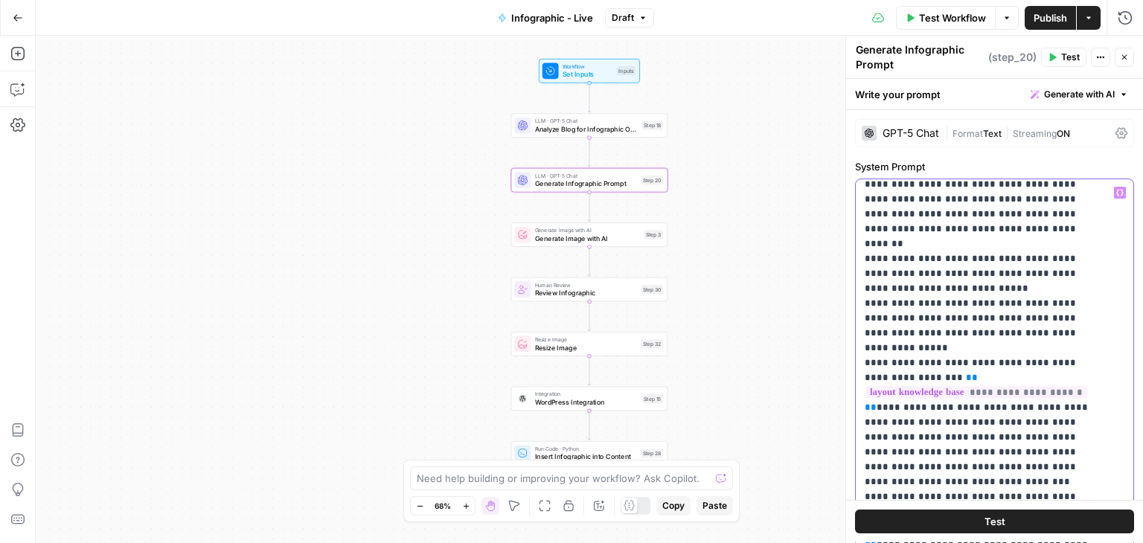
scroll to position [619, 0]
drag, startPoint x: 860, startPoint y: 262, endPoint x: 963, endPoint y: 434, distance: 200.5
click at [963, 434] on div "**********" at bounding box center [988, 482] width 266 height 606
copy p "**********"
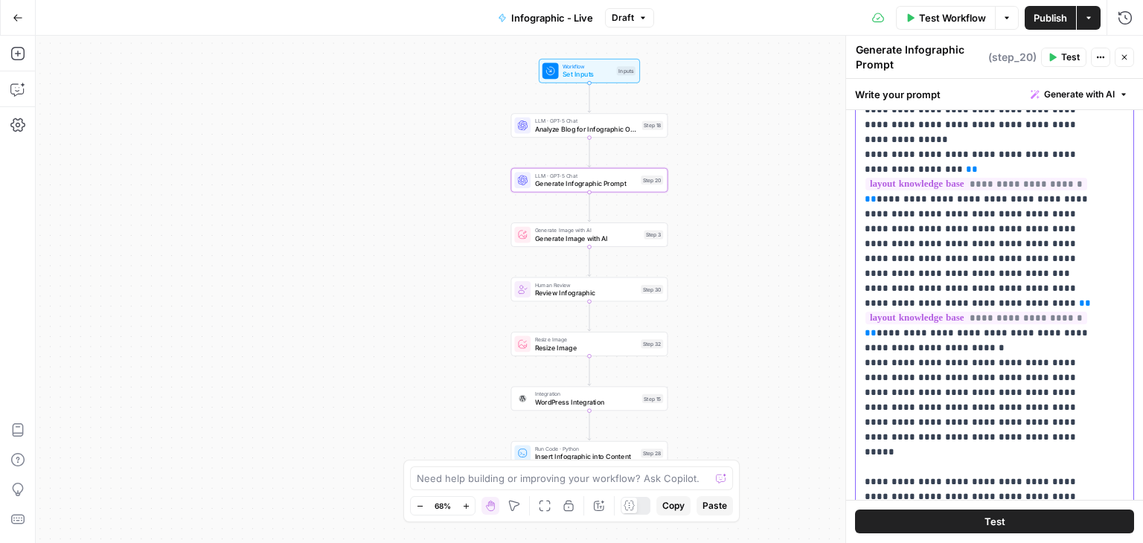
scroll to position [382, 0]
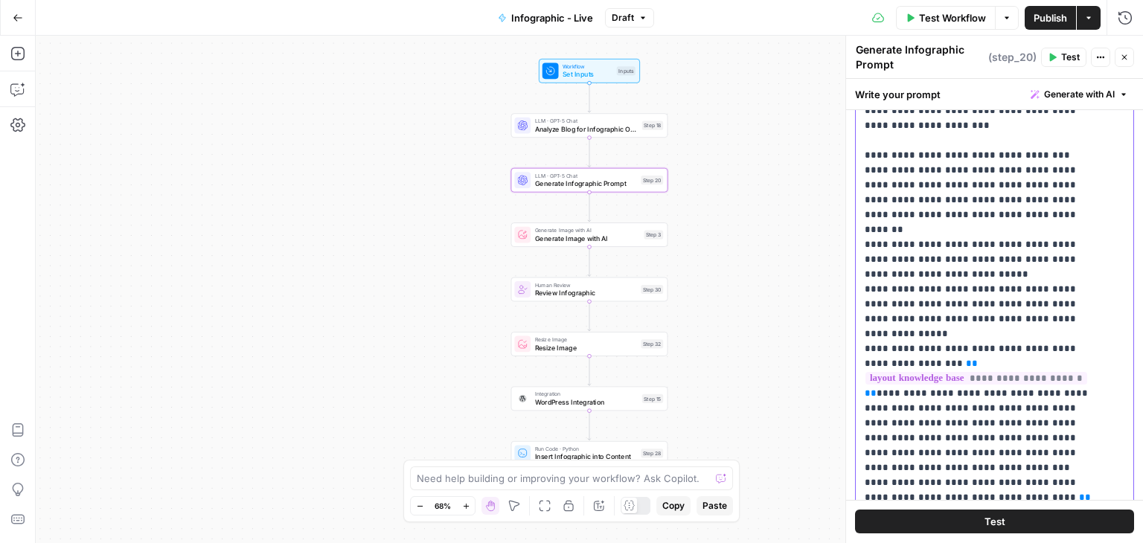
click at [998, 292] on p "**********" at bounding box center [982, 512] width 237 height 1919
drag, startPoint x: 873, startPoint y: 242, endPoint x: 929, endPoint y: 426, distance: 192.2
click at [929, 426] on p "**********" at bounding box center [982, 512] width 237 height 1919
copy p "**********"
click at [176, 173] on div "Workflow Set Inputs Inputs LLM · GPT-5 Chat Analyze Blog for Infographic Opport…" at bounding box center [589, 289] width 1107 height 507
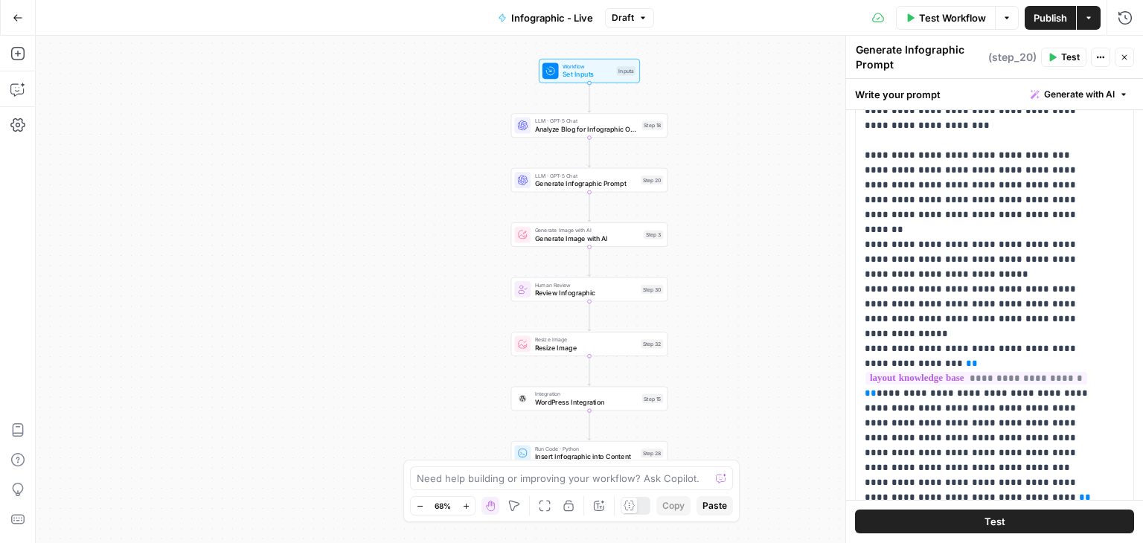
click at [21, 20] on icon "button" at bounding box center [18, 18] width 10 height 10
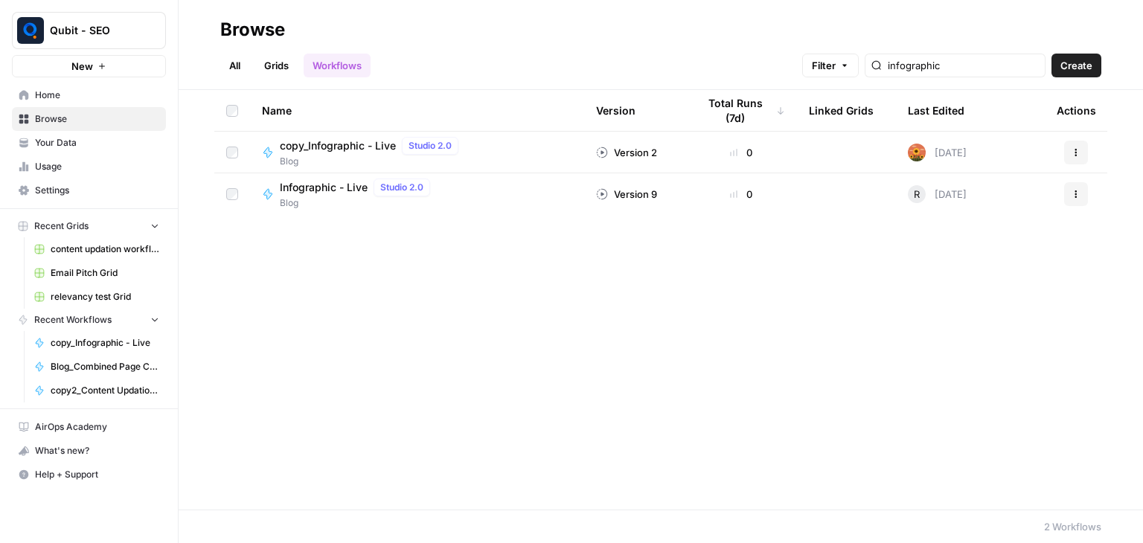
click at [76, 90] on span "Home" at bounding box center [97, 95] width 124 height 13
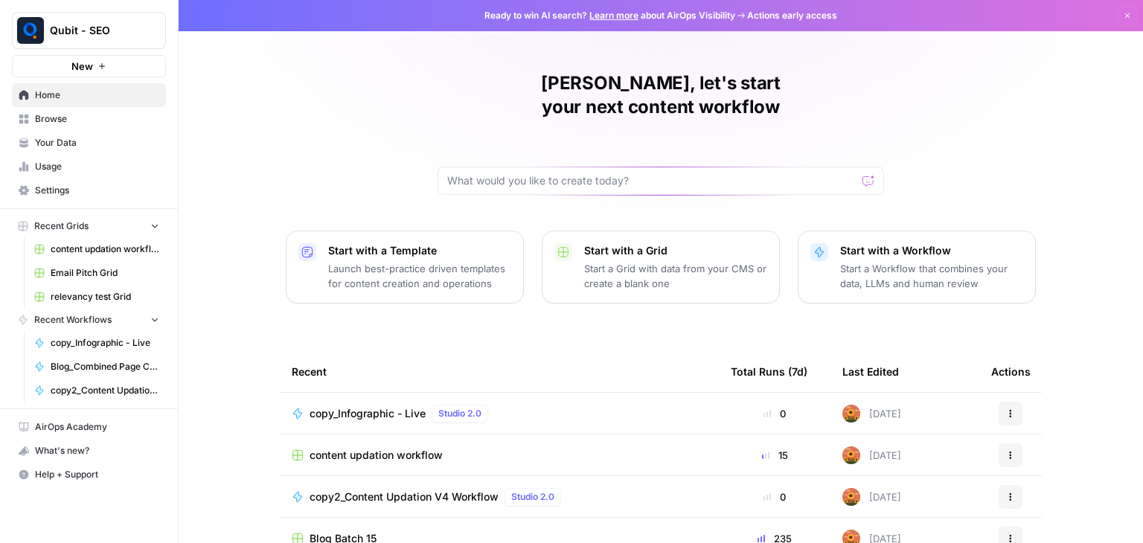
click at [106, 192] on span "Settings" at bounding box center [97, 190] width 124 height 13
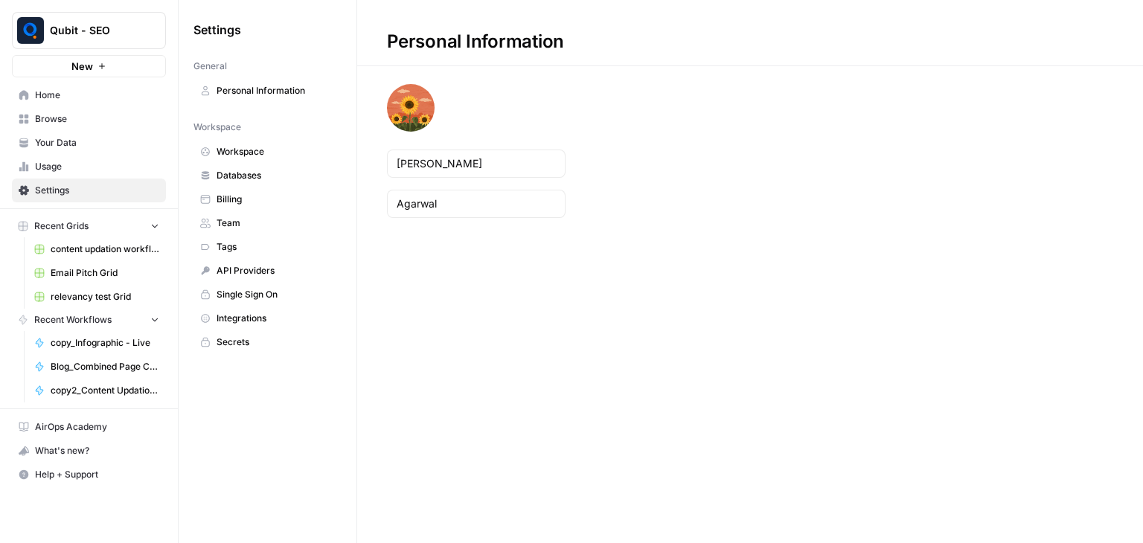
click at [266, 173] on span "Databases" at bounding box center [275, 175] width 118 height 13
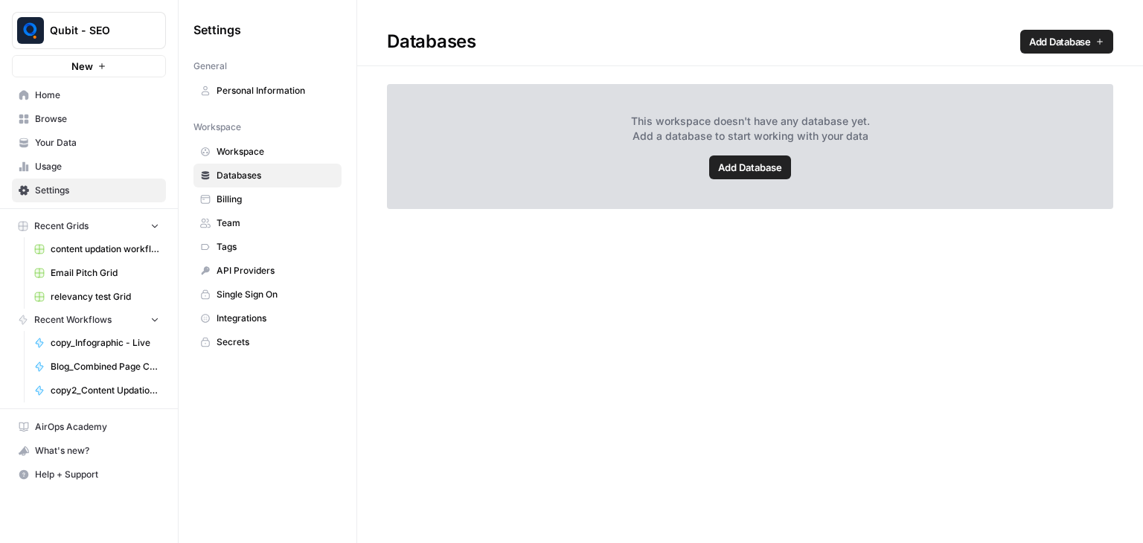
click at [103, 167] on span "Usage" at bounding box center [97, 166] width 124 height 13
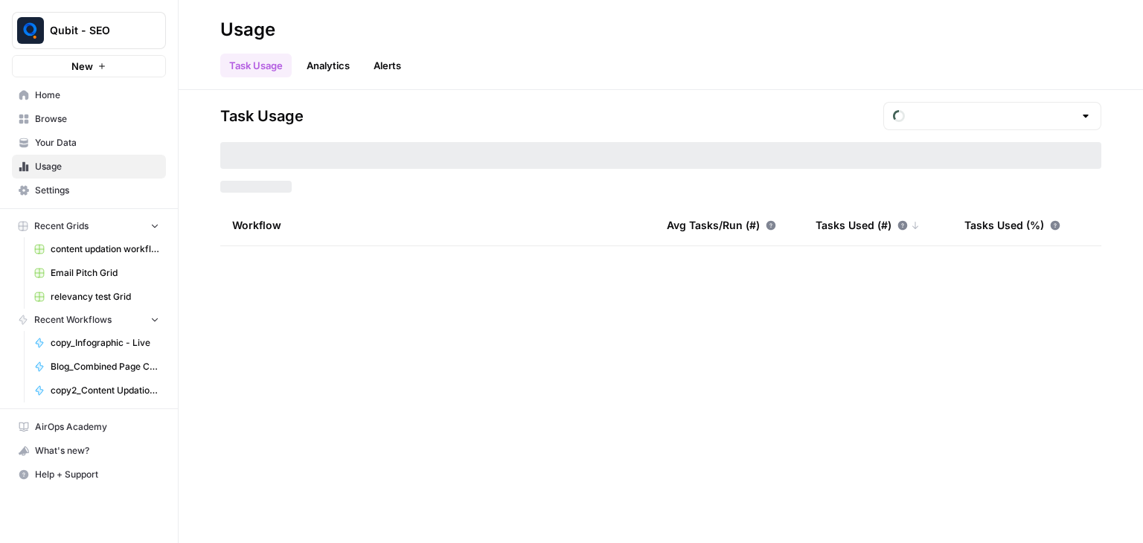
type input "August Overage"
click at [108, 142] on span "Your Data" at bounding box center [97, 142] width 124 height 13
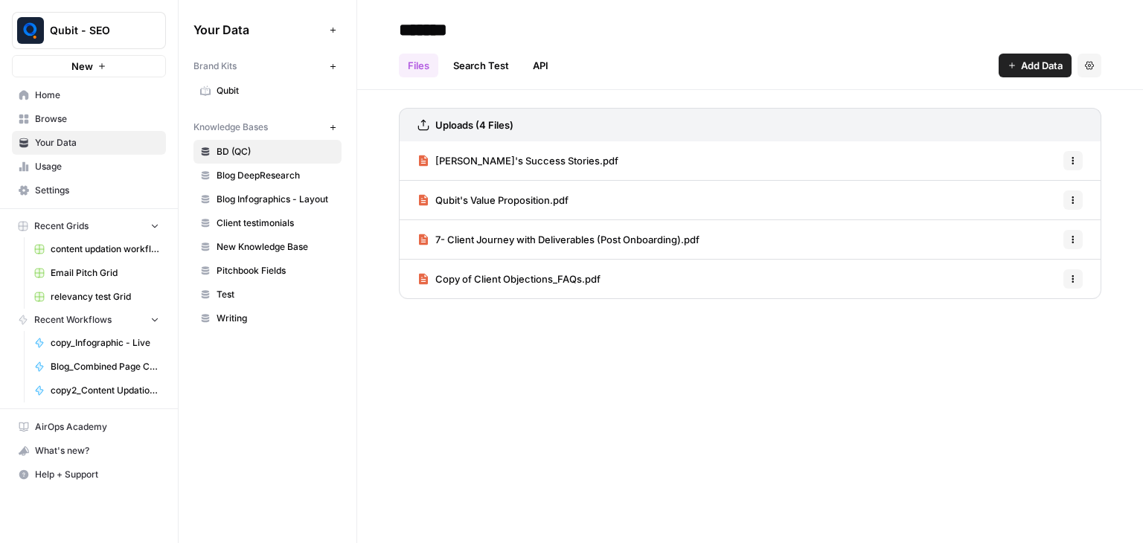
click at [262, 243] on span "New Knowledge Base" at bounding box center [275, 246] width 118 height 13
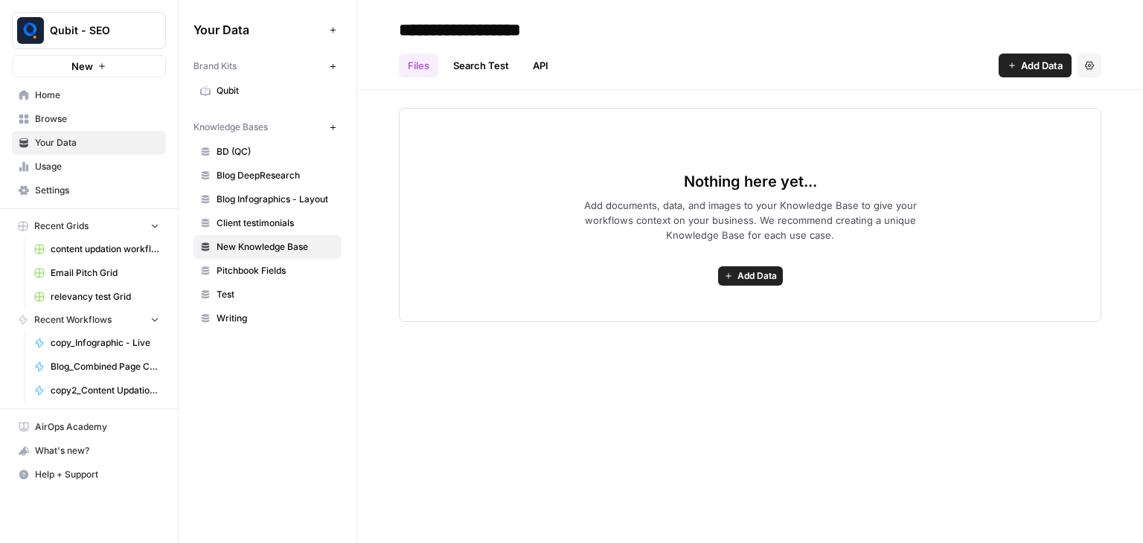
click at [271, 197] on span "Blog Infographics - Layout" at bounding box center [275, 199] width 118 height 13
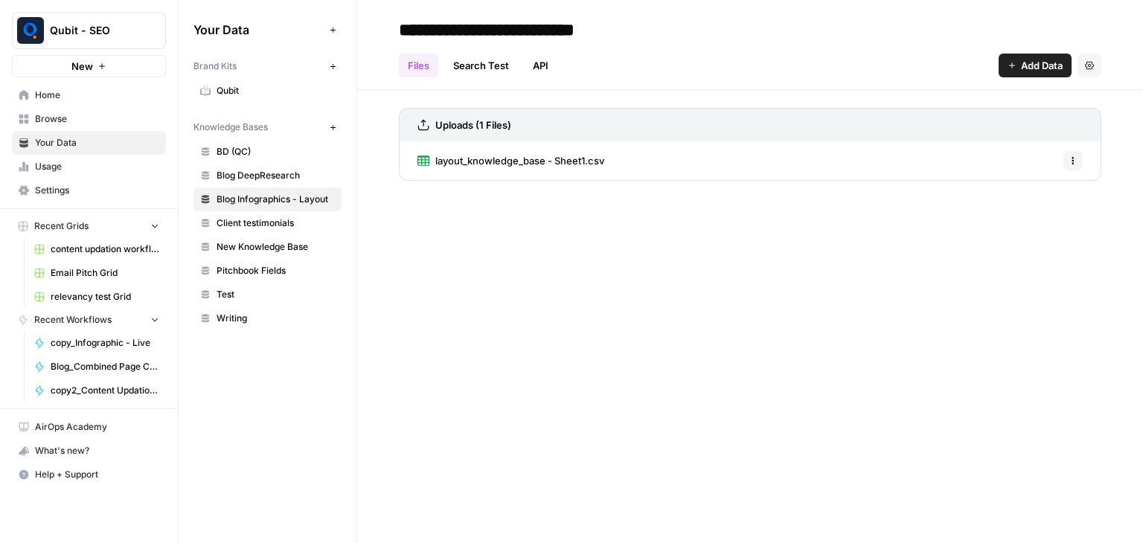
click at [539, 152] on link "layout_knowledge_base - Sheet1.csv" at bounding box center [510, 160] width 187 height 39
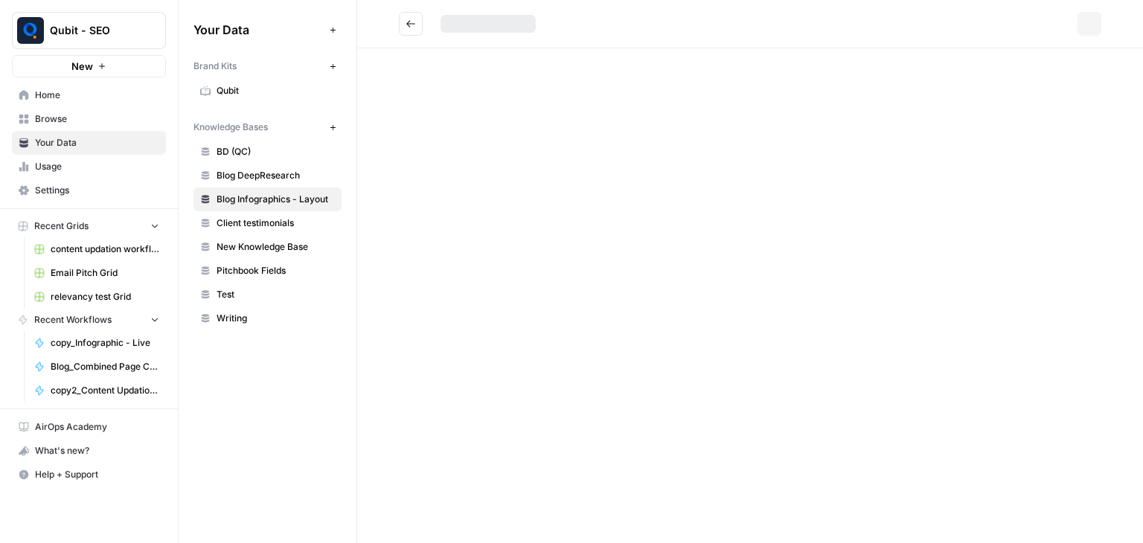
click at [539, 152] on div "Options" at bounding box center [749, 271] width 785 height 543
click at [735, 36] on header "layout_knowledge_base - Sheet1.csv View Options" at bounding box center [749, 24] width 785 height 48
click at [559, 96] on div at bounding box center [750, 295] width 702 height 495
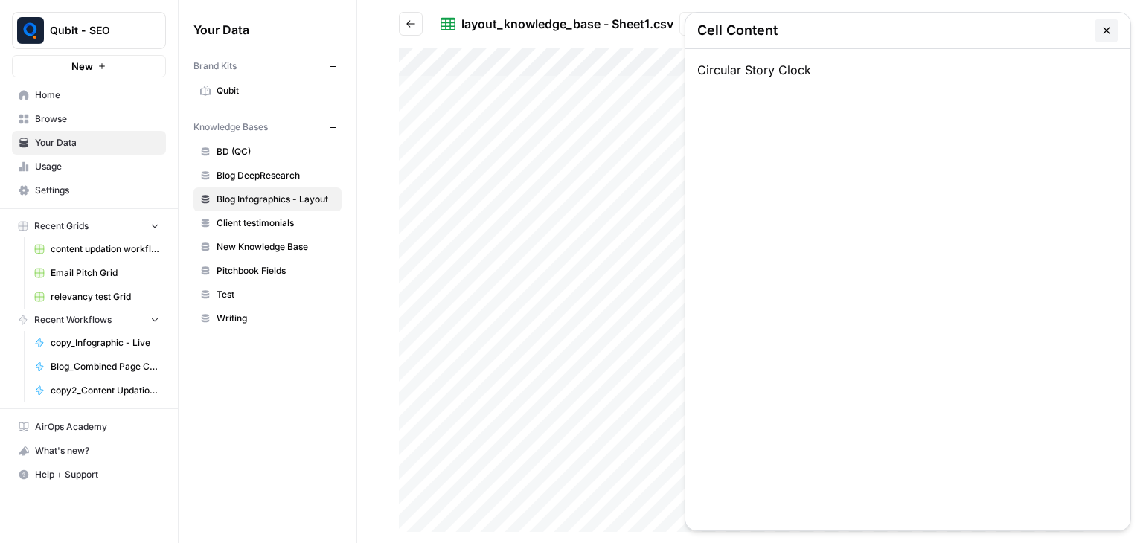
click at [1113, 30] on button "button" at bounding box center [1106, 31] width 24 height 24
click at [738, 91] on div at bounding box center [750, 295] width 702 height 495
click at [1099, 33] on button "button" at bounding box center [1106, 31] width 24 height 24
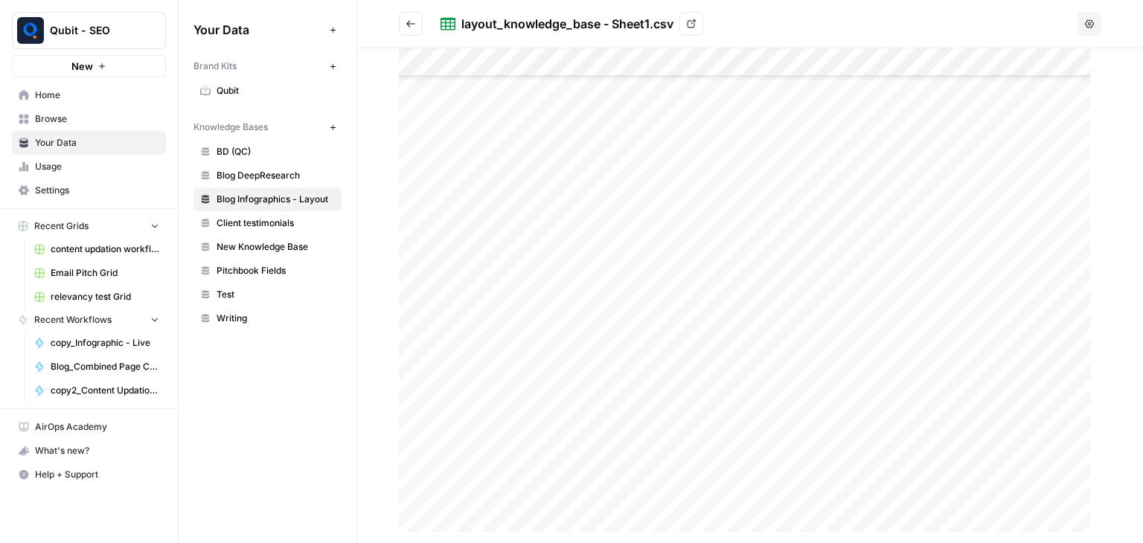
click at [678, 426] on div at bounding box center [750, 295] width 702 height 495
click at [1104, 30] on icon "button" at bounding box center [1106, 31] width 12 height 12
click at [685, 21] on link "View" at bounding box center [691, 24] width 24 height 24
click at [414, 26] on icon "Go back" at bounding box center [410, 24] width 10 height 10
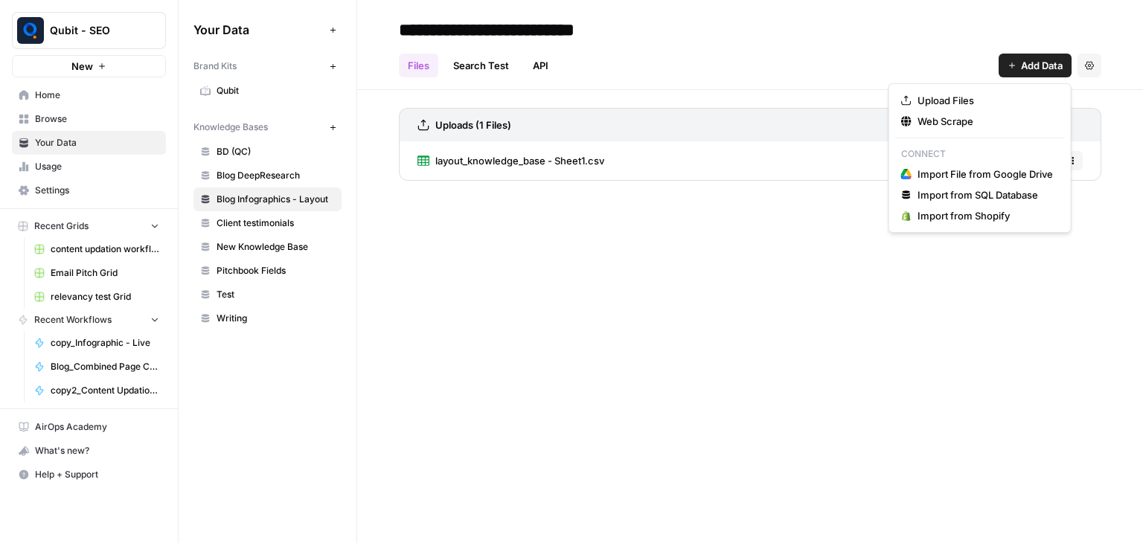
click at [1035, 56] on button "Add Data" at bounding box center [1034, 66] width 73 height 24
click at [967, 93] on span "Upload Files" at bounding box center [984, 100] width 135 height 15
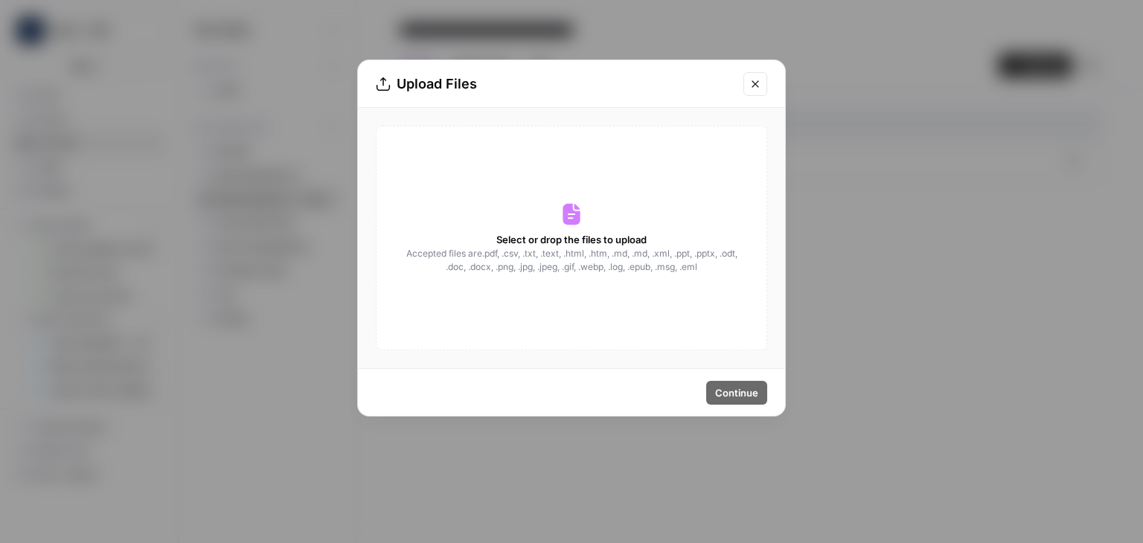
click at [572, 210] on icon at bounding box center [570, 215] width 17 height 22
click at [577, 236] on span "Select or drop the files to upload" at bounding box center [571, 239] width 150 height 15
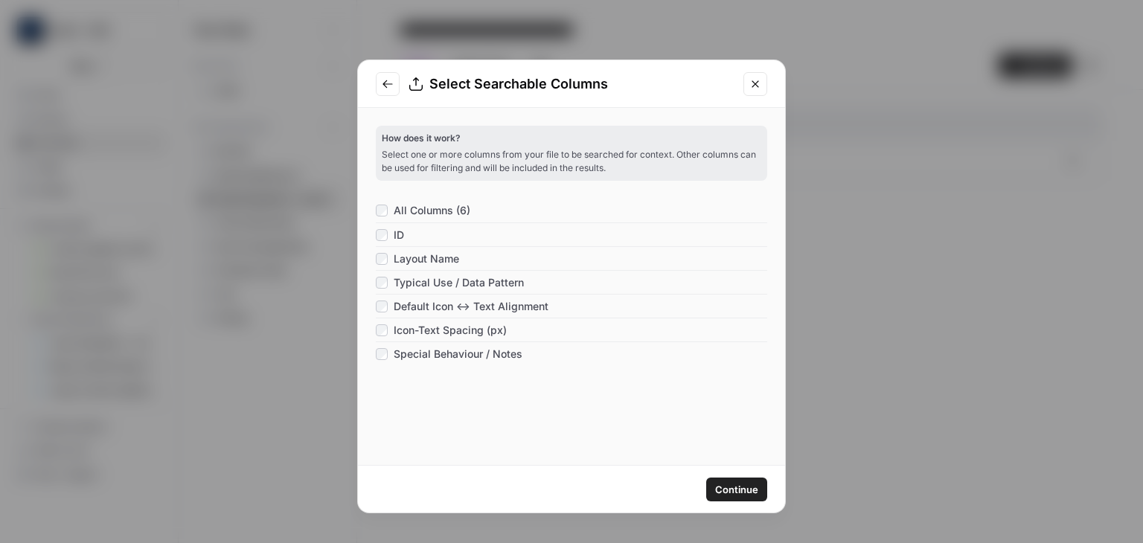
click at [731, 486] on span "Continue" at bounding box center [736, 489] width 43 height 15
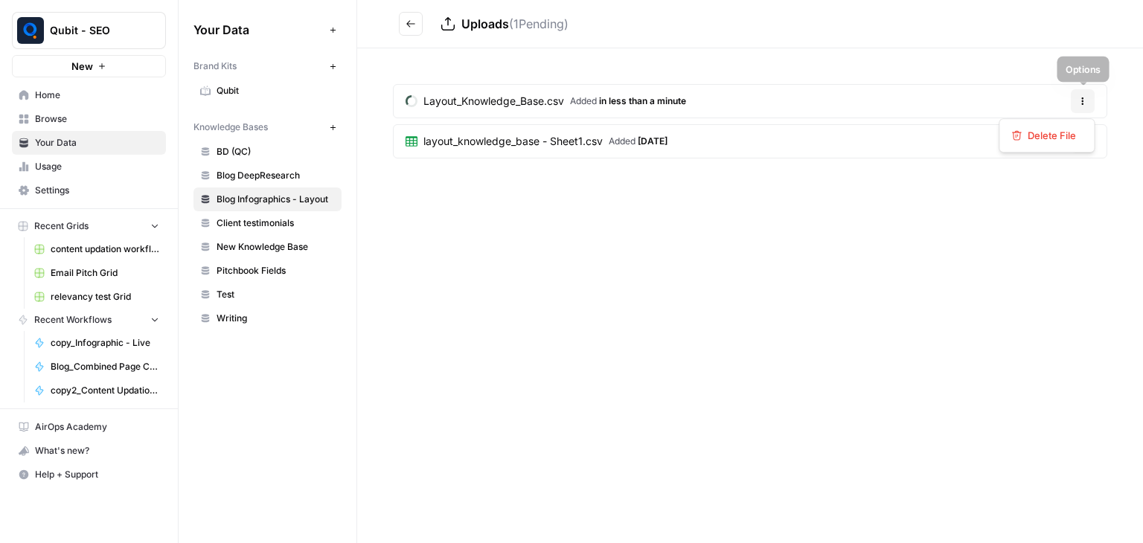
click at [1089, 105] on button "Options" at bounding box center [1082, 101] width 24 height 24
click at [1067, 137] on span "Delete File" at bounding box center [1051, 135] width 48 height 15
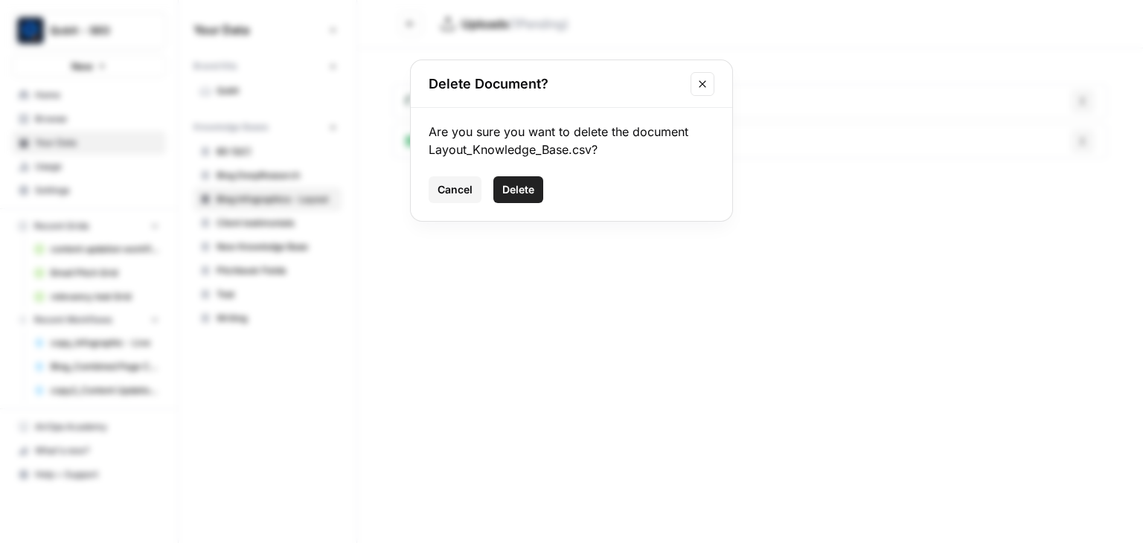
click at [527, 185] on span "Delete" at bounding box center [518, 189] width 32 height 15
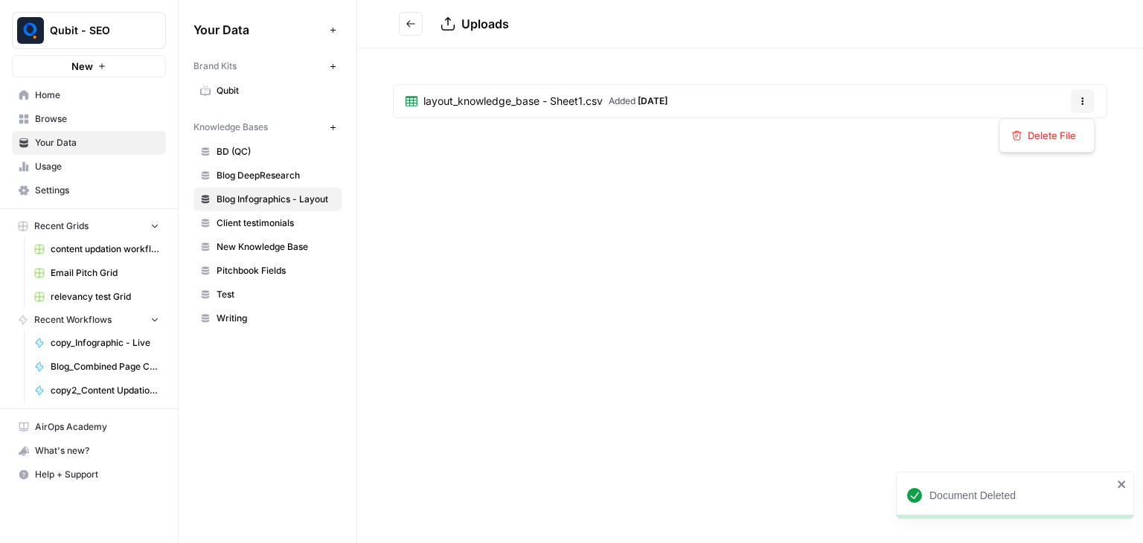
click at [1083, 103] on icon "button" at bounding box center [1083, 104] width 2 height 2
click at [704, 202] on div "Uploads layout_knowledge_base - Sheet1.csv Added [DATE] Options" at bounding box center [749, 271] width 785 height 543
click at [410, 30] on button "Go back" at bounding box center [411, 24] width 24 height 24
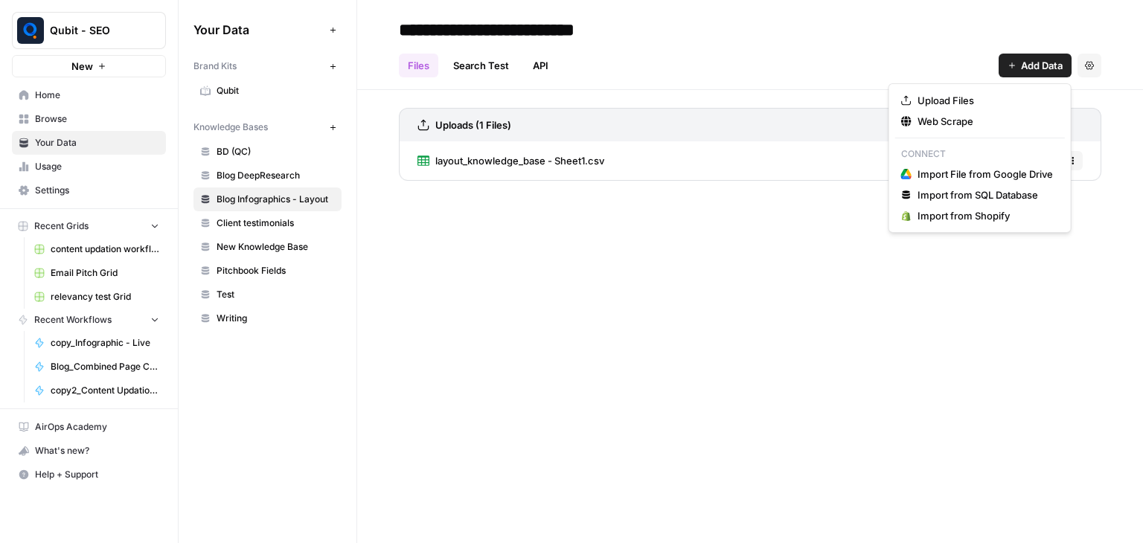
click at [1009, 67] on icon "button" at bounding box center [1011, 65] width 9 height 9
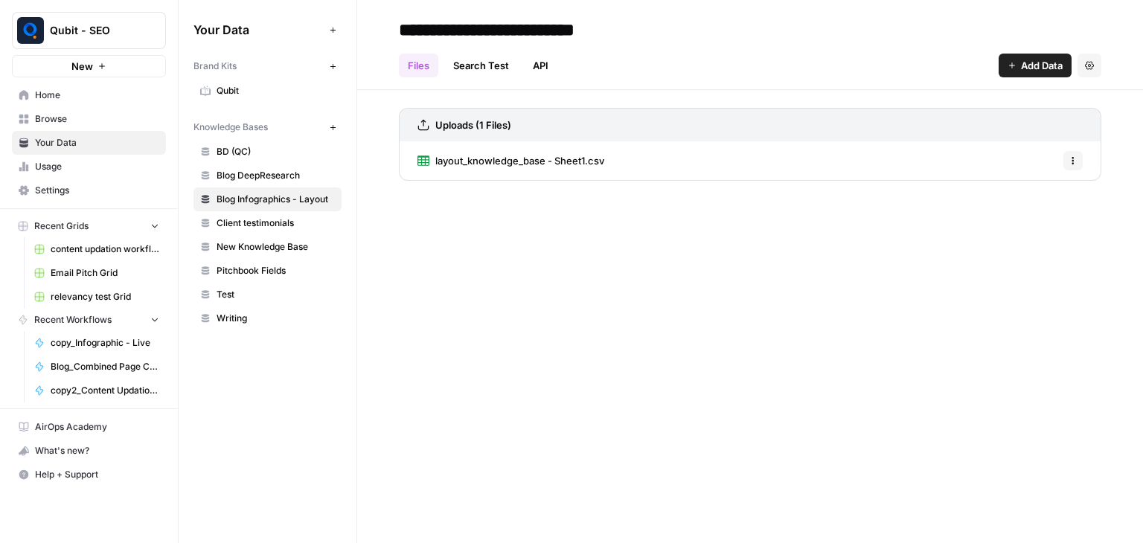
click at [1032, 72] on span "Add Data" at bounding box center [1042, 65] width 42 height 15
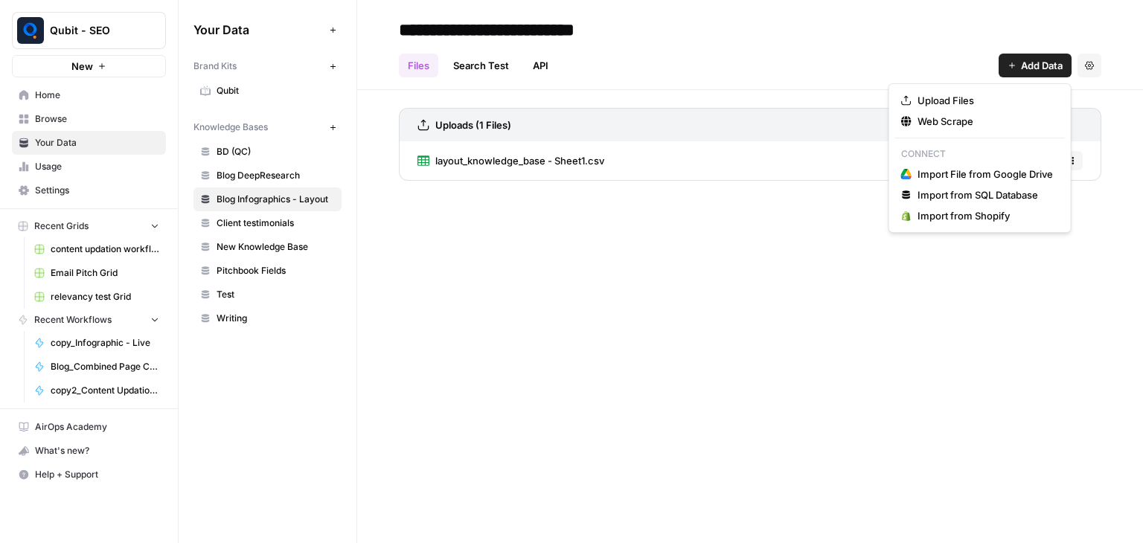
click at [1034, 61] on span "Add Data" at bounding box center [1042, 65] width 42 height 15
click at [992, 106] on span "Upload Files" at bounding box center [984, 100] width 135 height 15
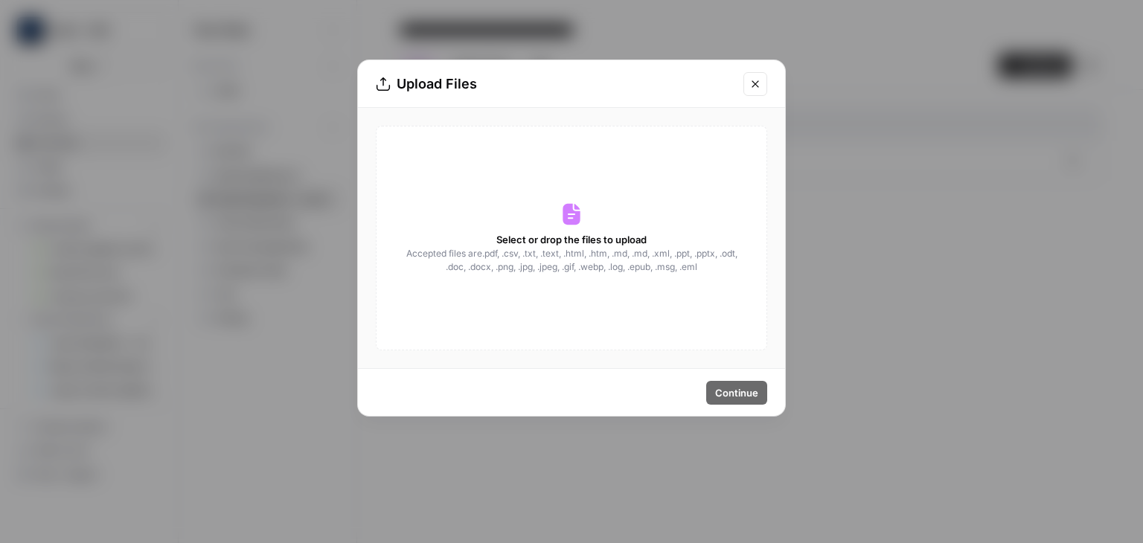
click at [512, 298] on div "Select or drop the files to upload Accepted files are .pdf, .csv, .txt, .text, …" at bounding box center [571, 238] width 391 height 225
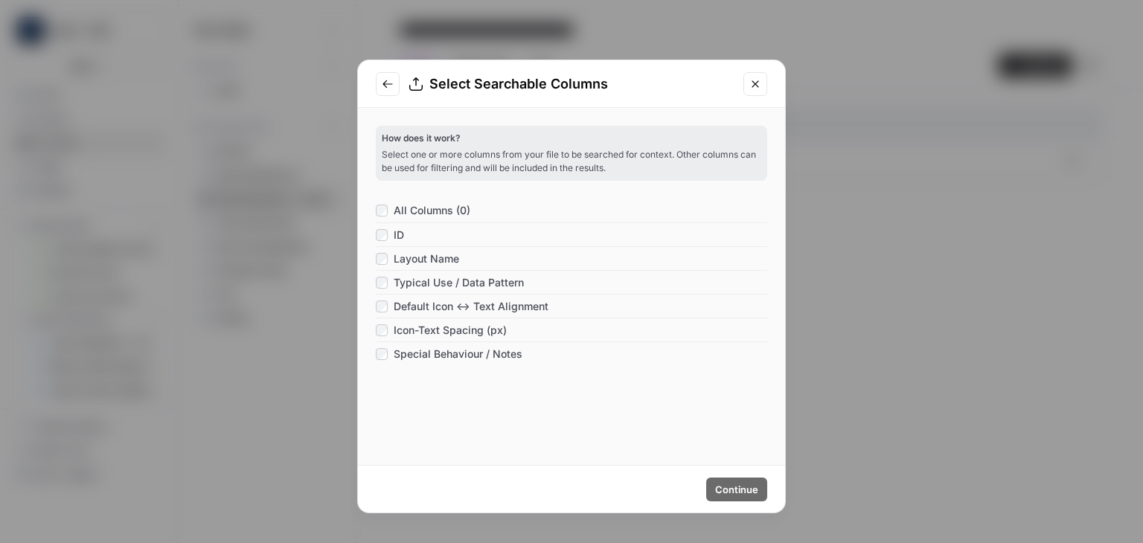
click at [431, 205] on span "All Columns (0)" at bounding box center [431, 210] width 77 height 15
click at [745, 482] on span "Continue" at bounding box center [736, 489] width 43 height 15
